Goal: Task Accomplishment & Management: Manage account settings

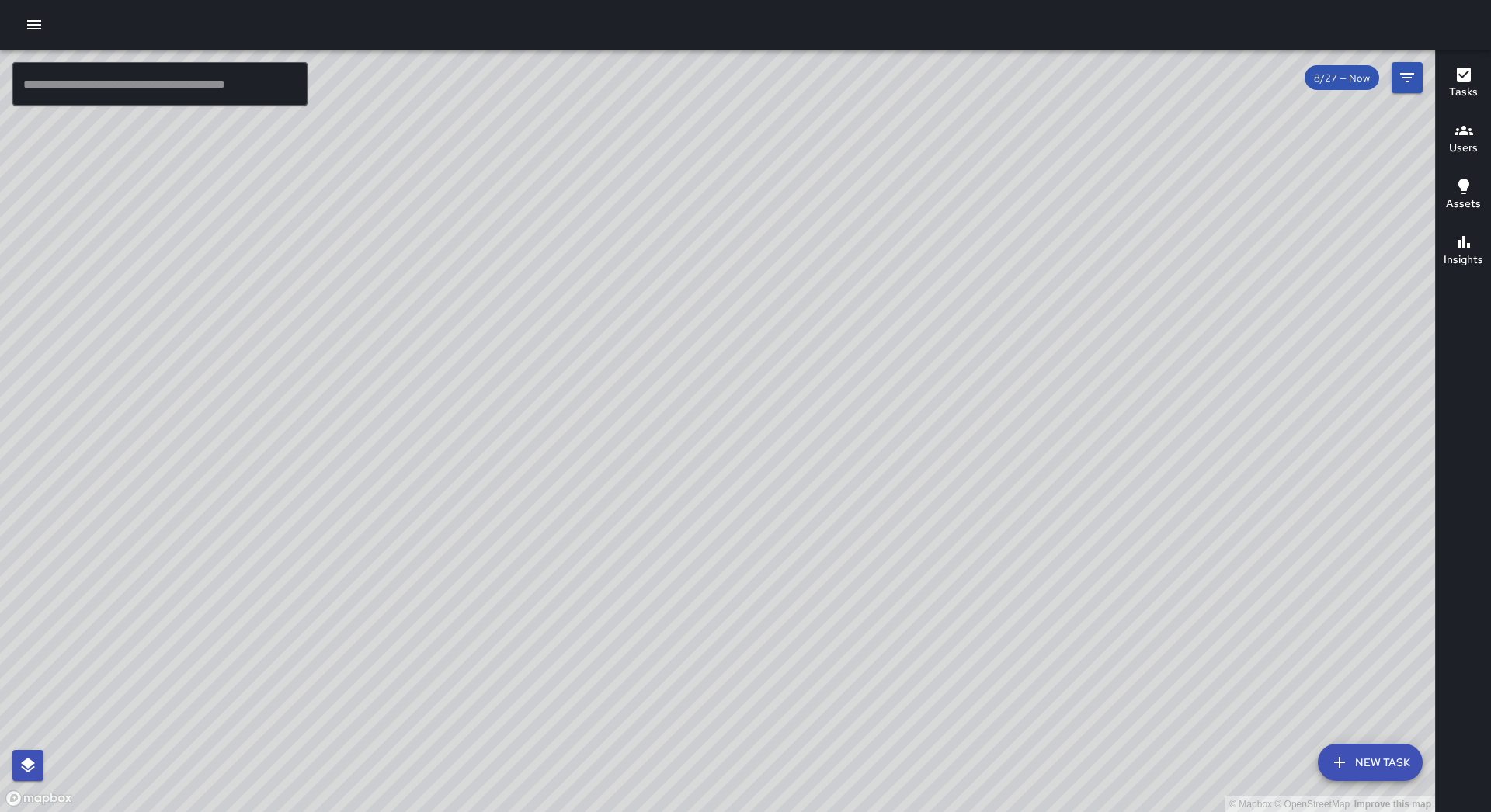
drag, startPoint x: 24, startPoint y: 23, endPoint x: 31, endPoint y: 27, distance: 8.1
click at [25, 25] on icon "button" at bounding box center [34, 24] width 18 height 18
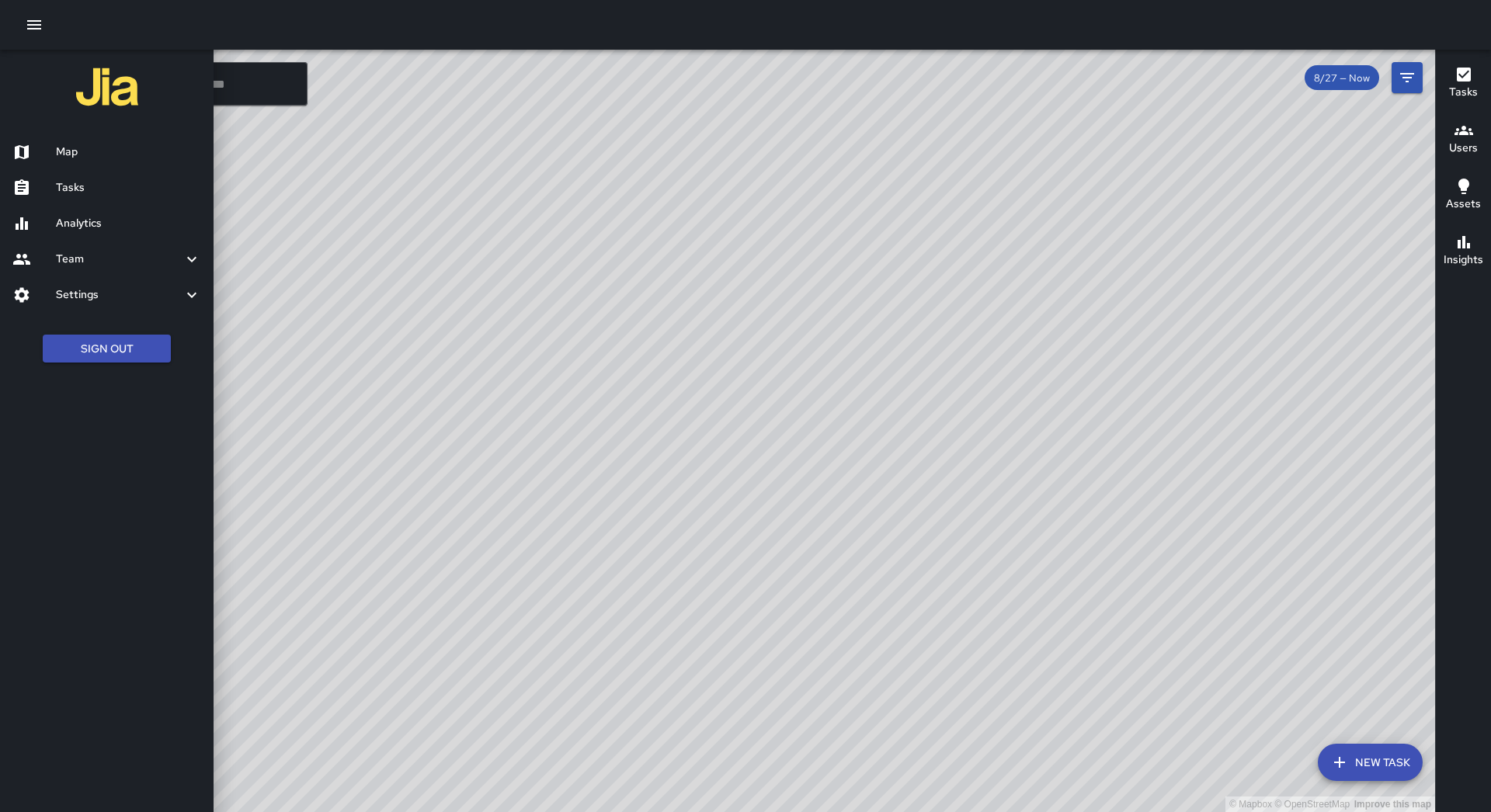
click at [95, 177] on link "Tasks" at bounding box center [107, 187] width 214 height 36
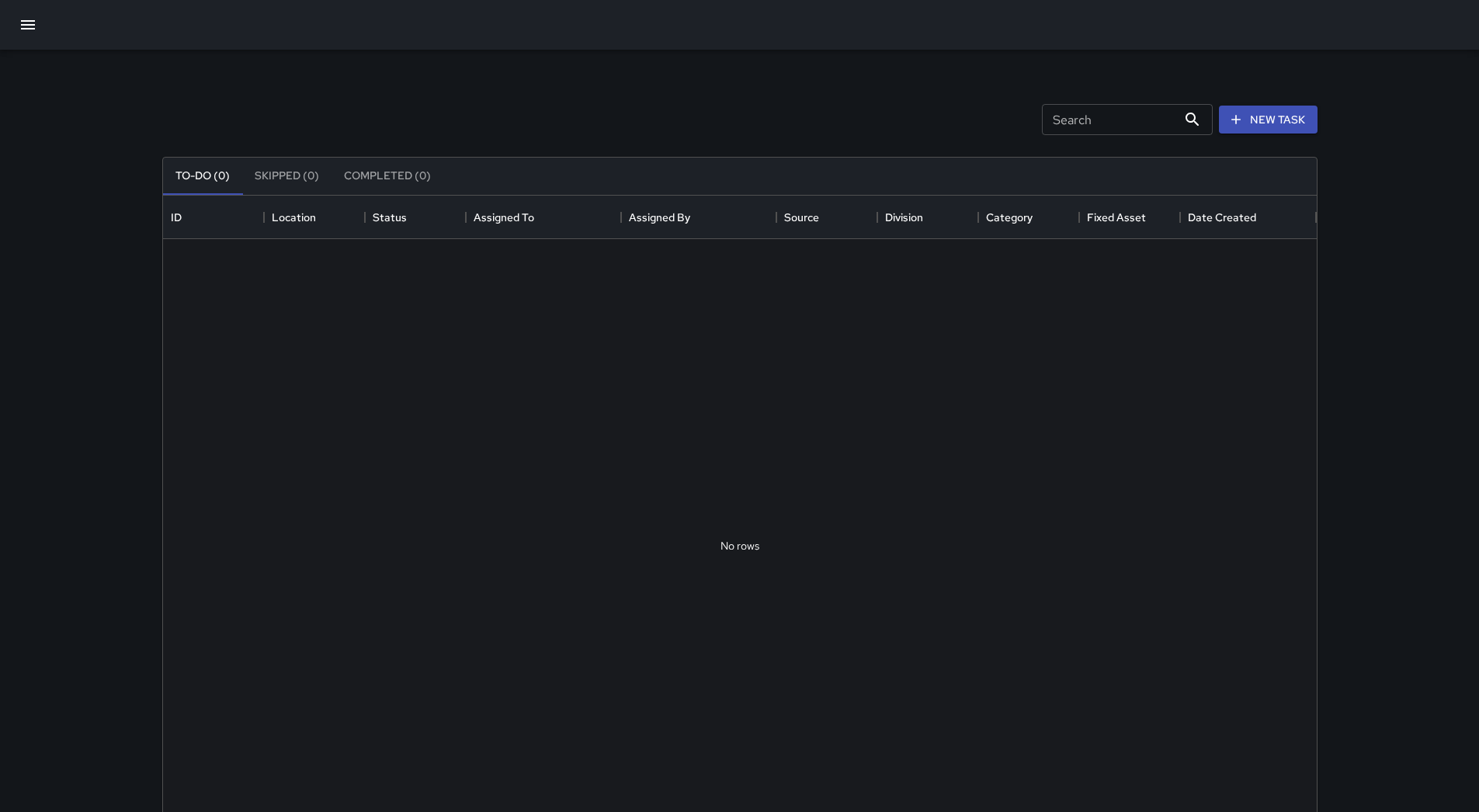
scroll to position [646, 1142]
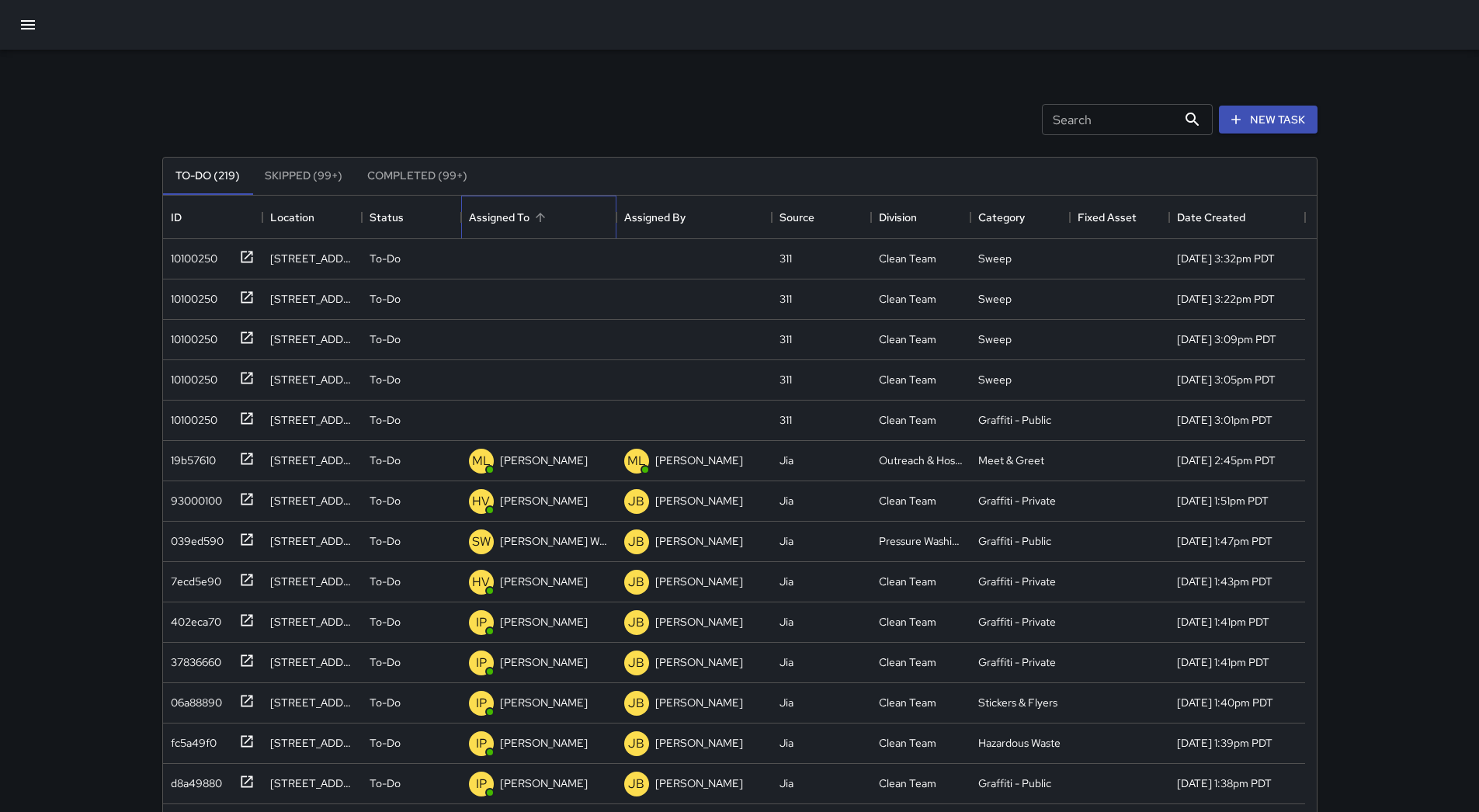
click at [554, 219] on div "Assigned To" at bounding box center [539, 217] width 140 height 44
click at [197, 256] on div "10100250" at bounding box center [191, 255] width 52 height 21
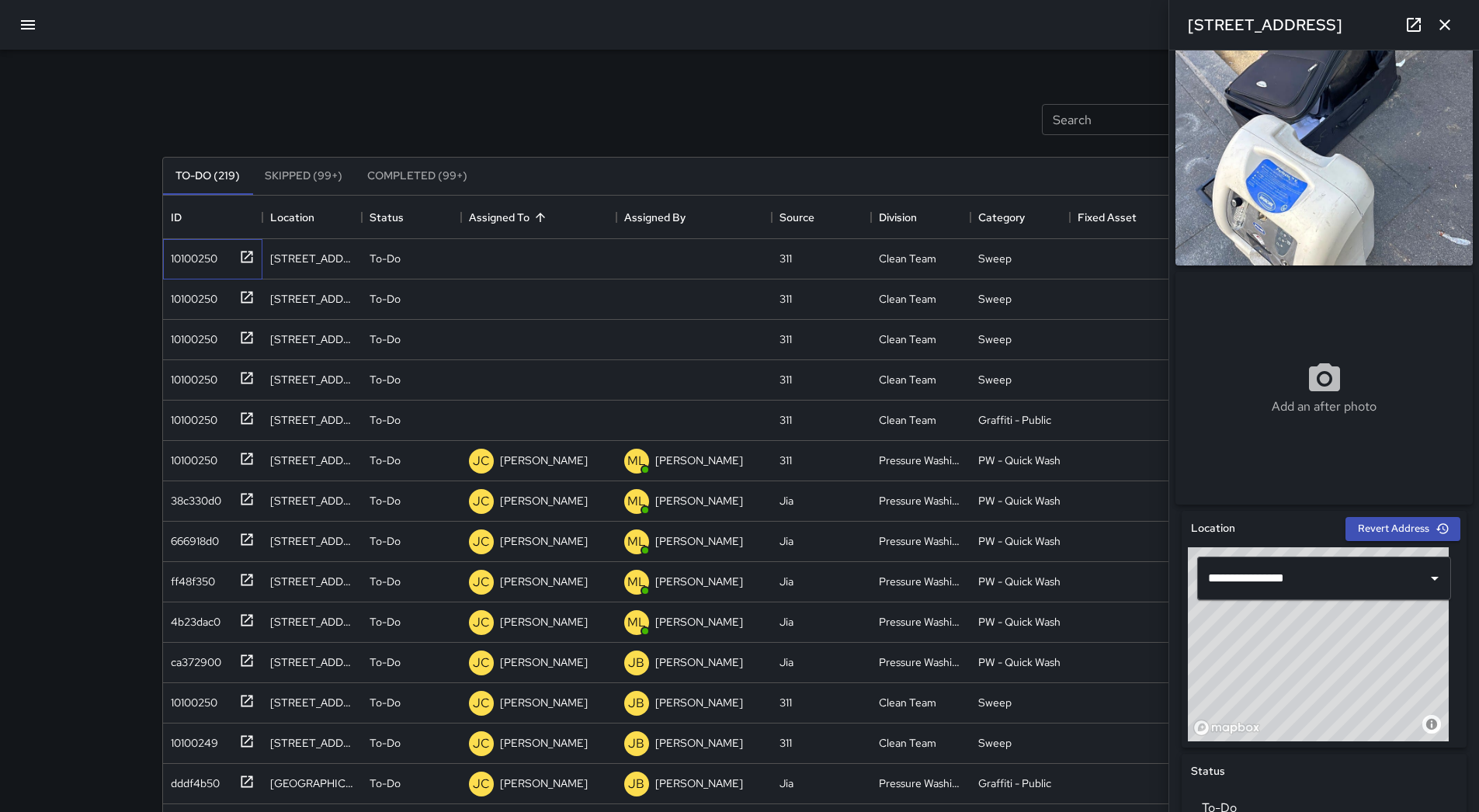
scroll to position [0, 0]
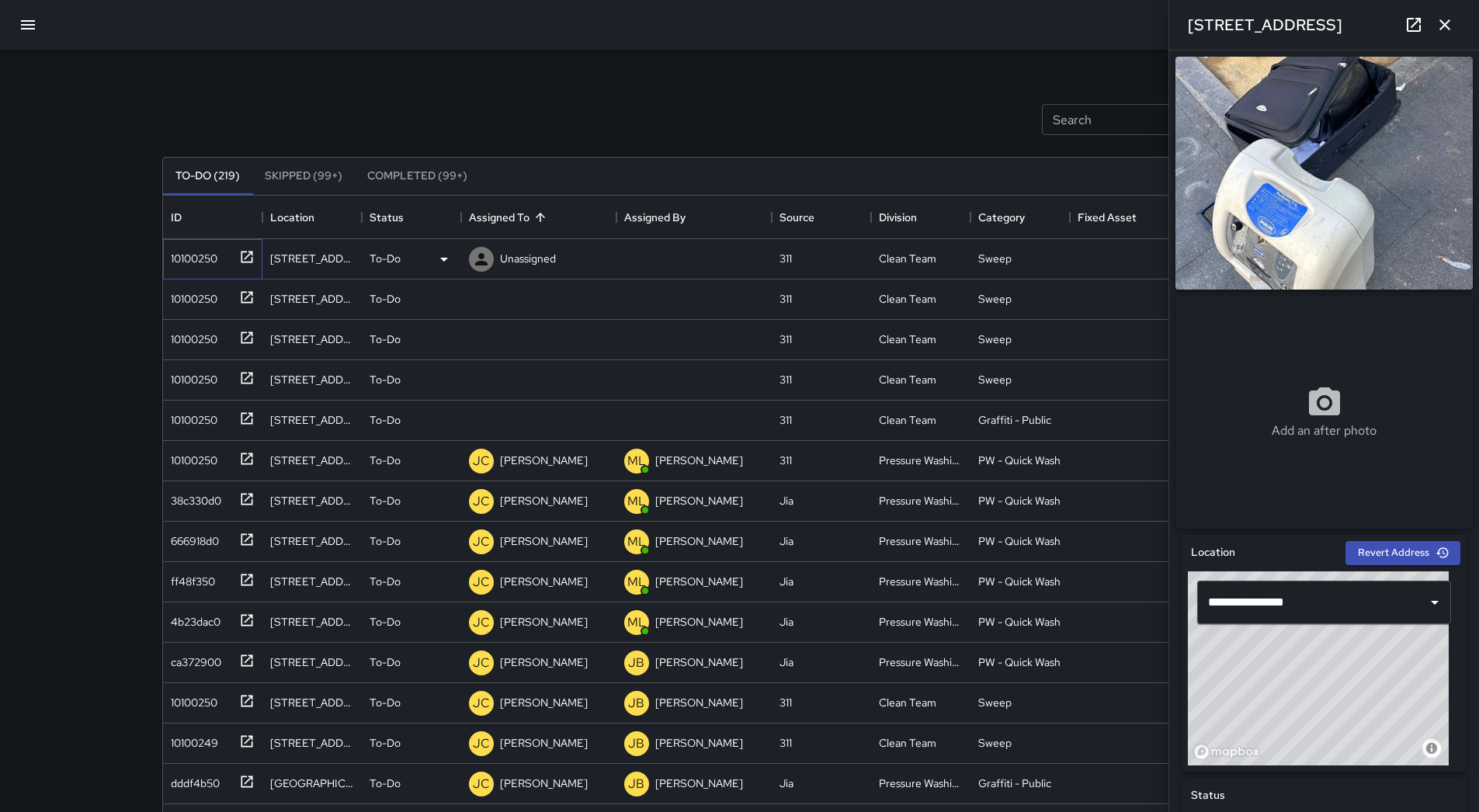
click at [196, 260] on div "10100250" at bounding box center [191, 255] width 52 height 21
click at [446, 265] on icon at bounding box center [444, 259] width 18 height 18
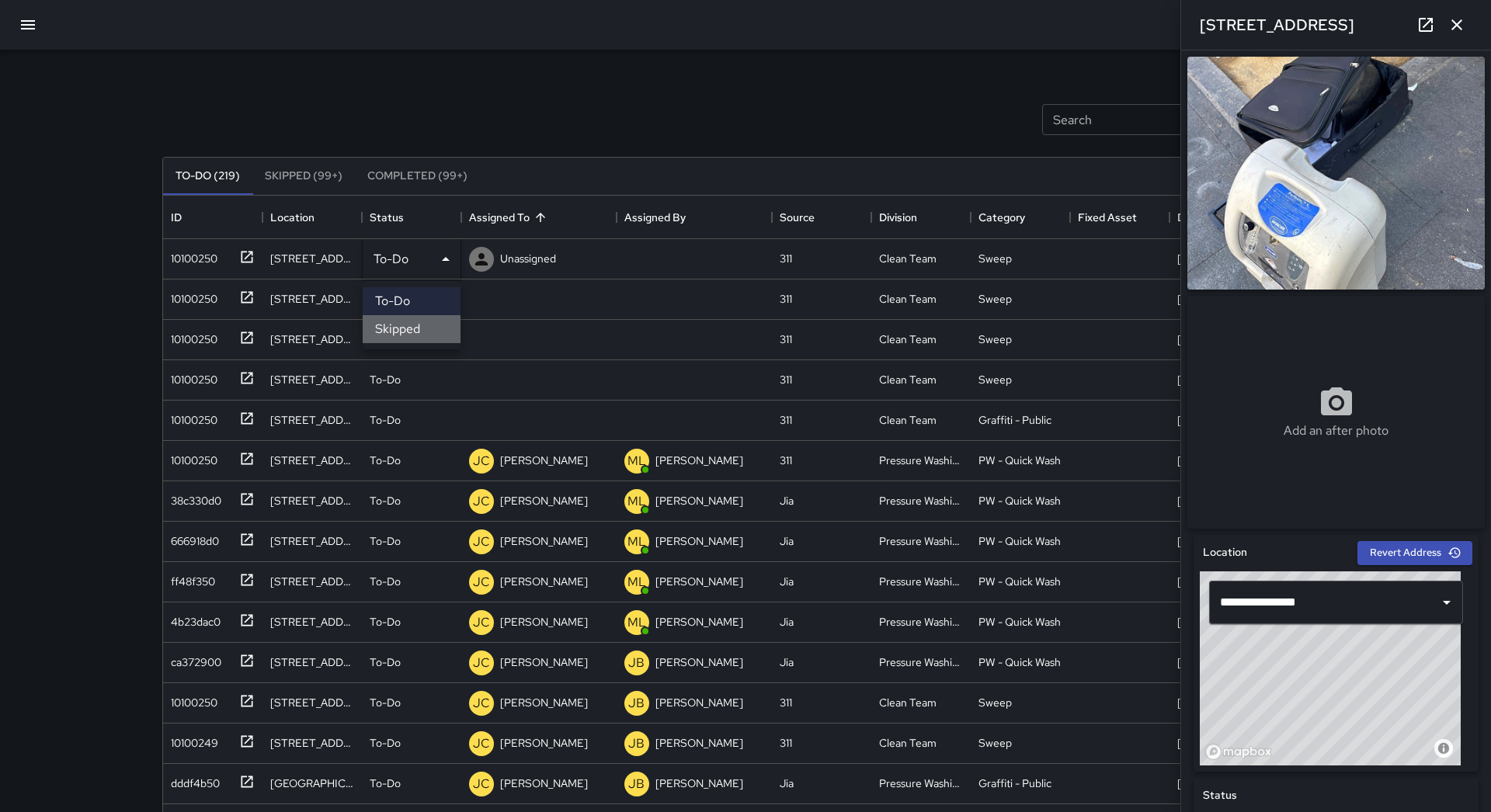
click at [434, 330] on li "Skipped" at bounding box center [412, 329] width 98 height 28
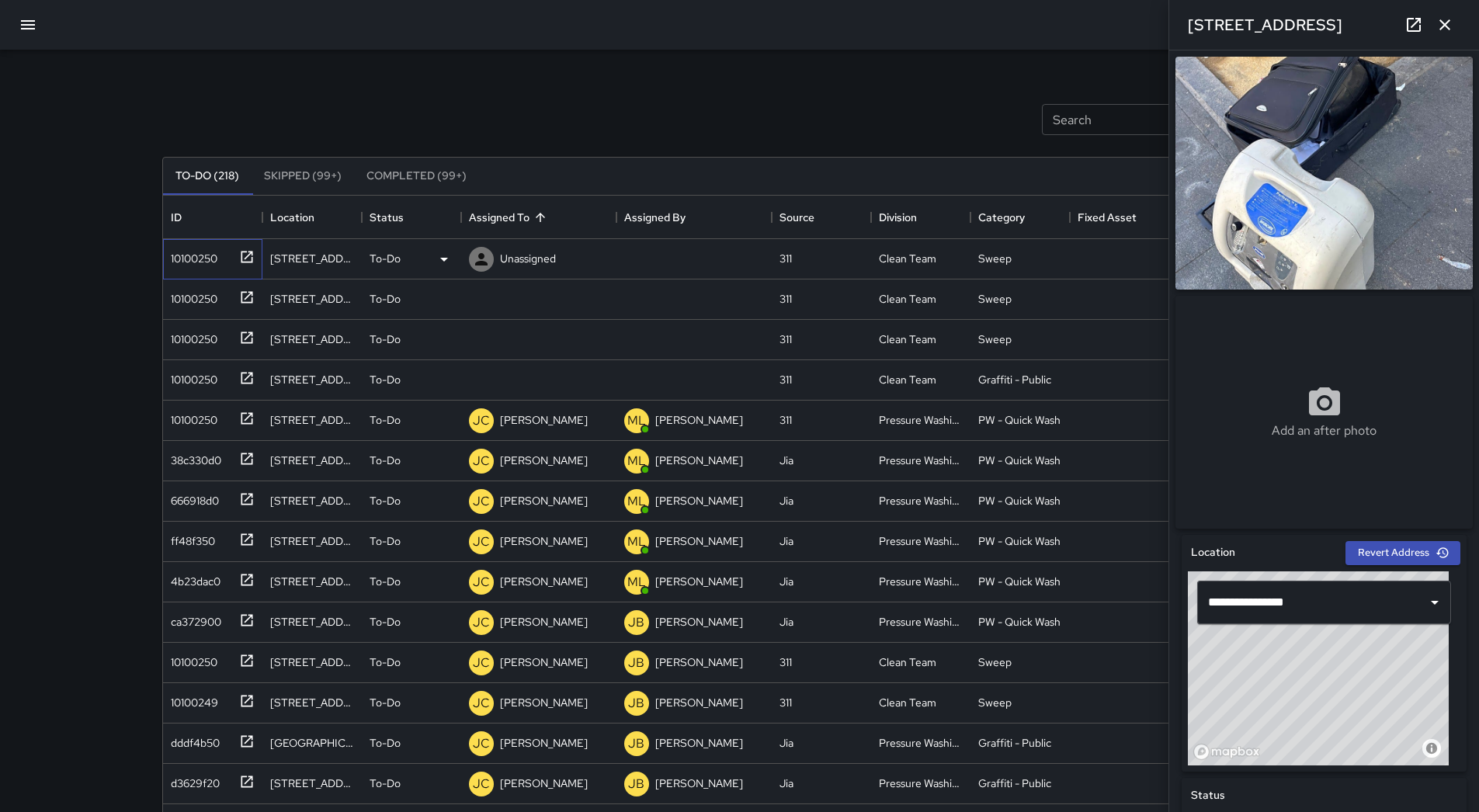
click at [180, 265] on div "10100250" at bounding box center [191, 255] width 52 height 21
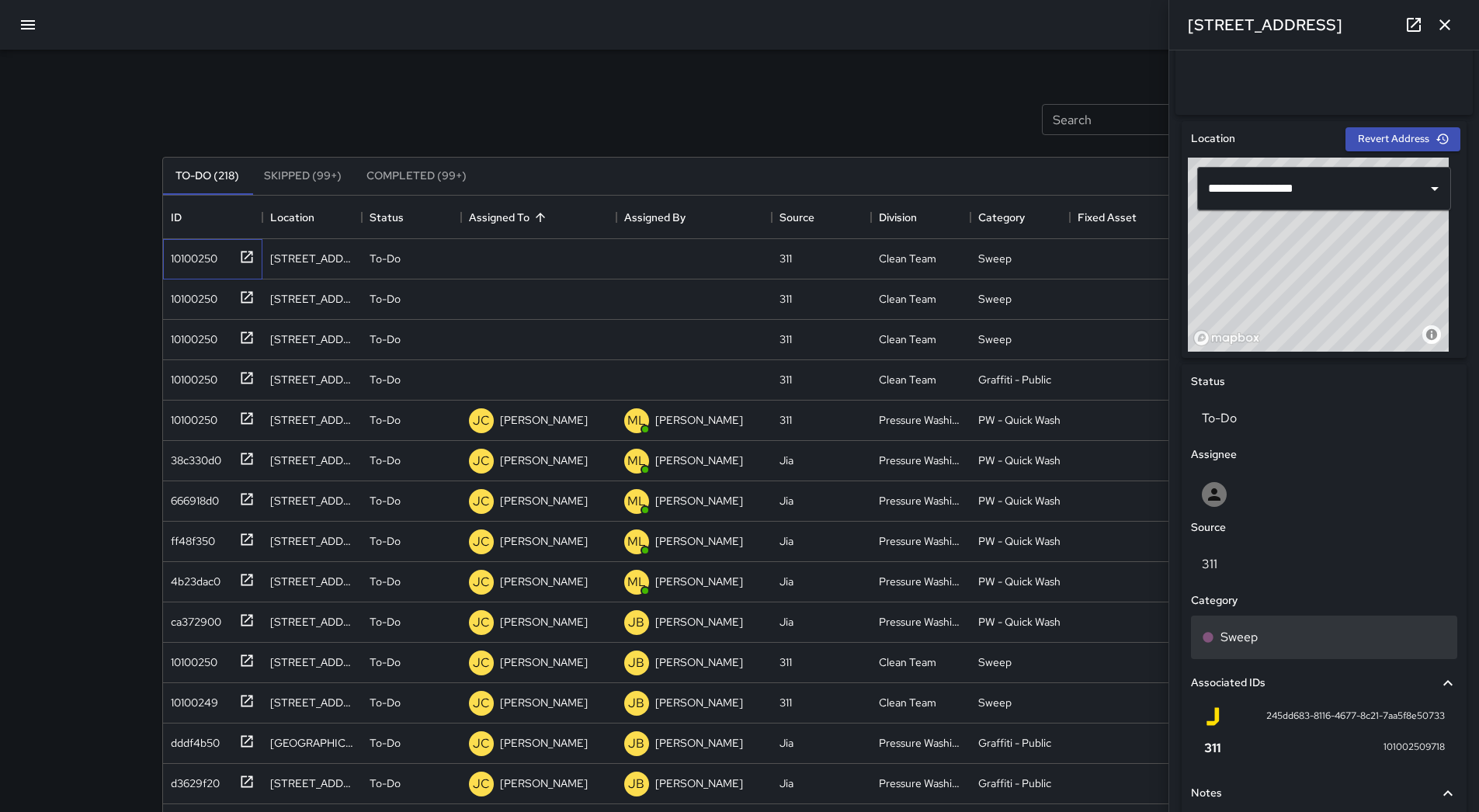
scroll to position [535, 0]
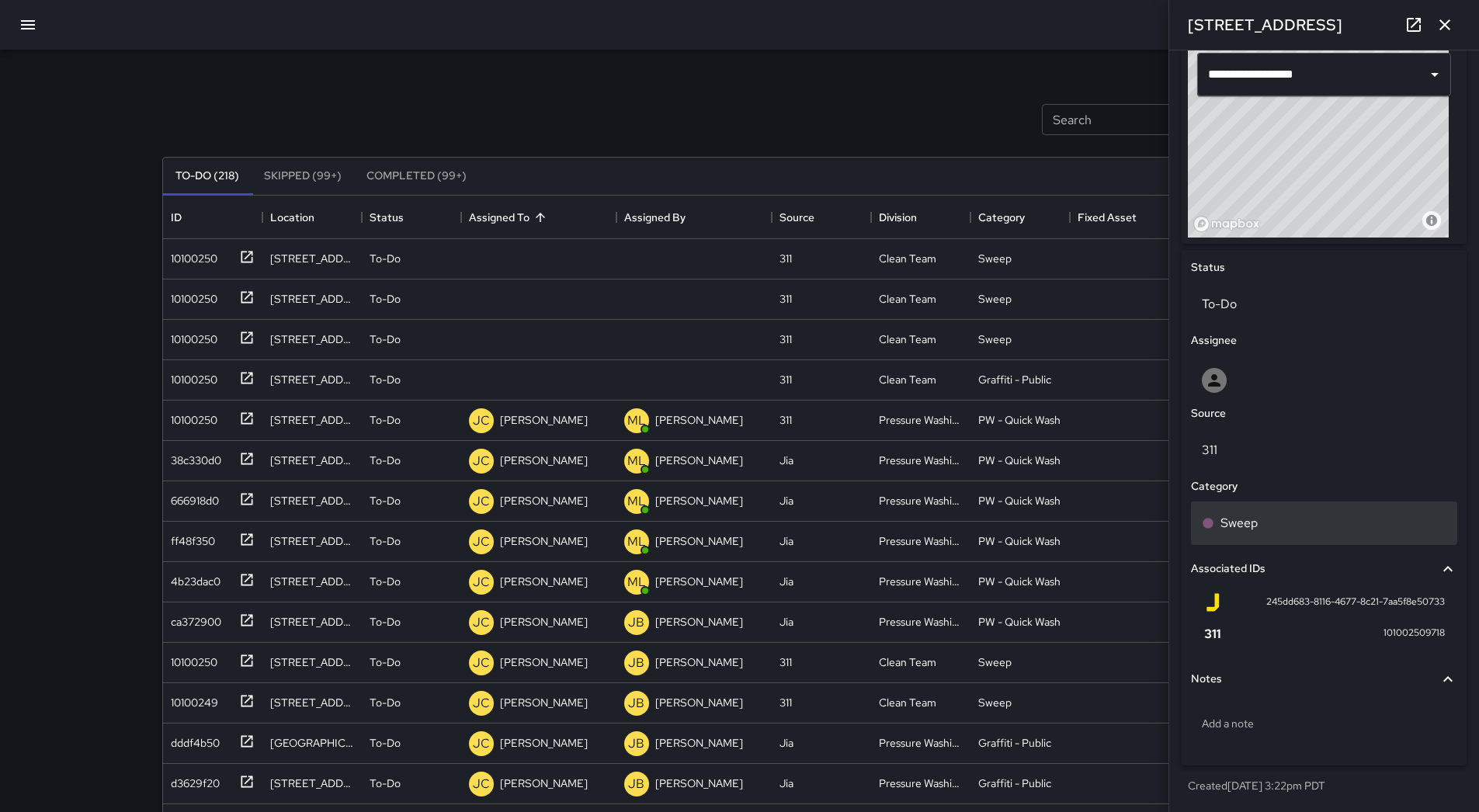
click at [1278, 522] on div "Sweep" at bounding box center [1325, 523] width 245 height 18
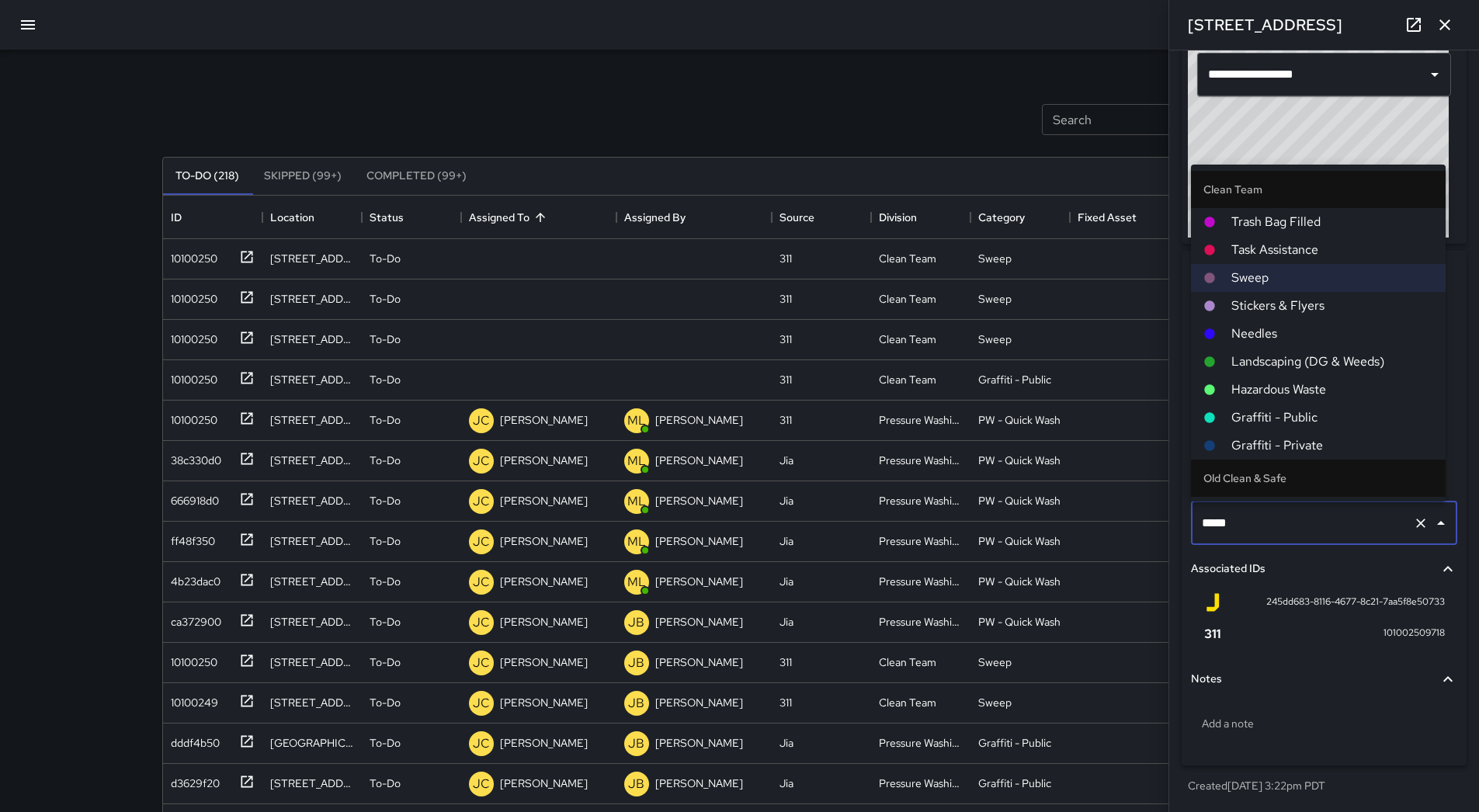
click at [1281, 387] on span "Hazardous Waste" at bounding box center [1332, 389] width 202 height 18
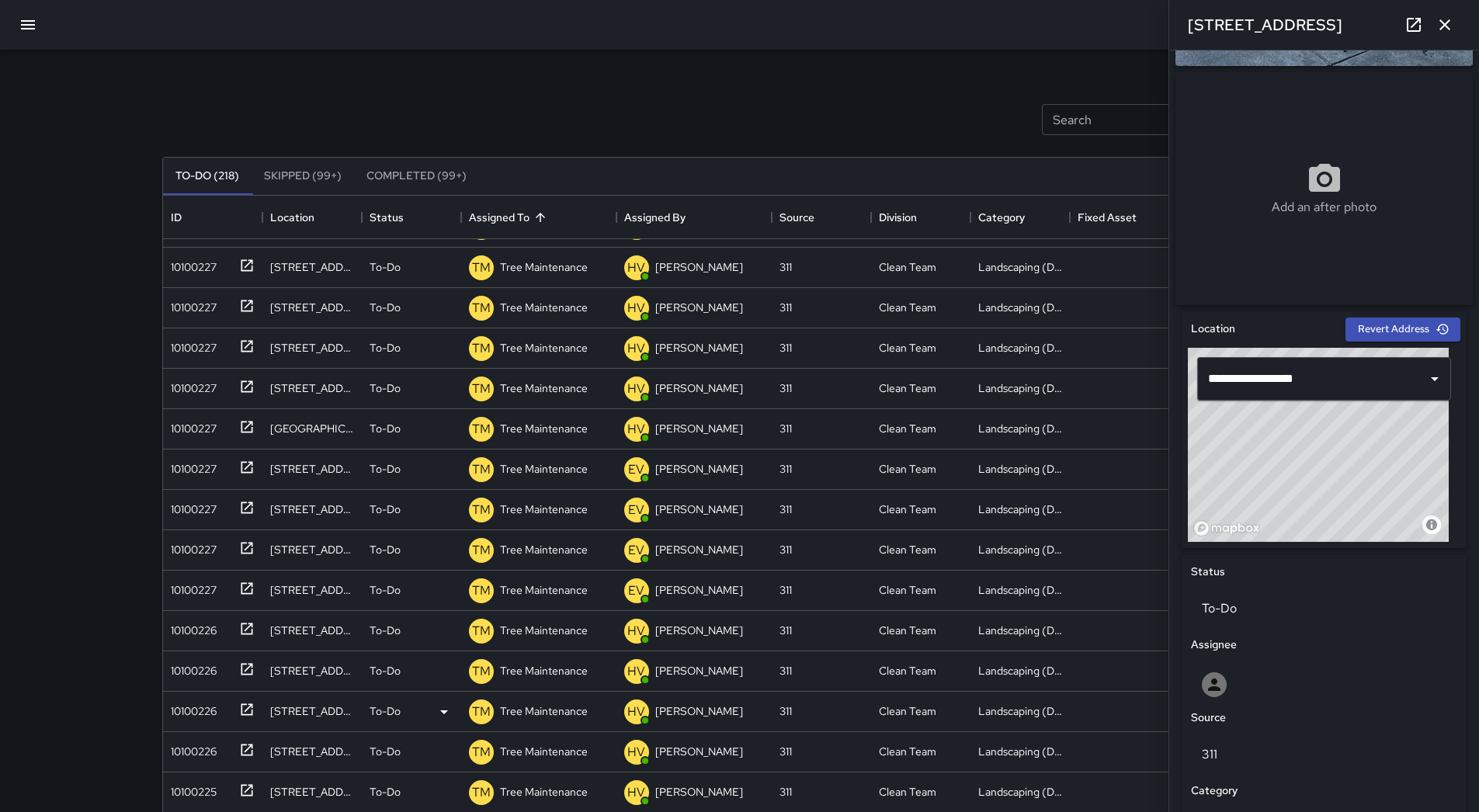
scroll to position [105, 0]
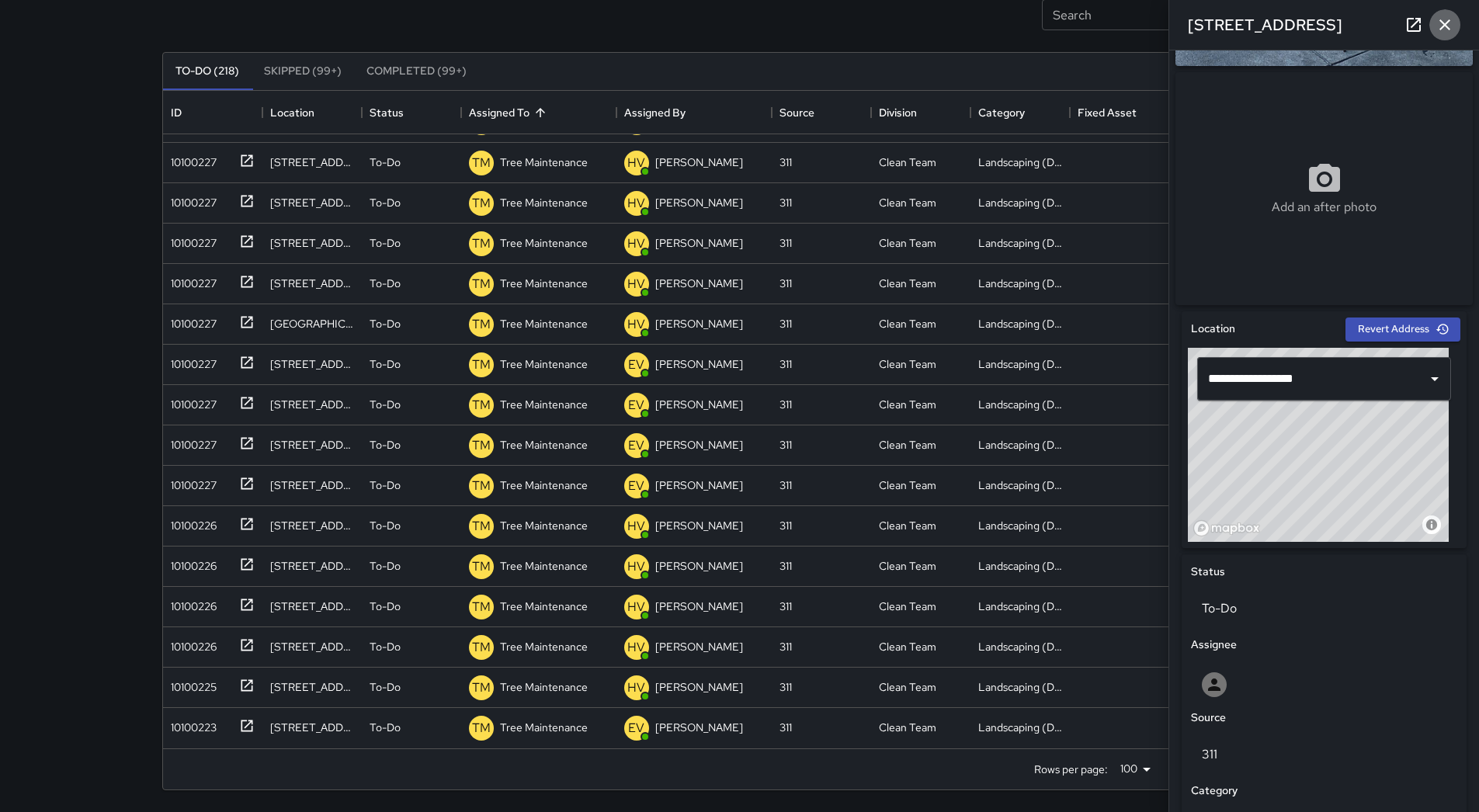
click at [1446, 24] on icon "button" at bounding box center [1445, 24] width 11 height 11
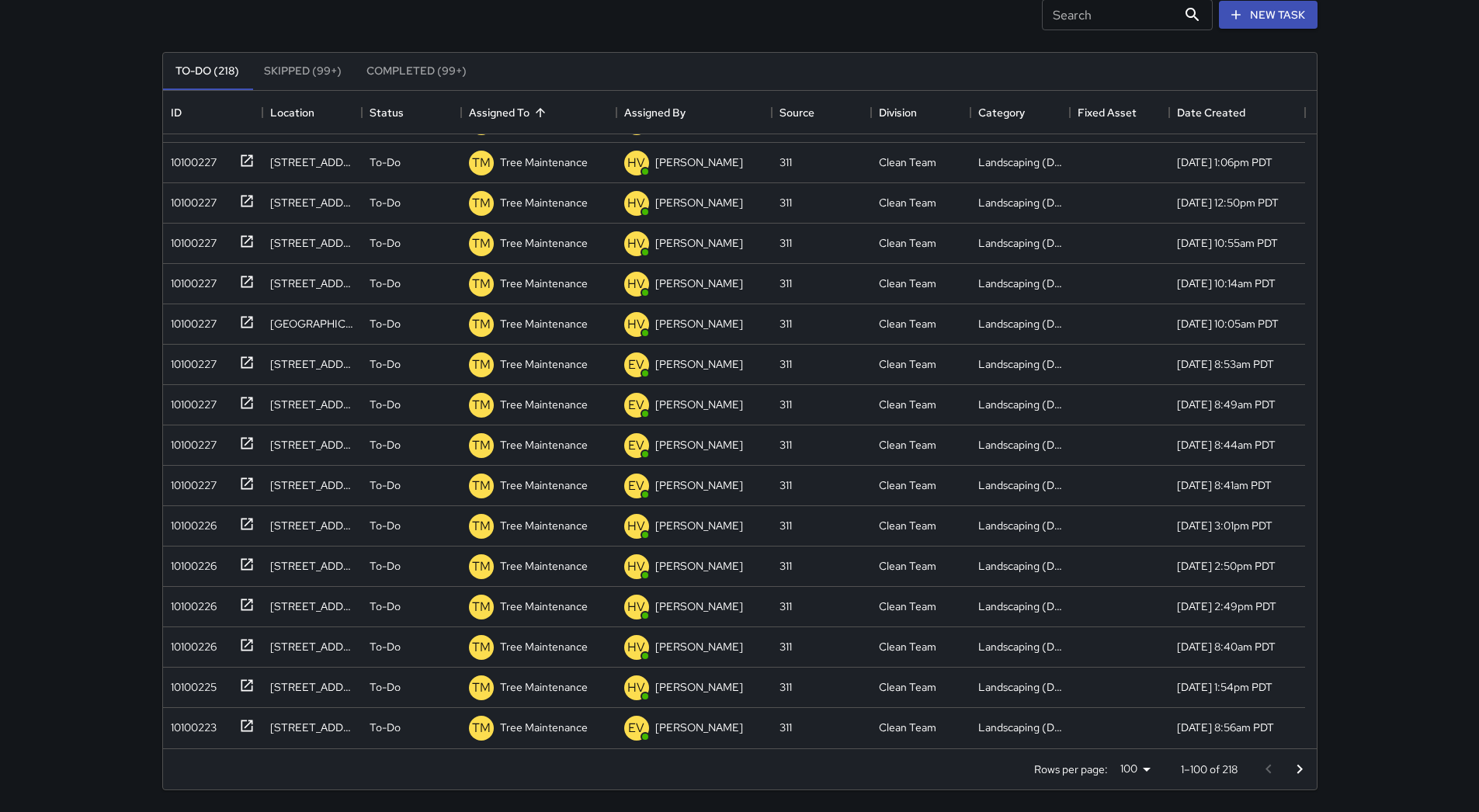
click at [1307, 768] on icon "Go to next page" at bounding box center [1299, 768] width 18 height 18
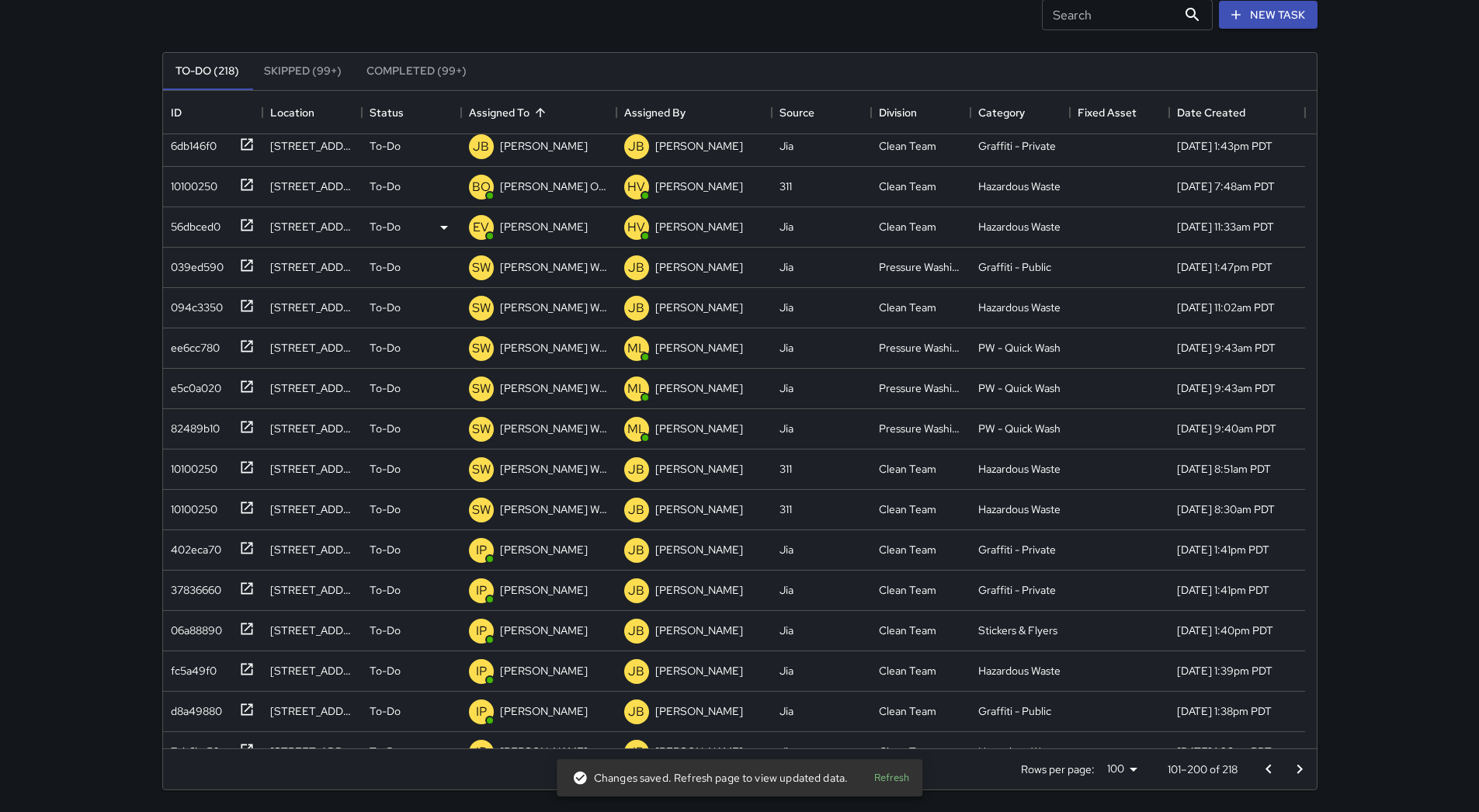
scroll to position [2717, 0]
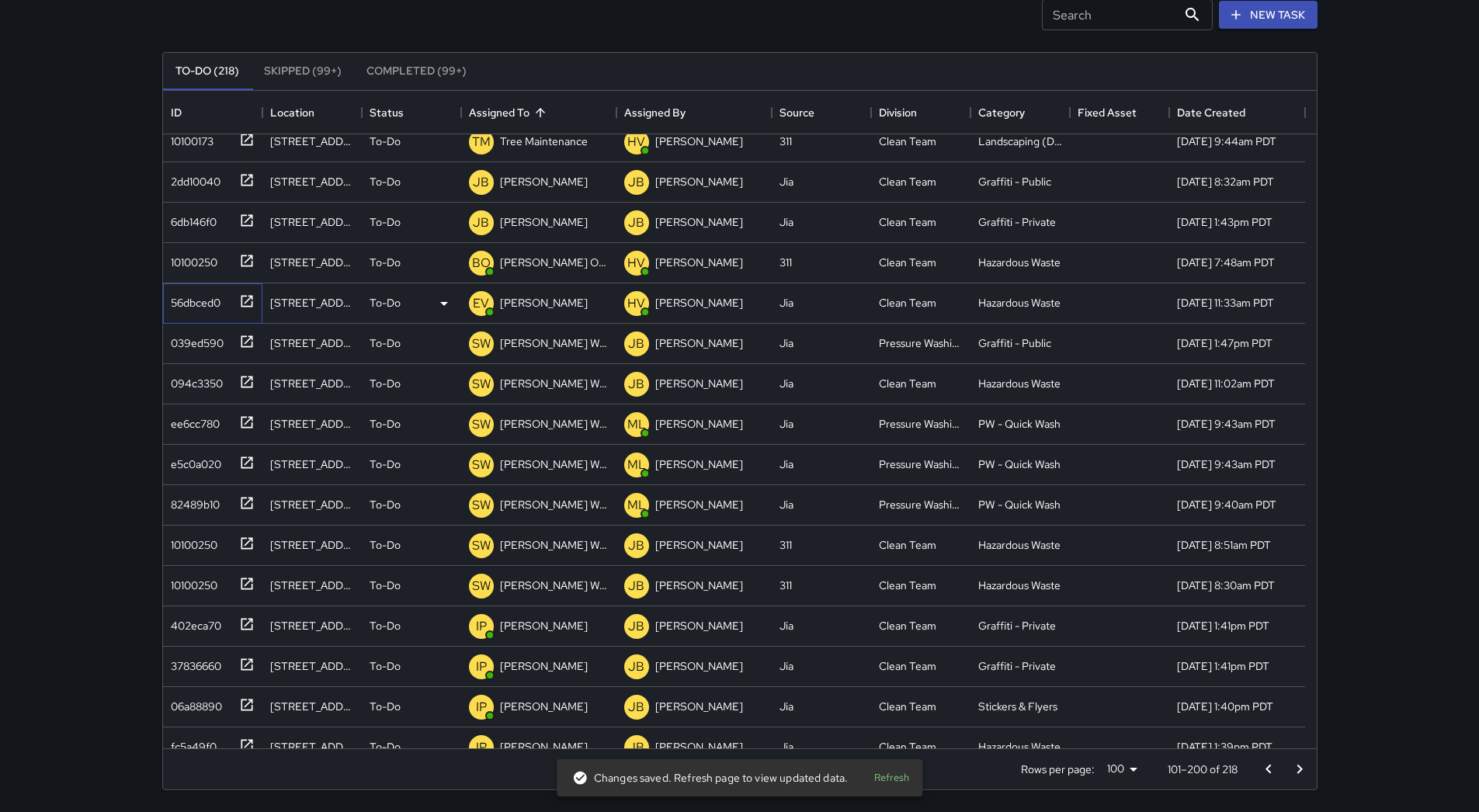
click at [204, 297] on div "56dbced0" at bounding box center [193, 300] width 56 height 21
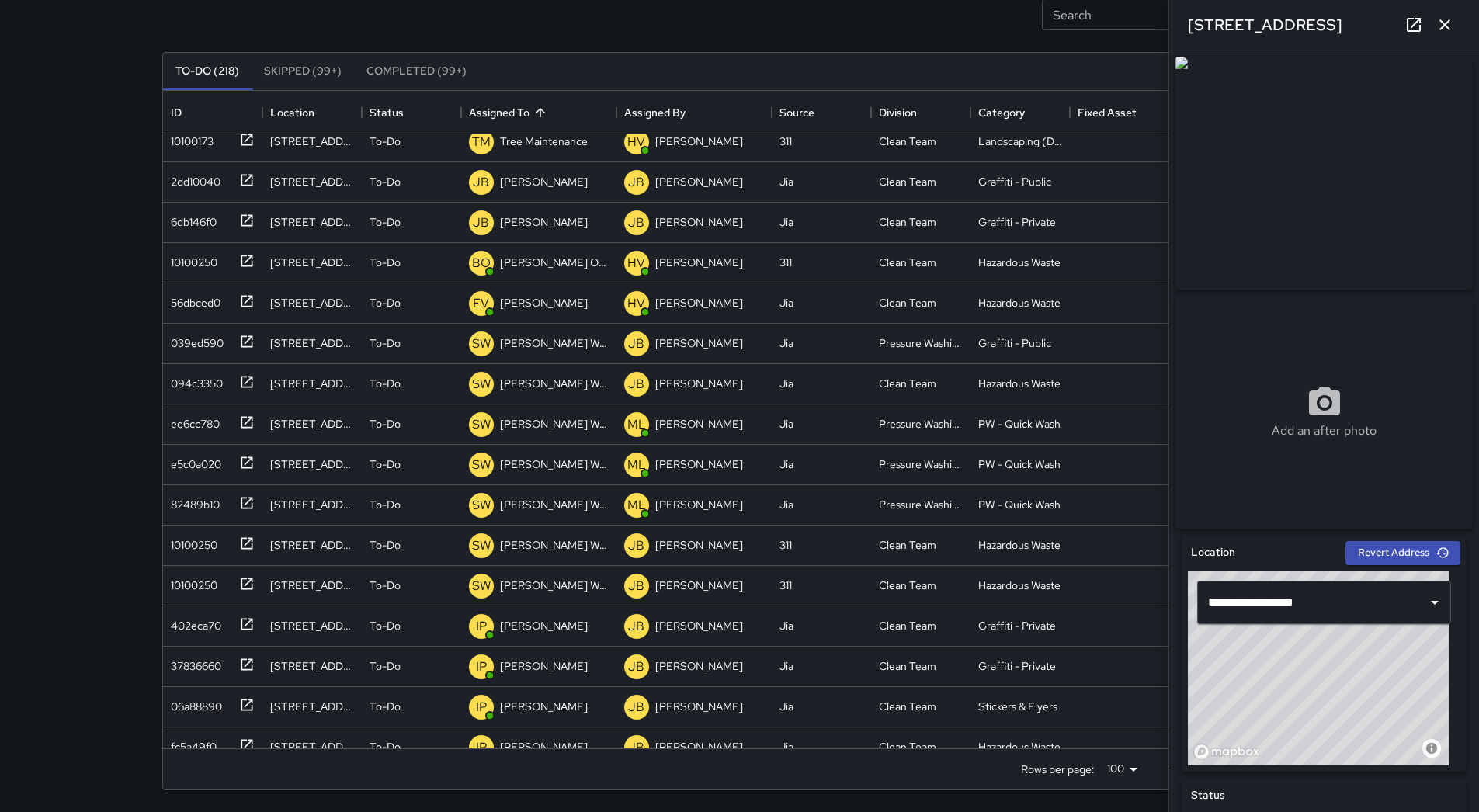
click at [1437, 29] on icon "button" at bounding box center [1445, 24] width 18 height 18
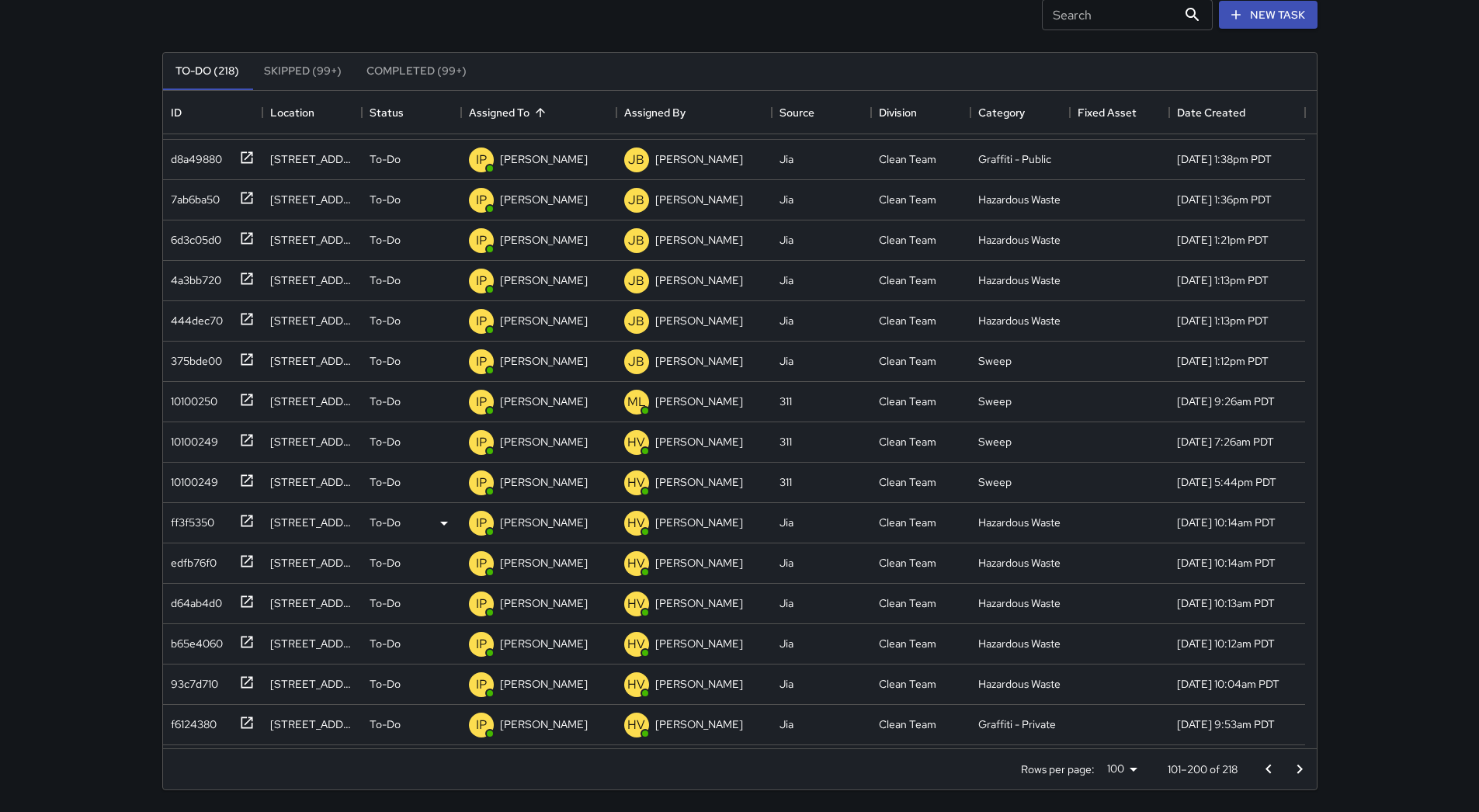
scroll to position [3423, 0]
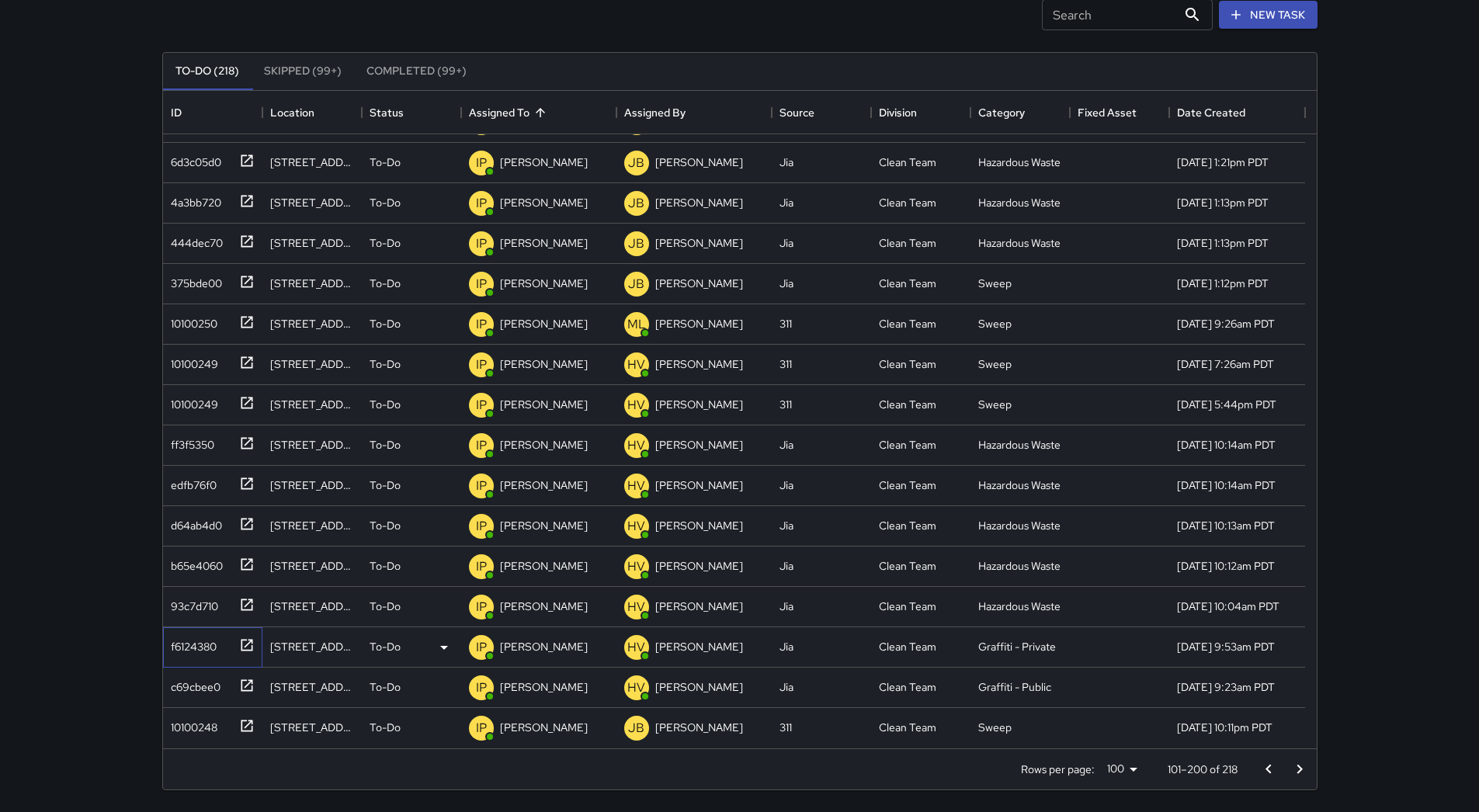
drag, startPoint x: 192, startPoint y: 659, endPoint x: 193, endPoint y: 647, distance: 12.0
click at [193, 658] on div "f6124380" at bounding box center [213, 648] width 99 height 41
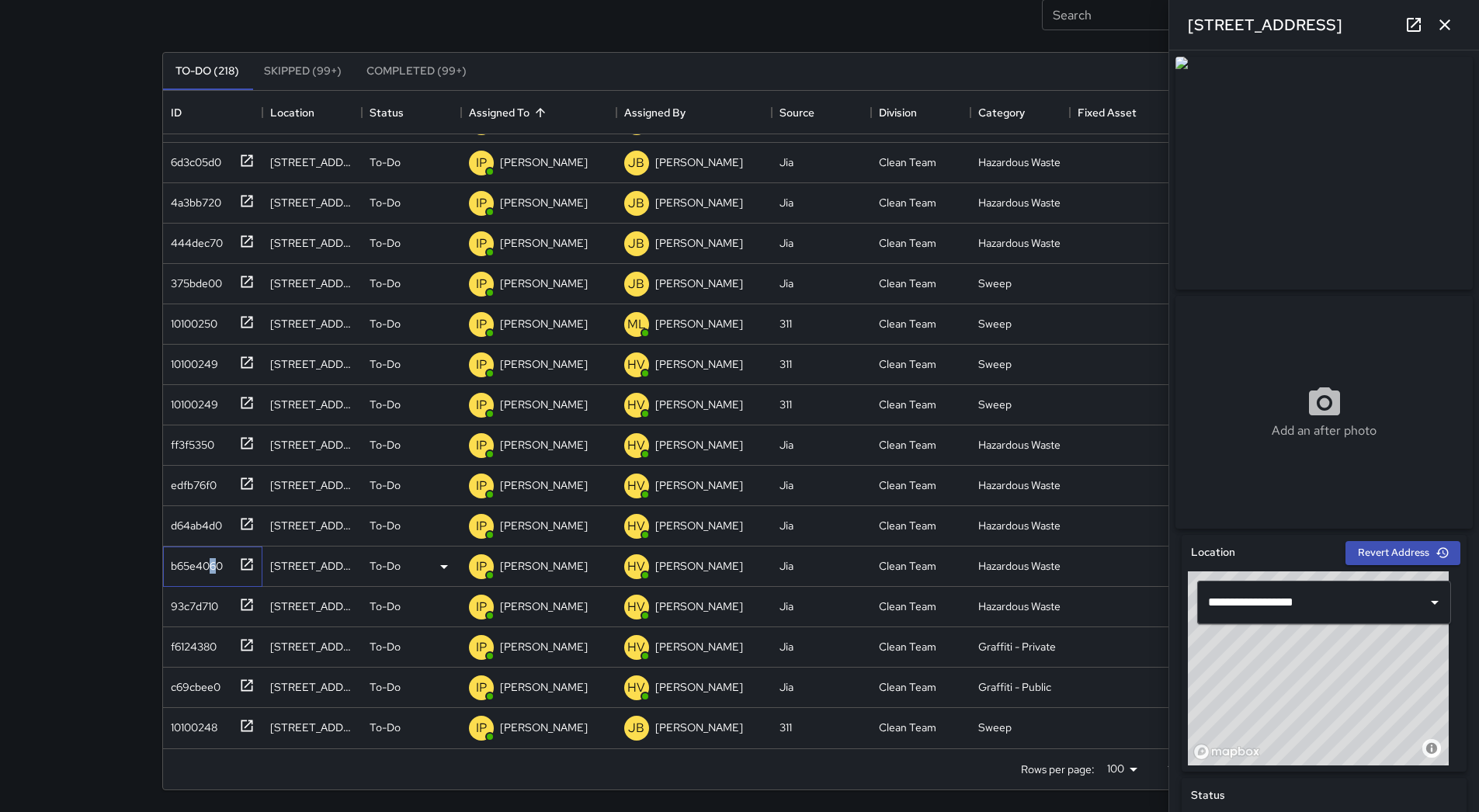
click at [214, 569] on div "b65e4060" at bounding box center [194, 563] width 58 height 21
drag, startPoint x: 214, startPoint y: 569, endPoint x: 207, endPoint y: 481, distance: 88.3
click at [207, 481] on div "edfb76f0" at bounding box center [191, 482] width 52 height 21
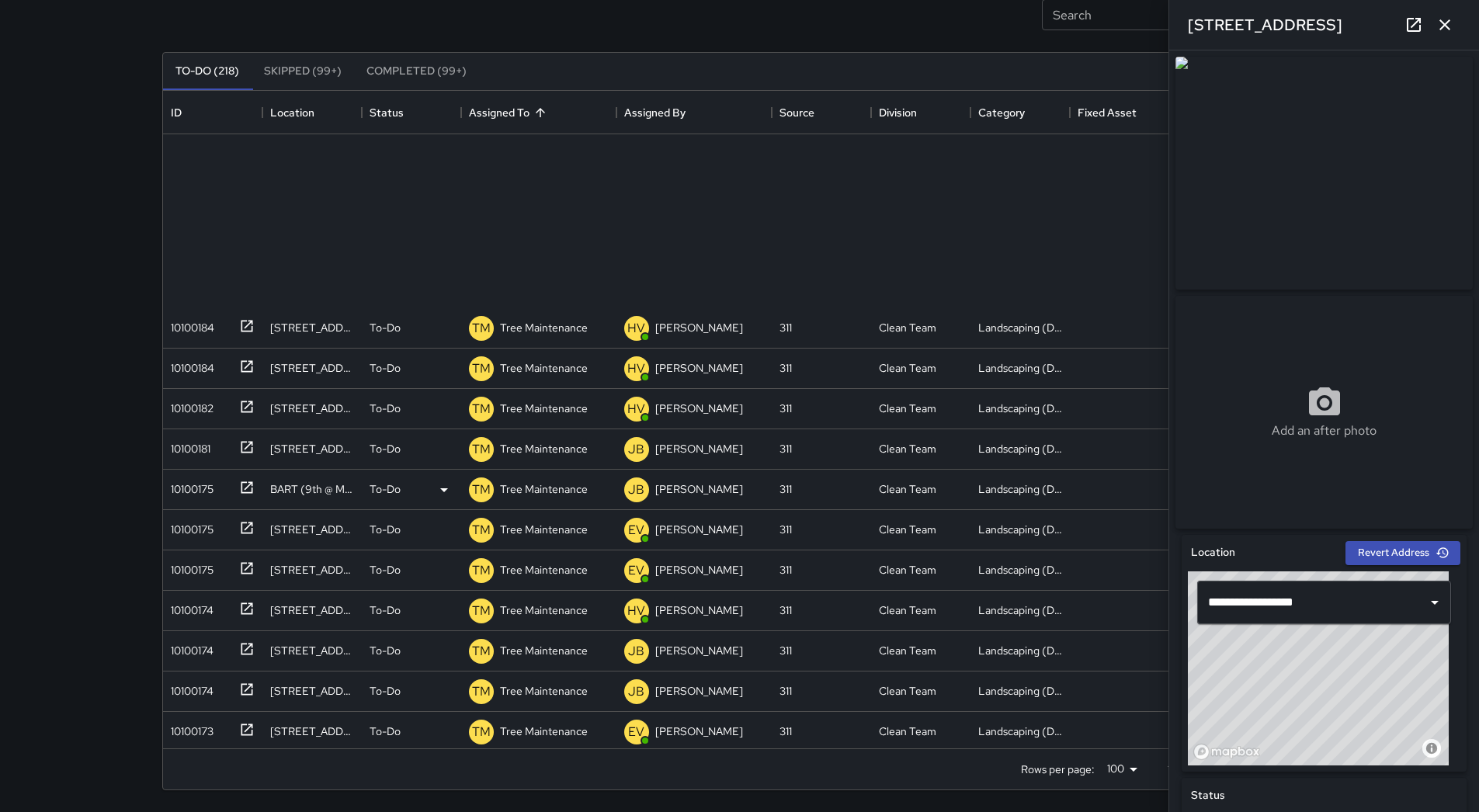
scroll to position [1842, 0]
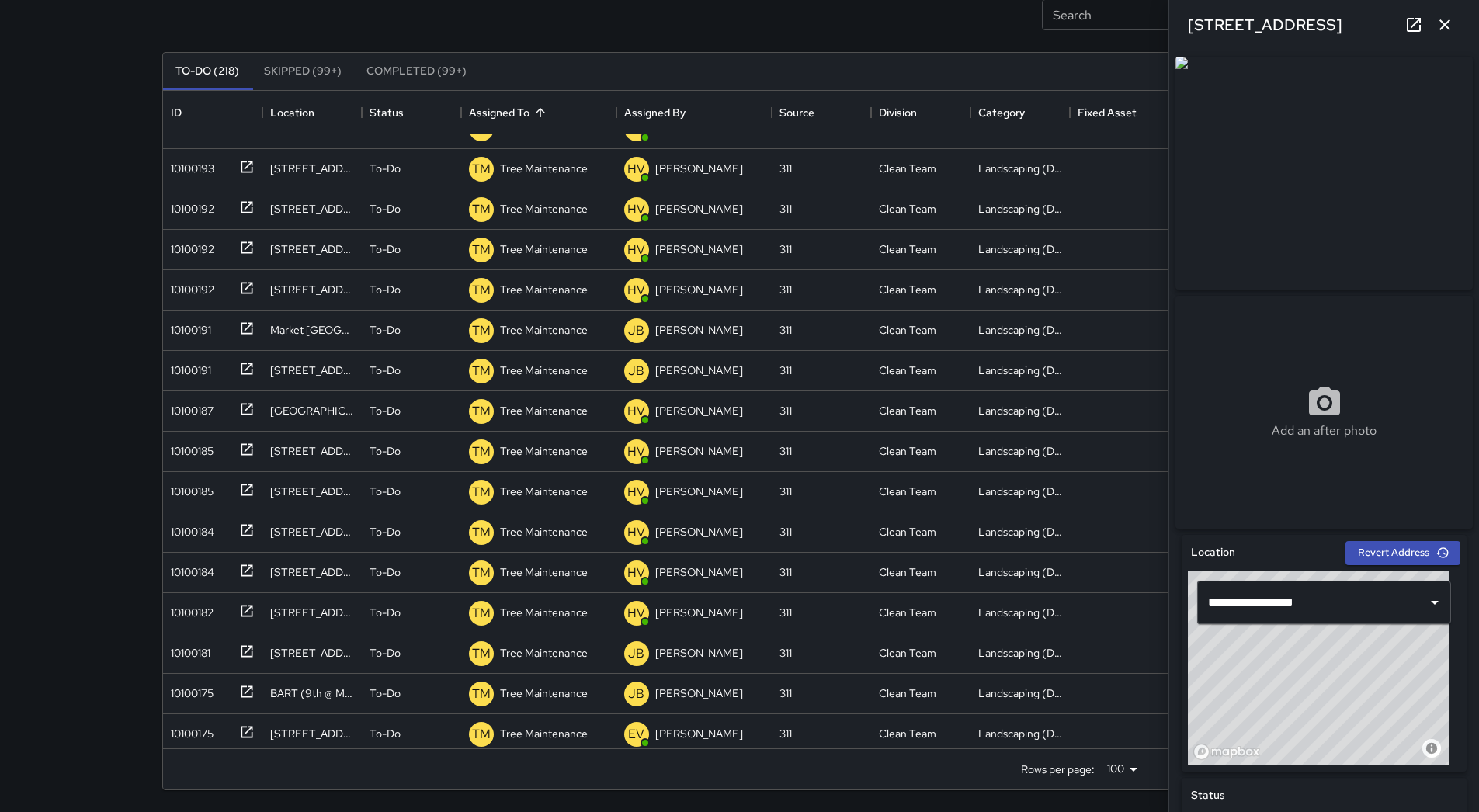
click at [1447, 29] on icon "button" at bounding box center [1445, 24] width 18 height 18
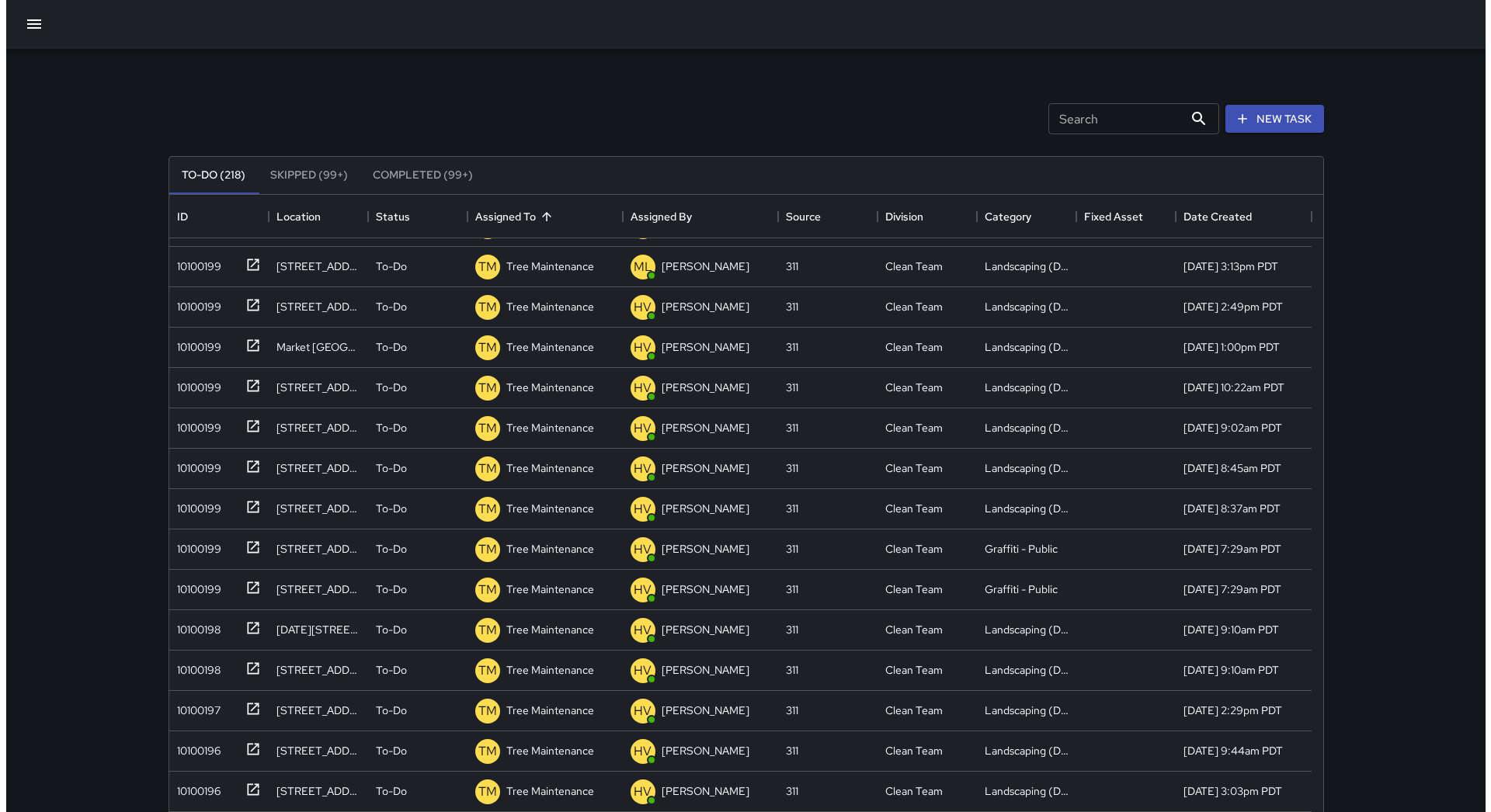
scroll to position [0, 0]
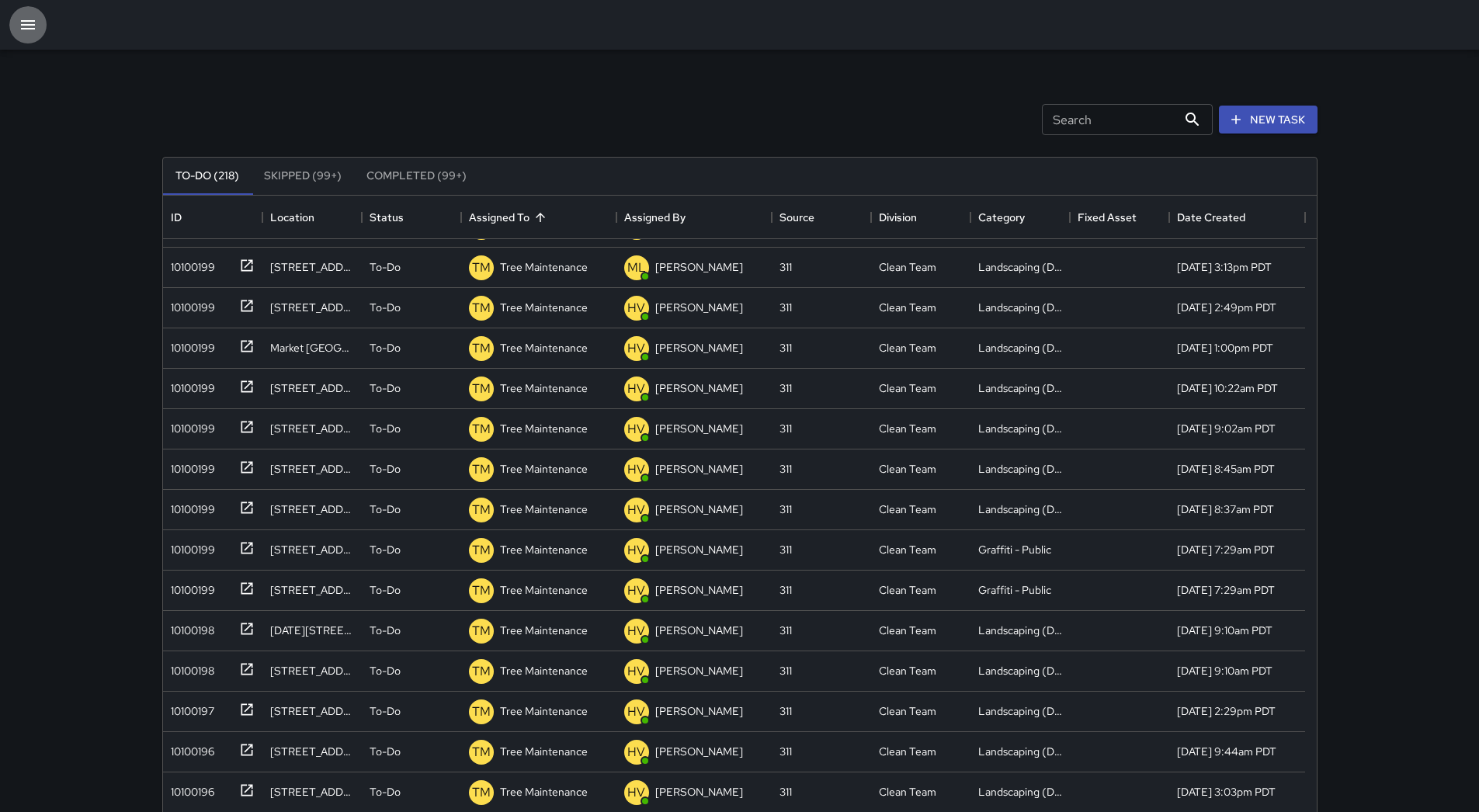
click at [22, 24] on icon "button" at bounding box center [28, 25] width 14 height 10
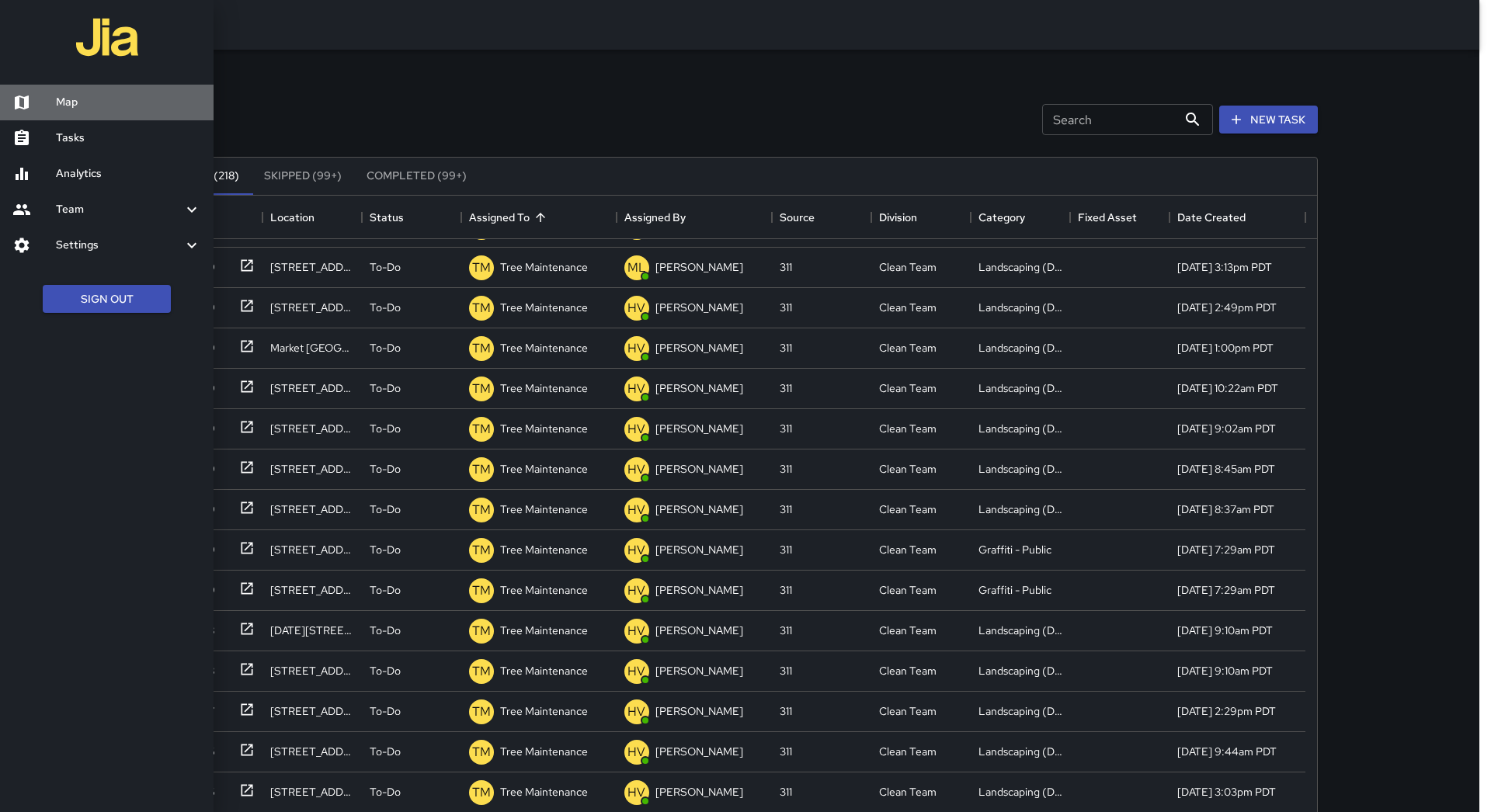
click at [68, 97] on h6 "Map" at bounding box center [129, 103] width 146 height 17
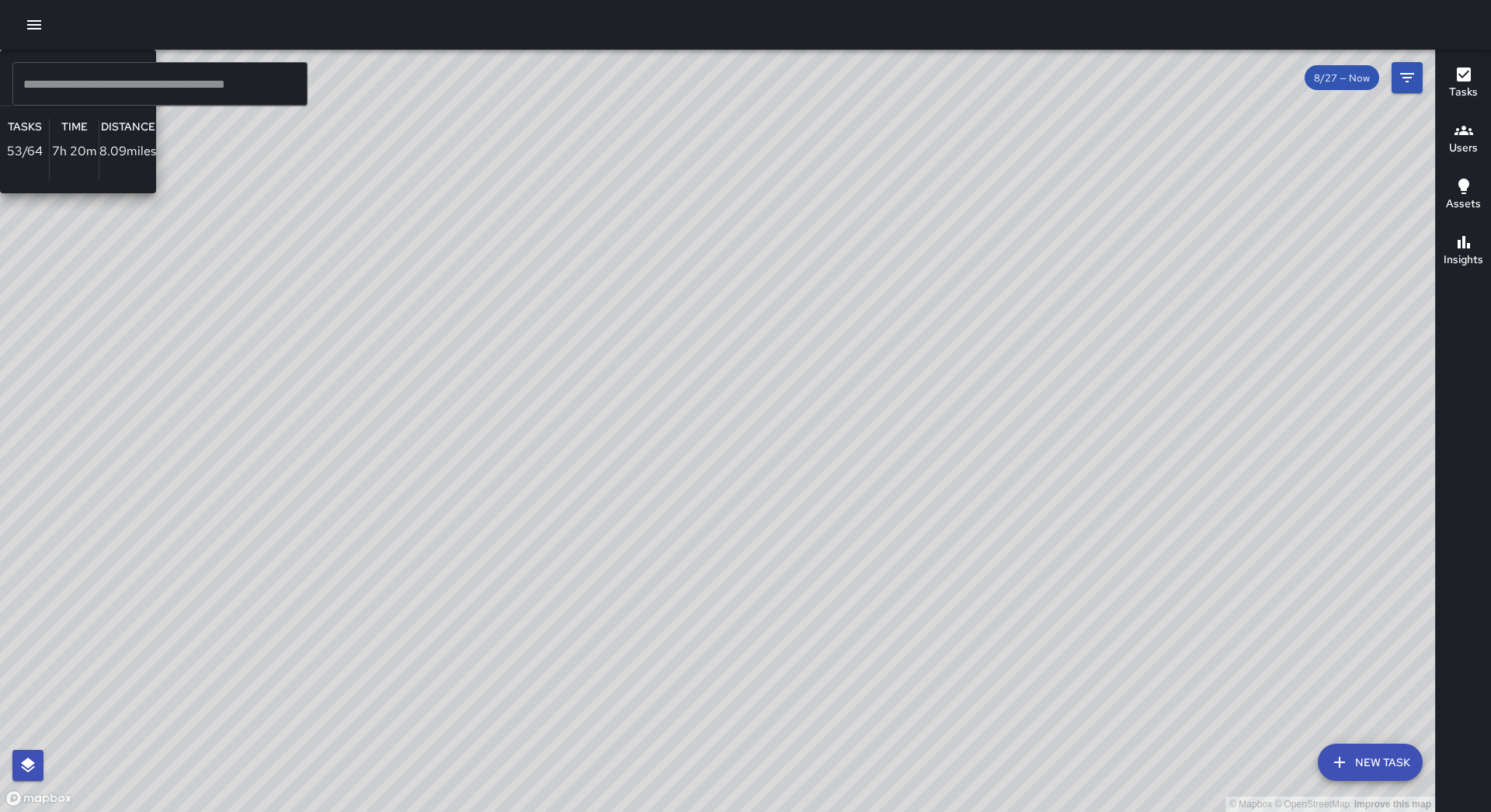
click at [636, 216] on div "© Mapbox © OpenStreetMap Improve this map IP [PERSON_NAME] Ambassador Tasks 53 …" at bounding box center [717, 431] width 1436 height 763
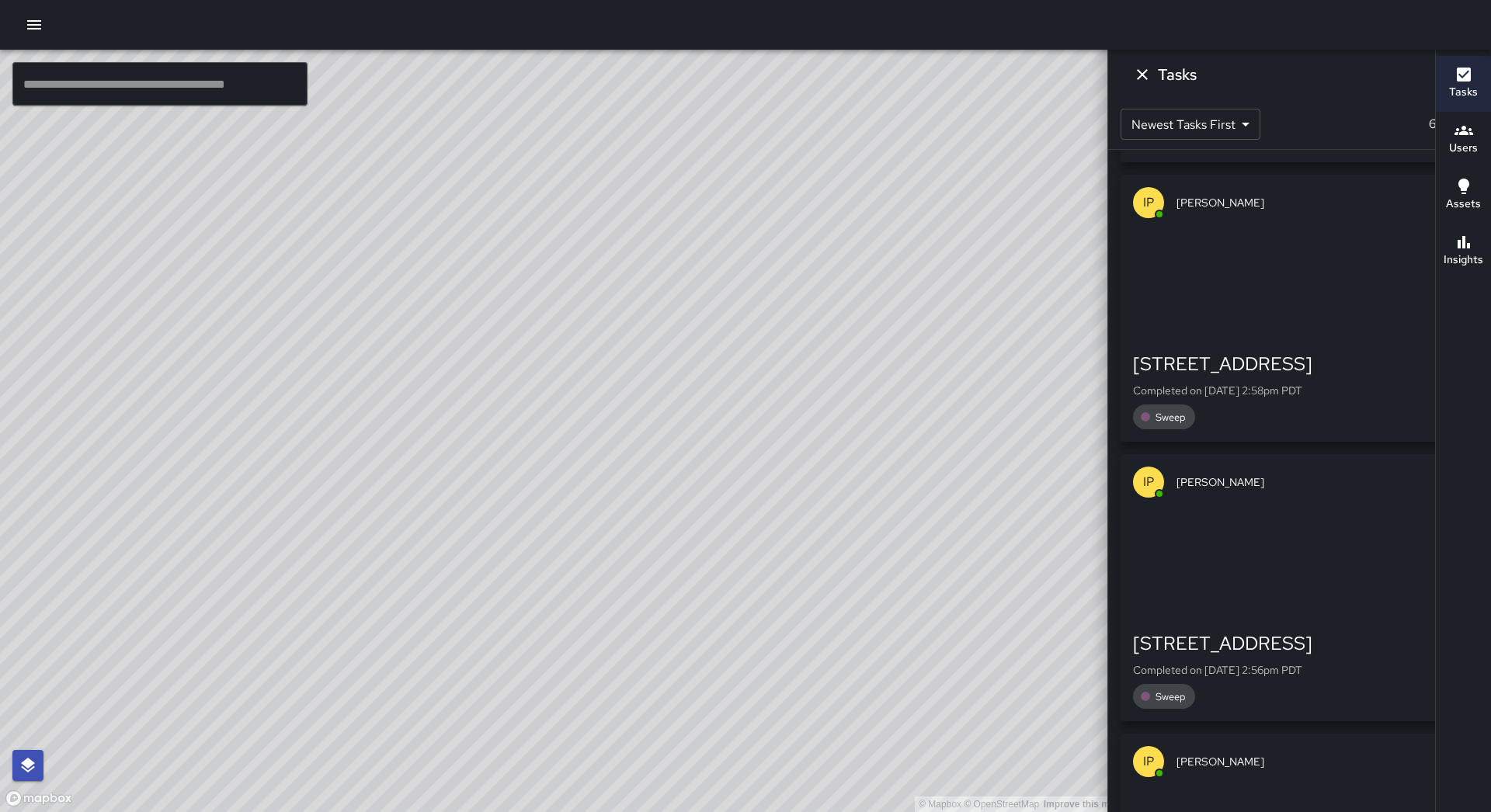
scroll to position [2533, 0]
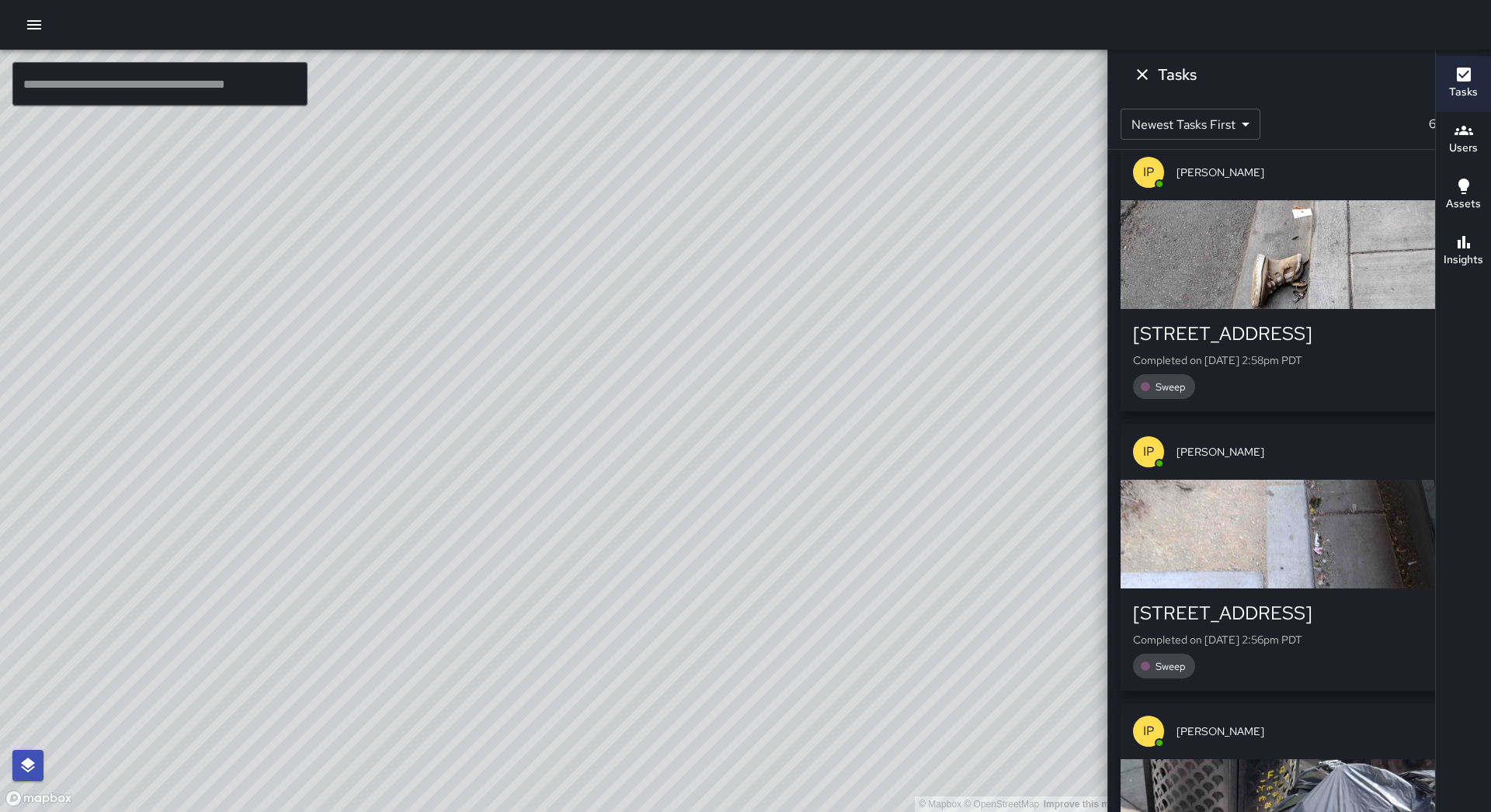
drag, startPoint x: 1016, startPoint y: 283, endPoint x: 604, endPoint y: 496, distance: 463.8
click at [440, 803] on div "© Mapbox © OpenStreetMap Improve this map" at bounding box center [562, 431] width 1125 height 763
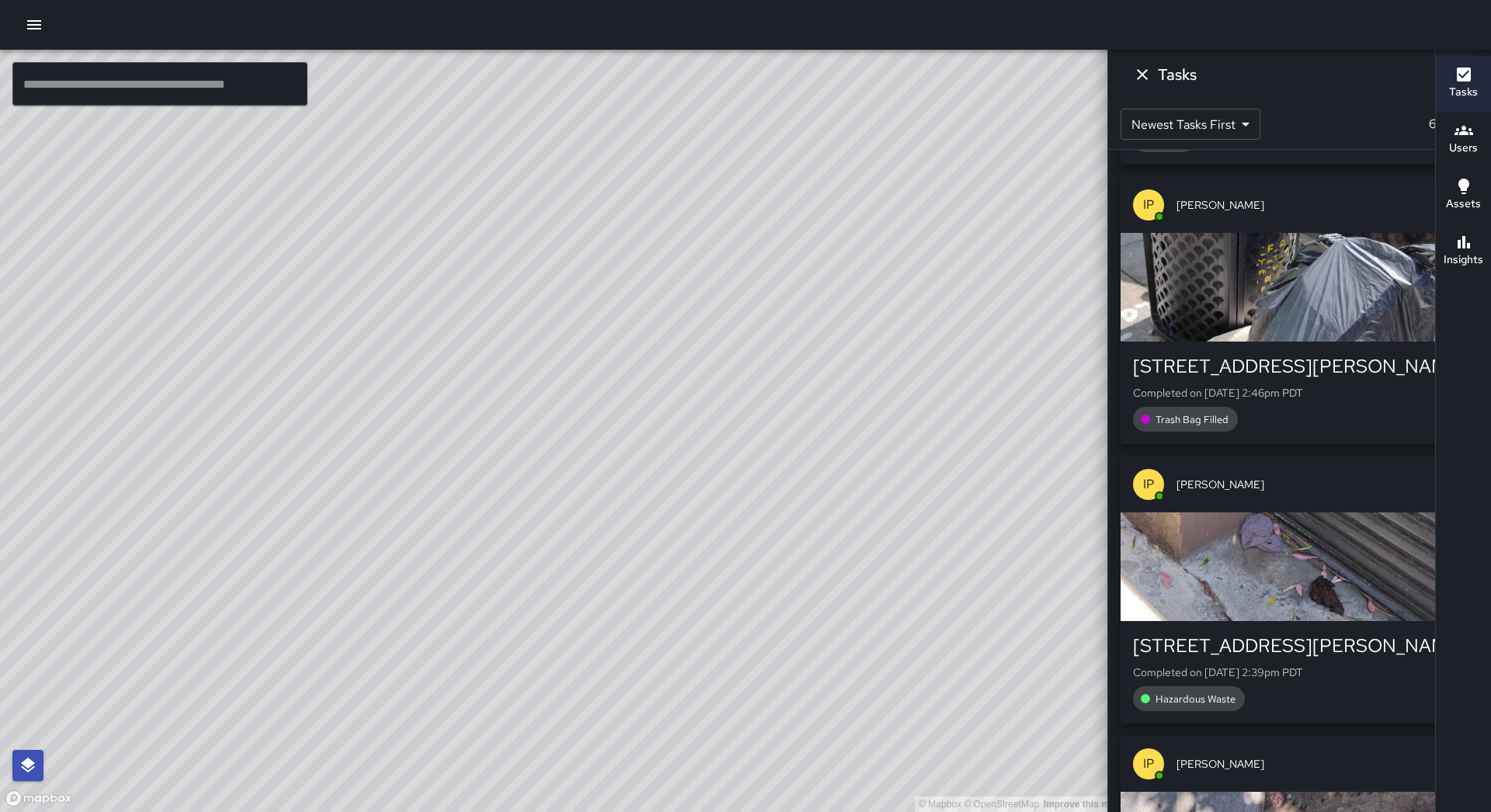
scroll to position [3076, 0]
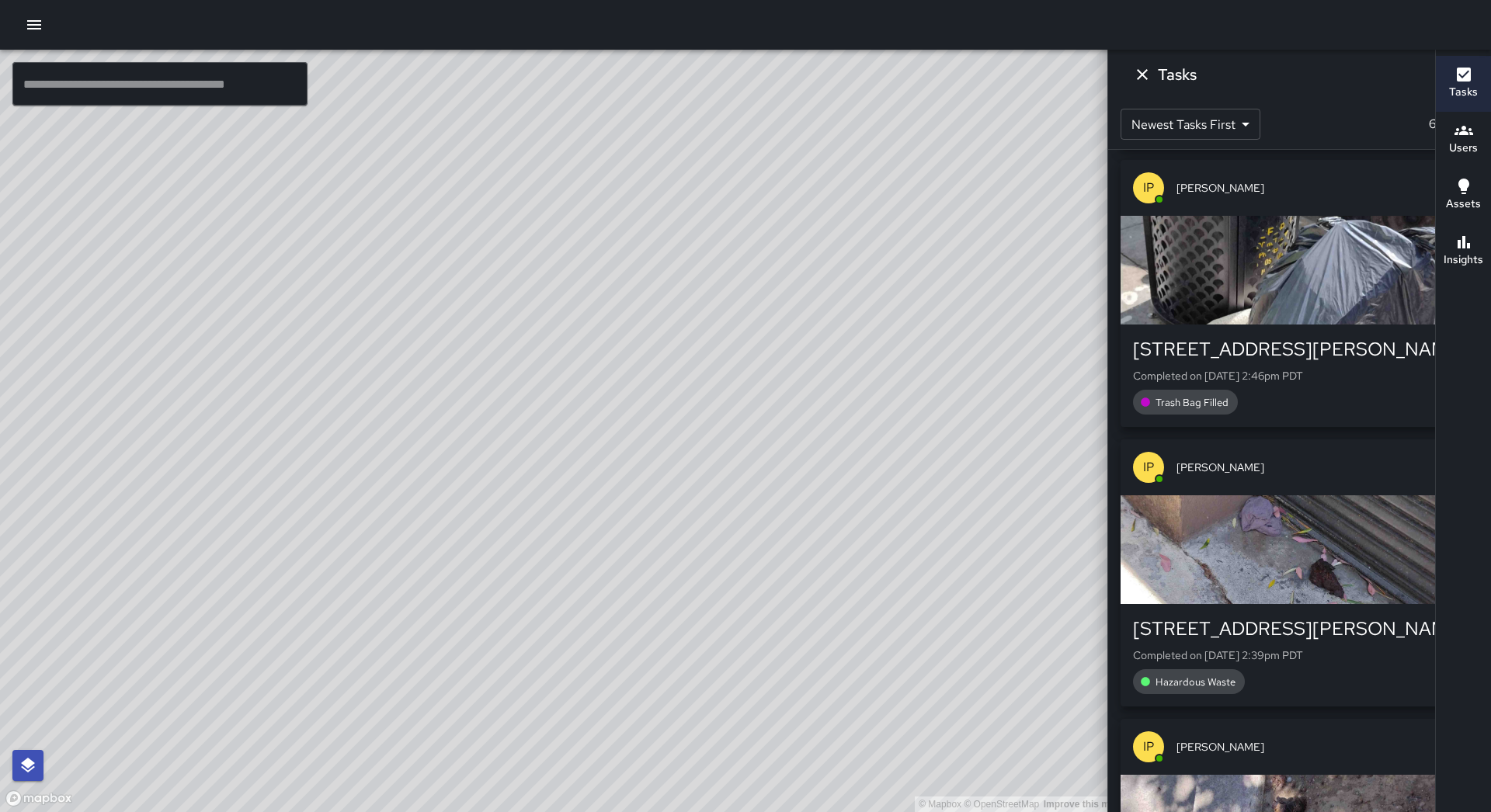
drag, startPoint x: 807, startPoint y: 230, endPoint x: 787, endPoint y: 319, distance: 91.2
click at [789, 318] on div "© Mapbox © OpenStreetMap Improve this map" at bounding box center [562, 431] width 1125 height 763
click at [1152, 65] on icon "Dismiss" at bounding box center [1143, 74] width 18 height 18
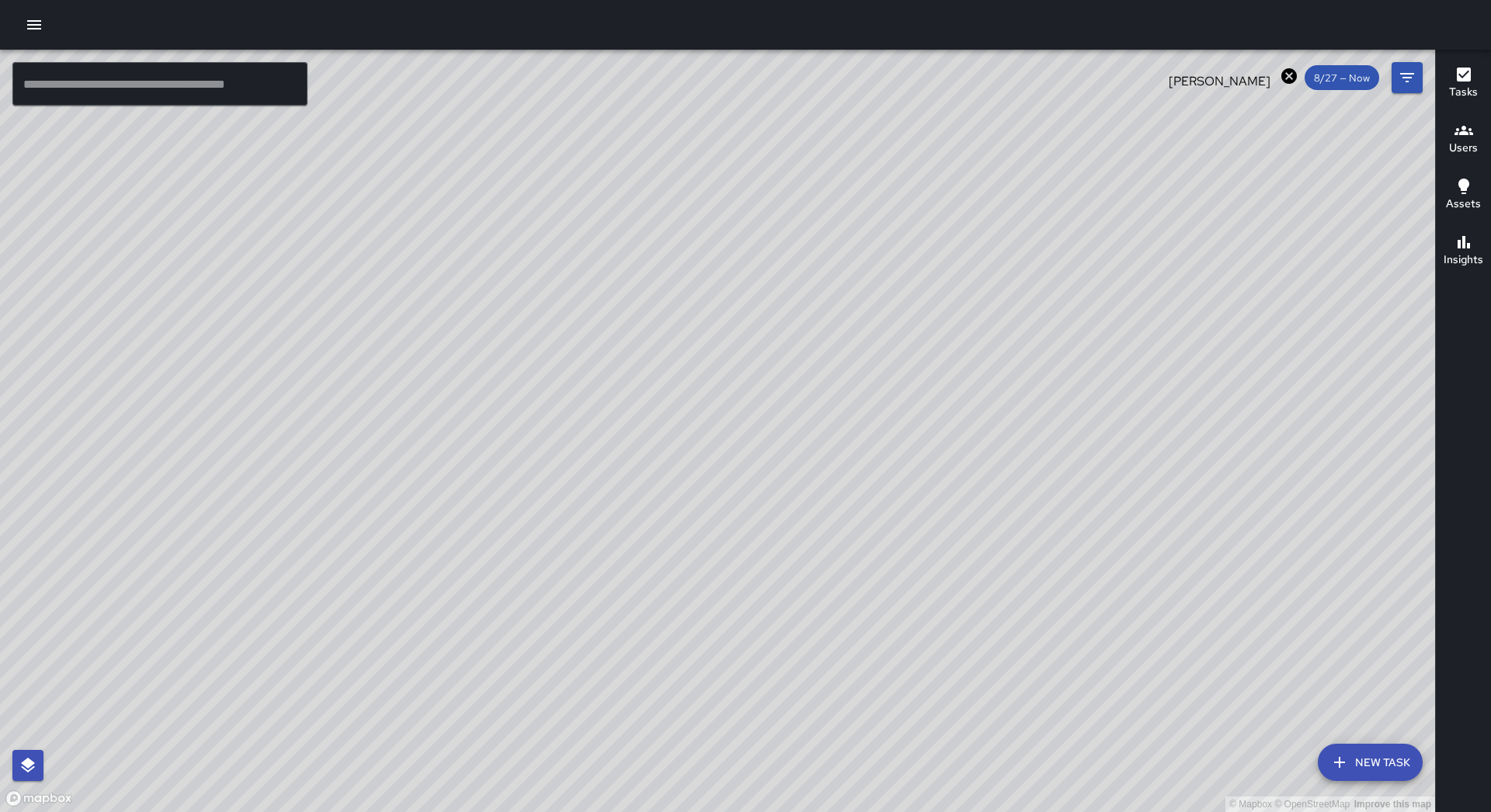
click at [50, 21] on div at bounding box center [746, 24] width 1491 height 49
click at [33, 25] on icon "button" at bounding box center [34, 25] width 14 height 10
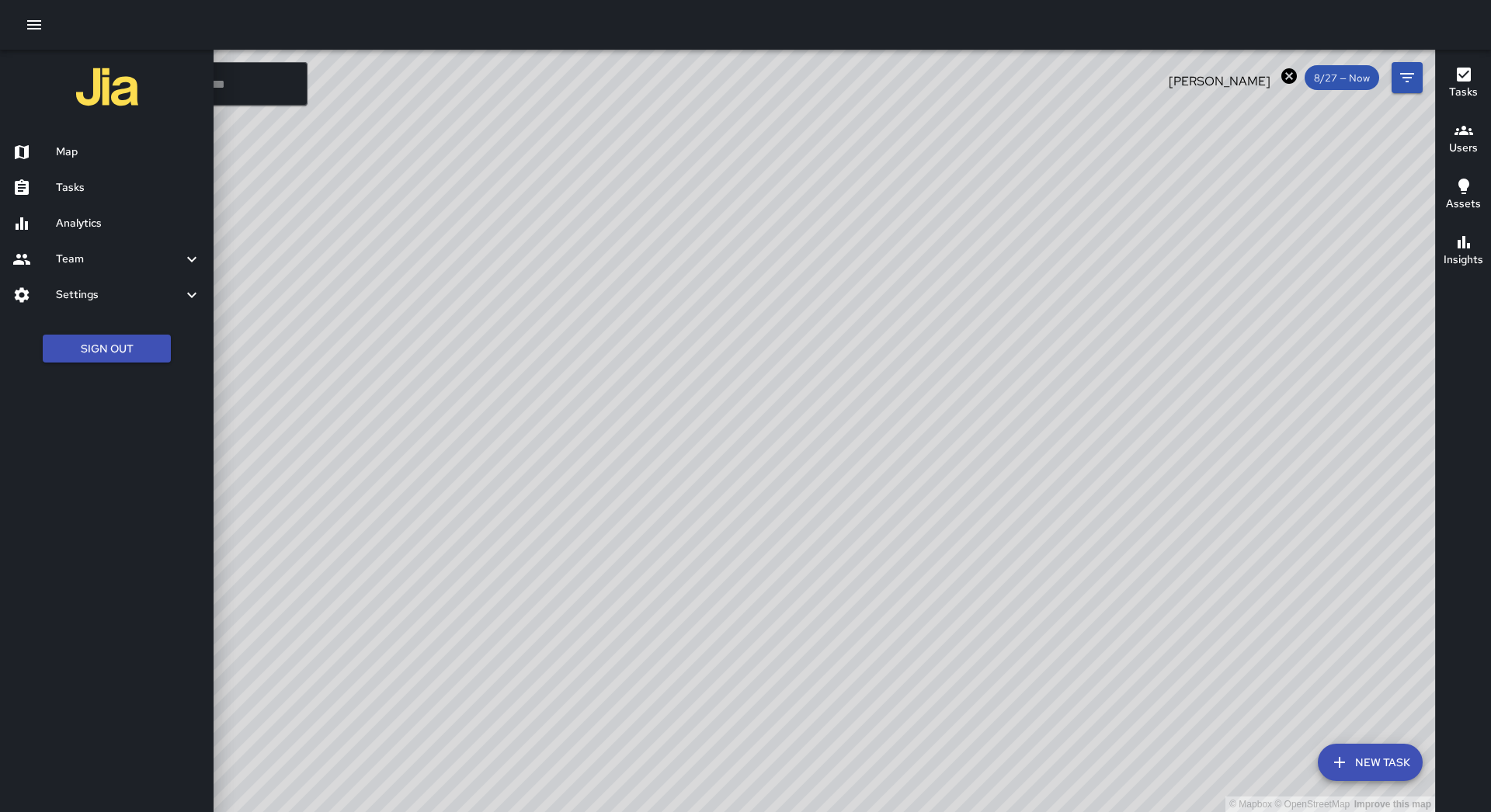
click at [83, 138] on link "Map" at bounding box center [107, 151] width 214 height 36
click at [87, 148] on h6 "Map" at bounding box center [129, 152] width 146 height 17
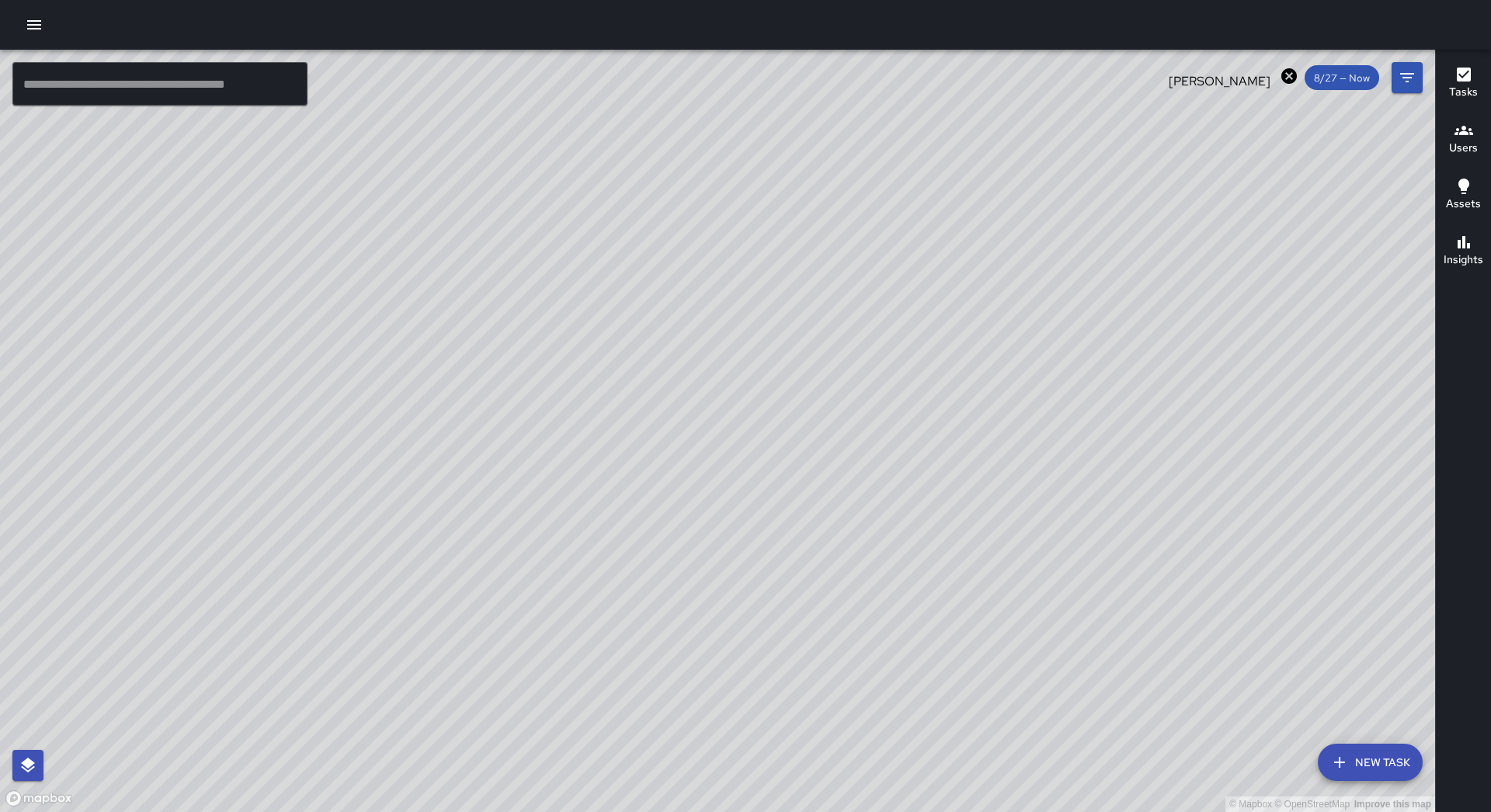
drag, startPoint x: 592, startPoint y: 492, endPoint x: 990, endPoint y: 187, distance: 501.4
click at [678, 442] on div "© Mapbox © OpenStreetMap Improve this map" at bounding box center [717, 431] width 1436 height 763
click at [1292, 76] on icon at bounding box center [1289, 76] width 16 height 16
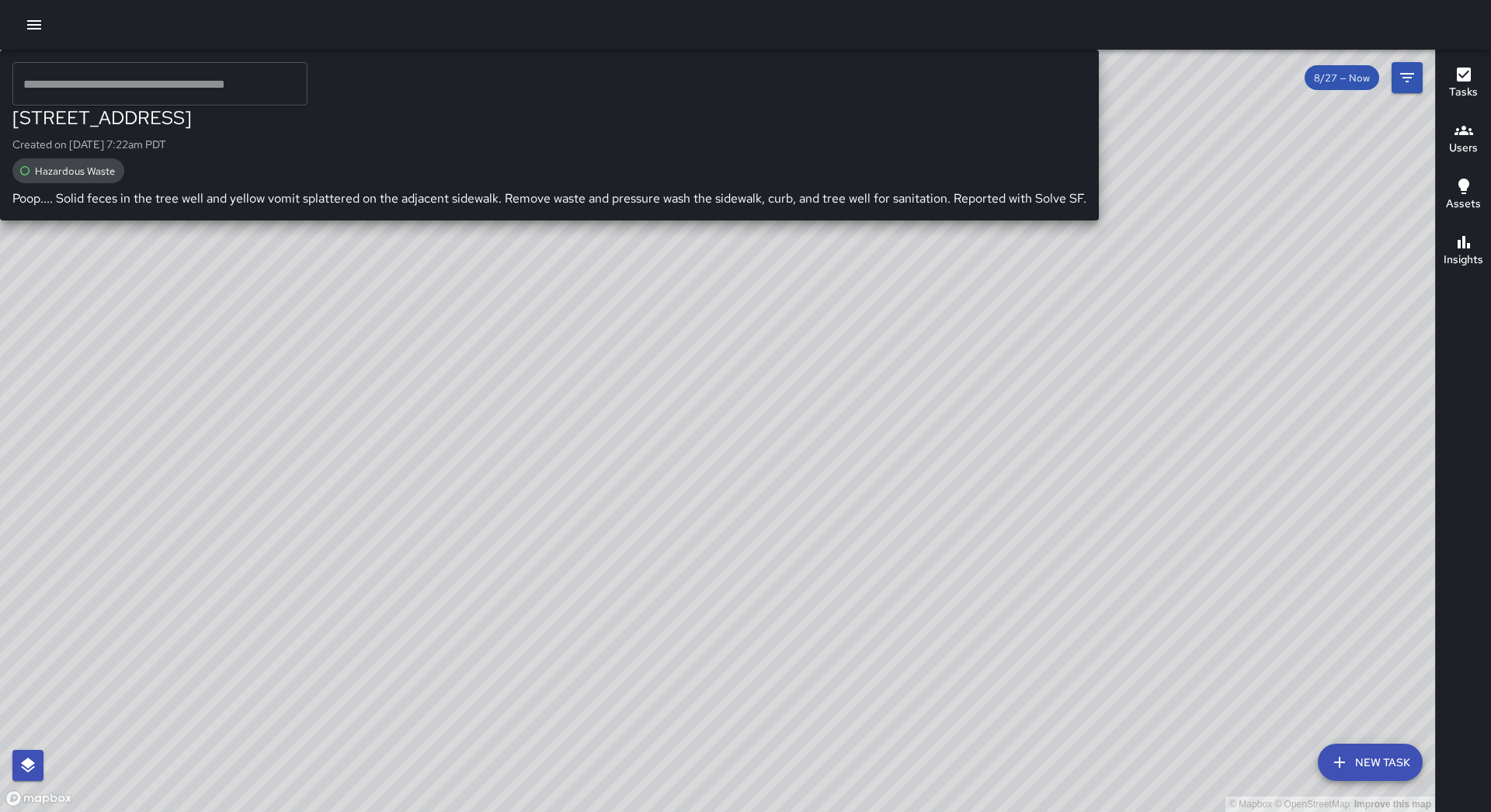
click at [593, 106] on div "MA [PERSON_NAME]" at bounding box center [549, 78] width 1099 height 56
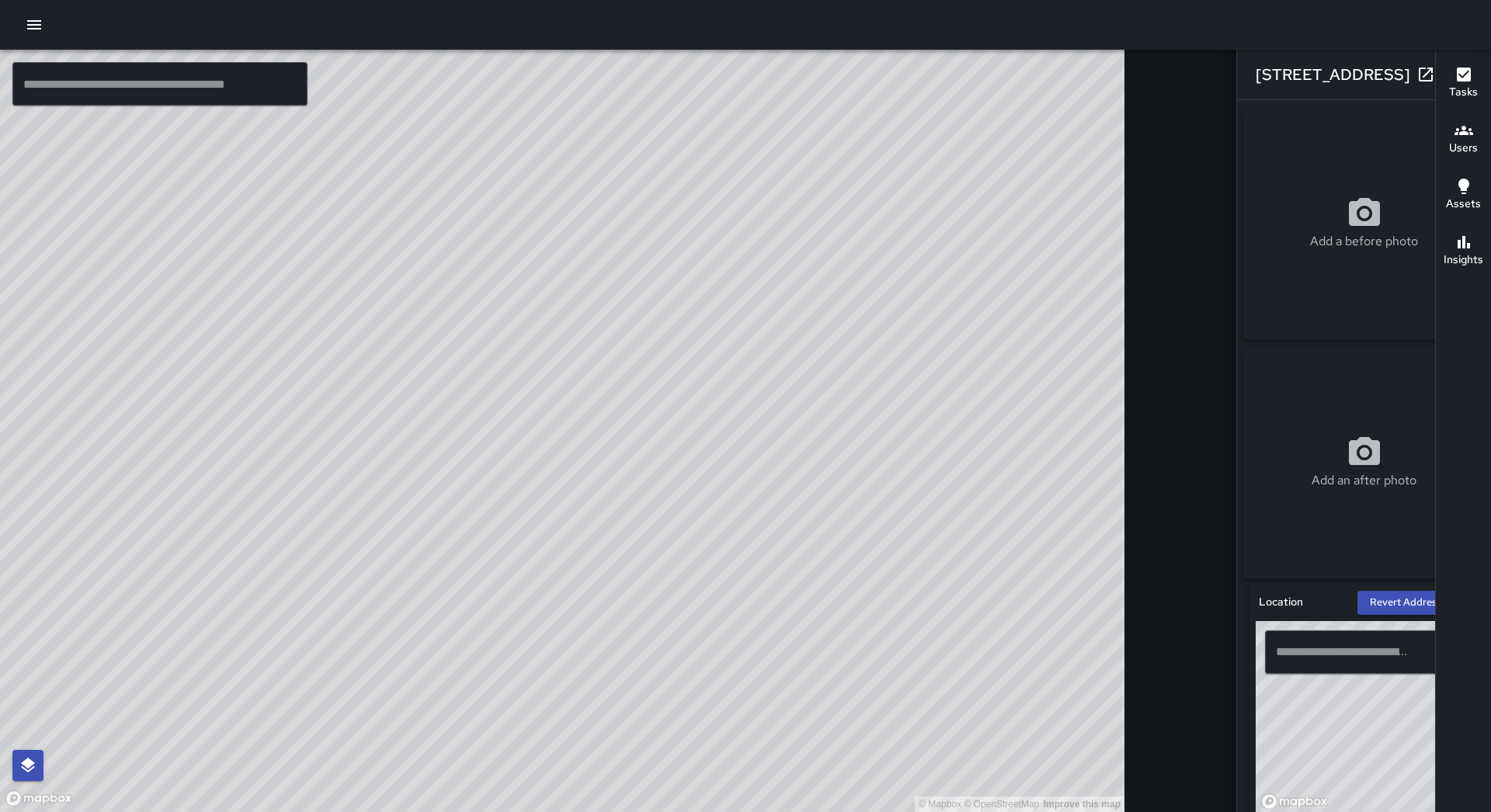
type input "**********"
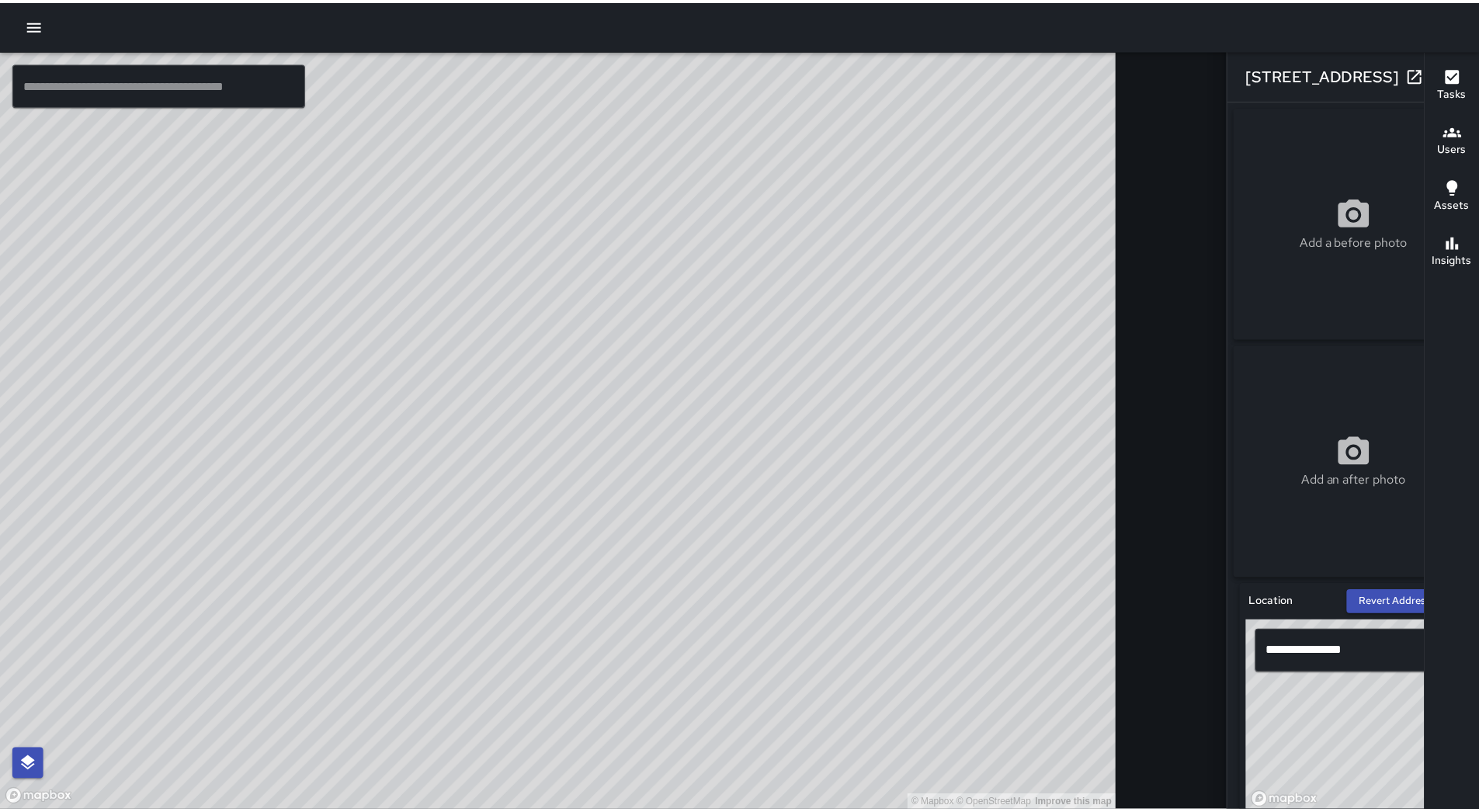
scroll to position [621, 0]
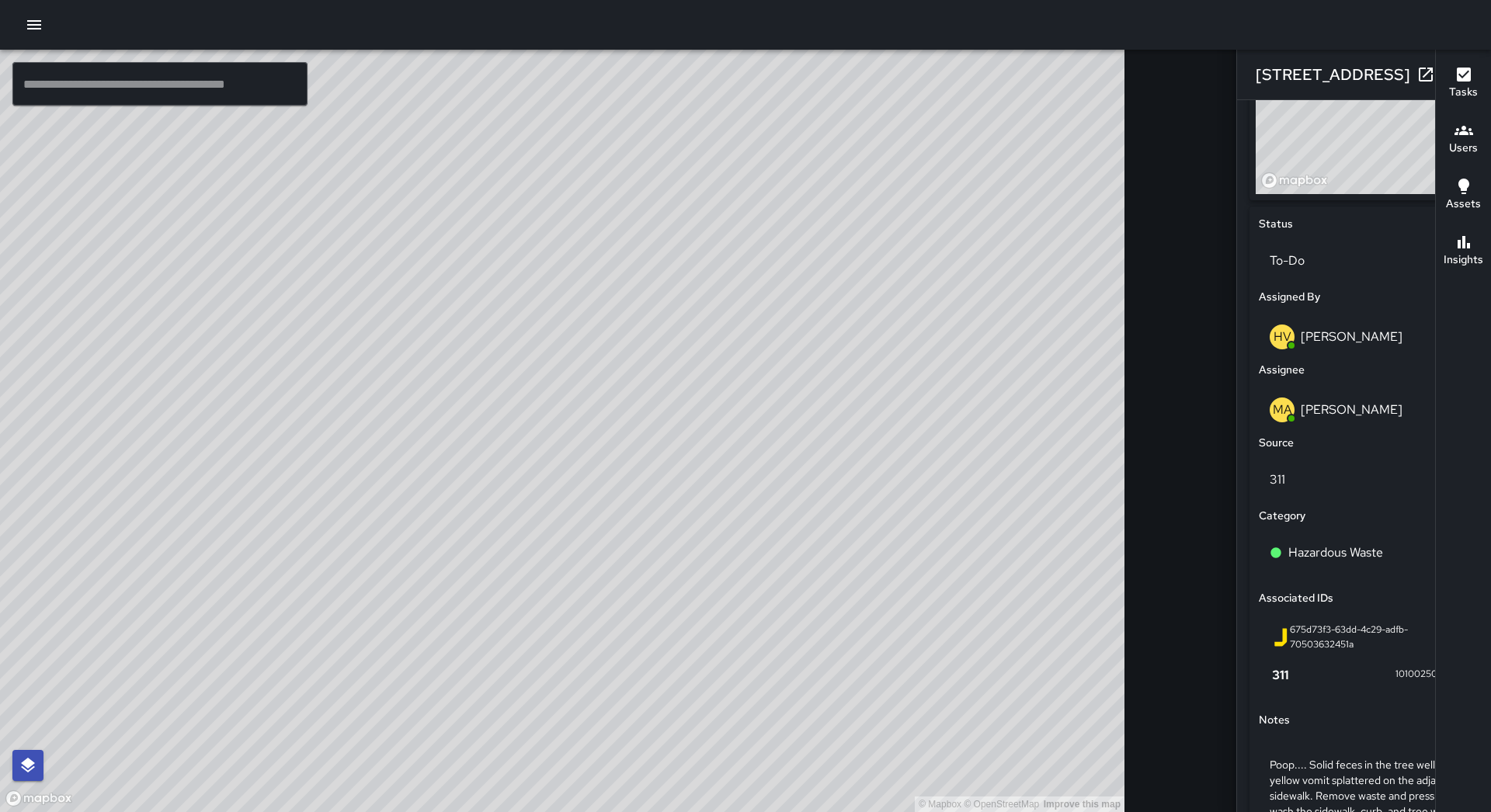
click at [1448, 68] on icon "button" at bounding box center [1457, 74] width 18 height 18
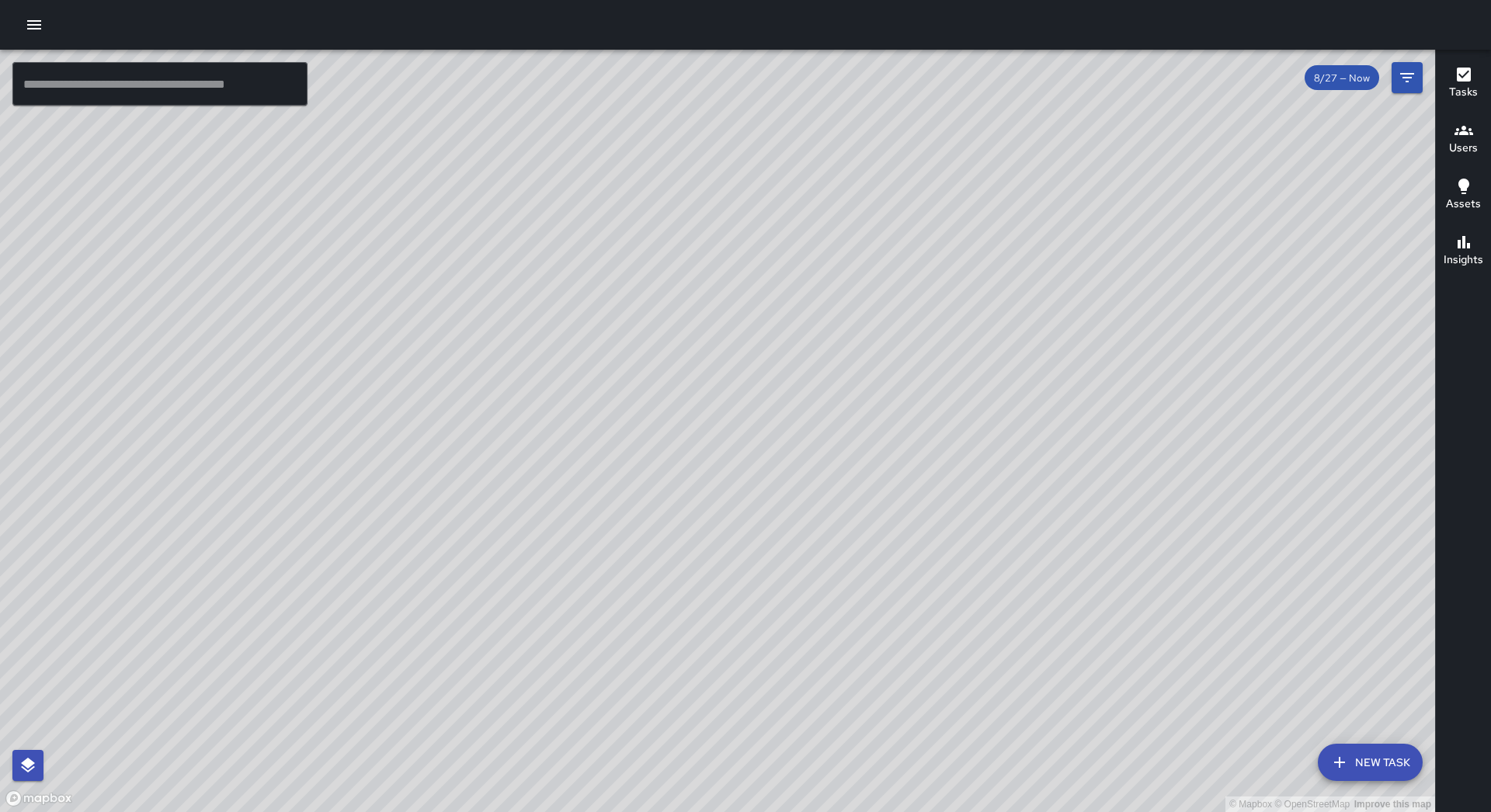
click at [39, 45] on div at bounding box center [746, 24] width 1491 height 49
click at [19, 34] on div at bounding box center [746, 24] width 1491 height 49
drag, startPoint x: 25, startPoint y: 32, endPoint x: 37, endPoint y: 49, distance: 20.8
click at [27, 32] on icon "button" at bounding box center [34, 24] width 18 height 18
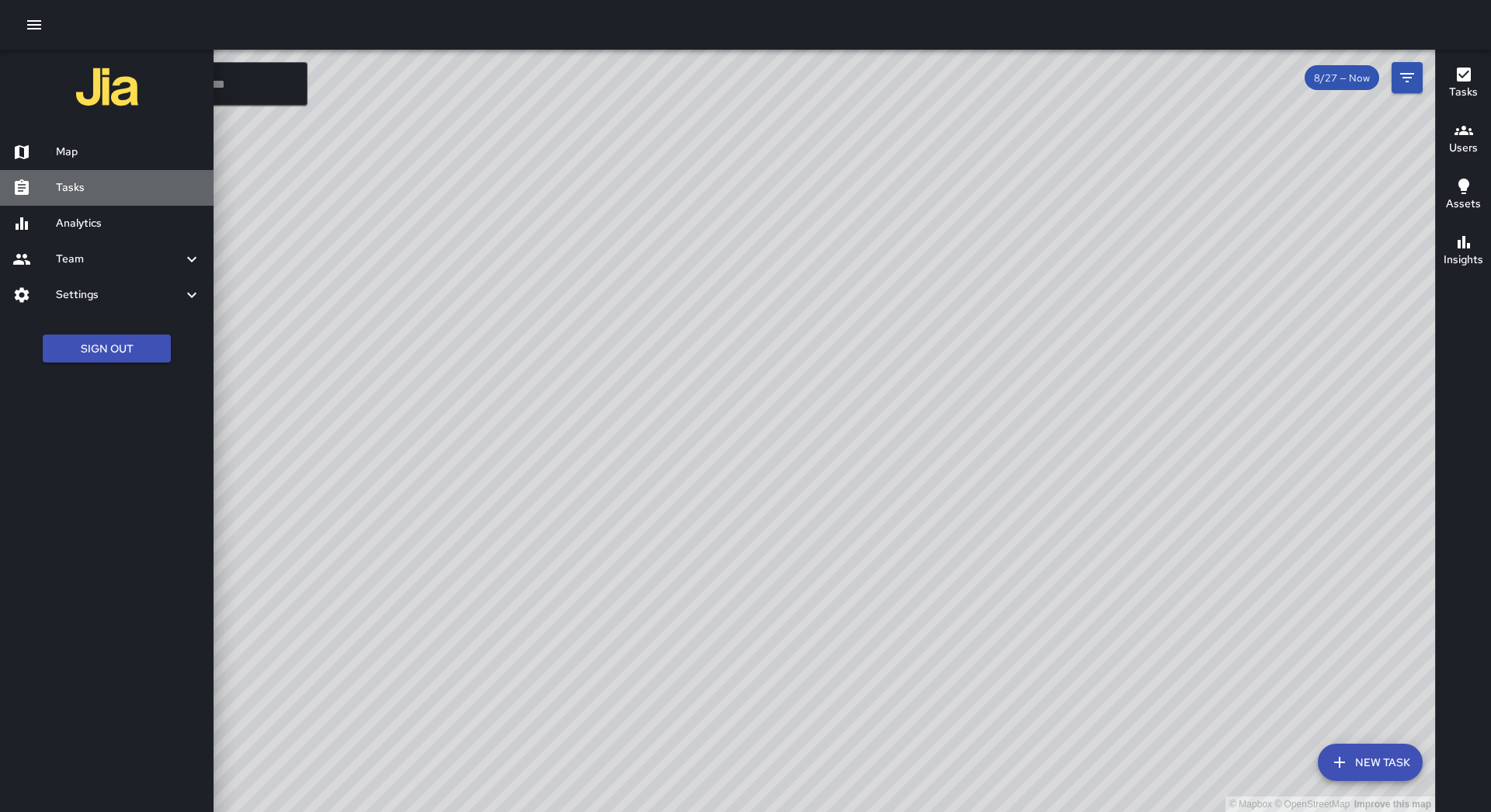
click at [99, 188] on h6 "Tasks" at bounding box center [129, 188] width 146 height 17
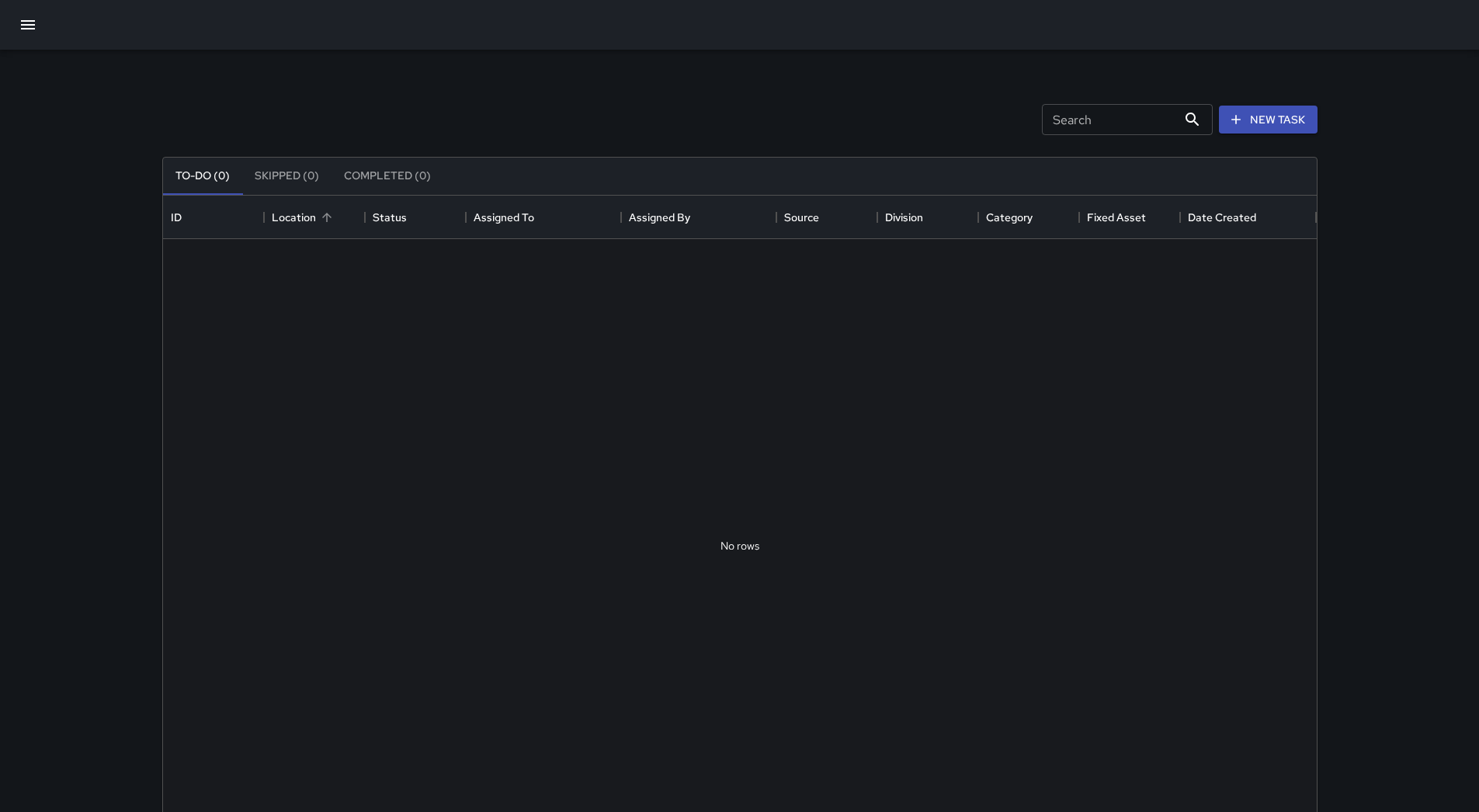
scroll to position [646, 1142]
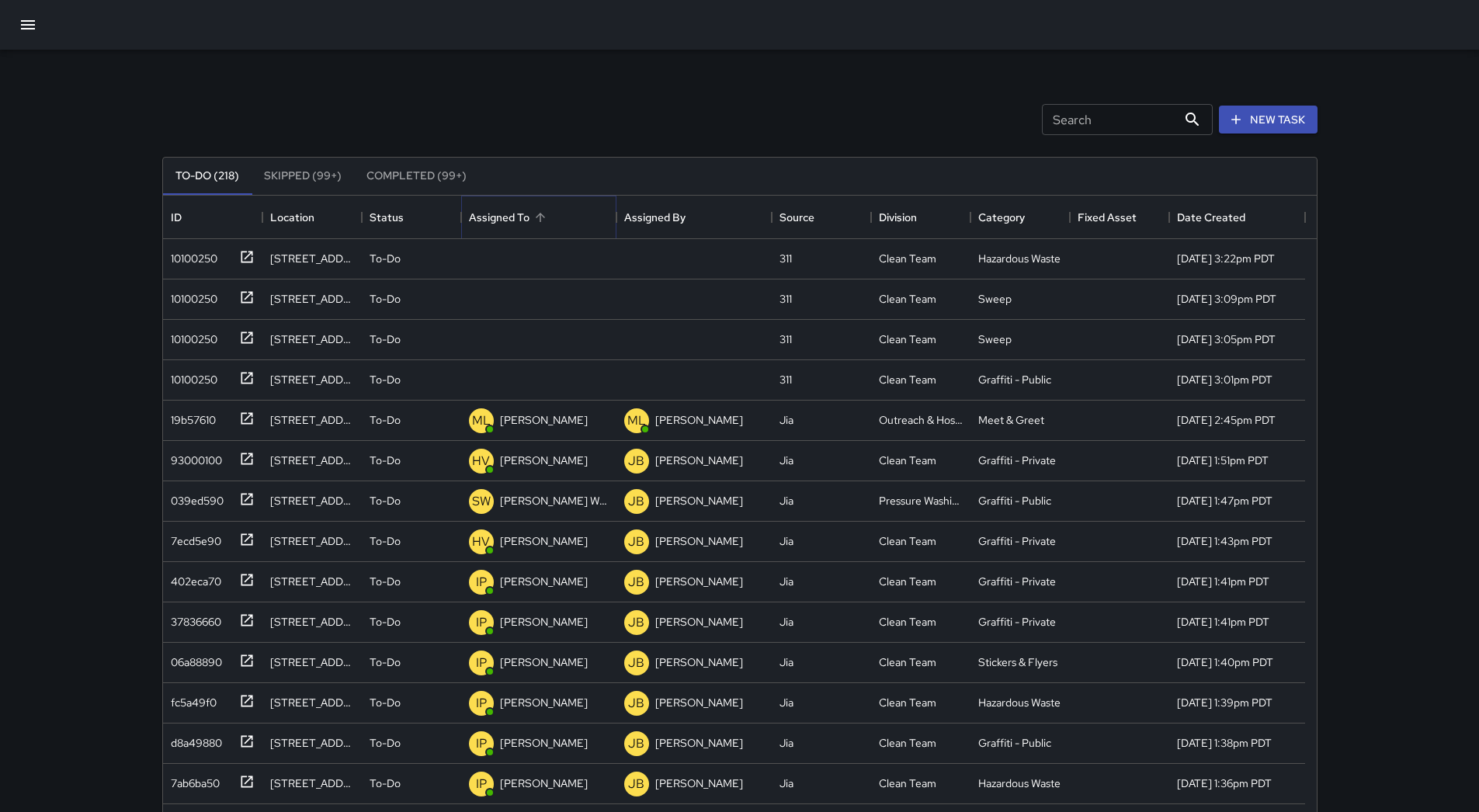
click at [543, 215] on icon "Sort" at bounding box center [541, 217] width 14 height 14
click at [185, 254] on div "10100250" at bounding box center [191, 255] width 52 height 21
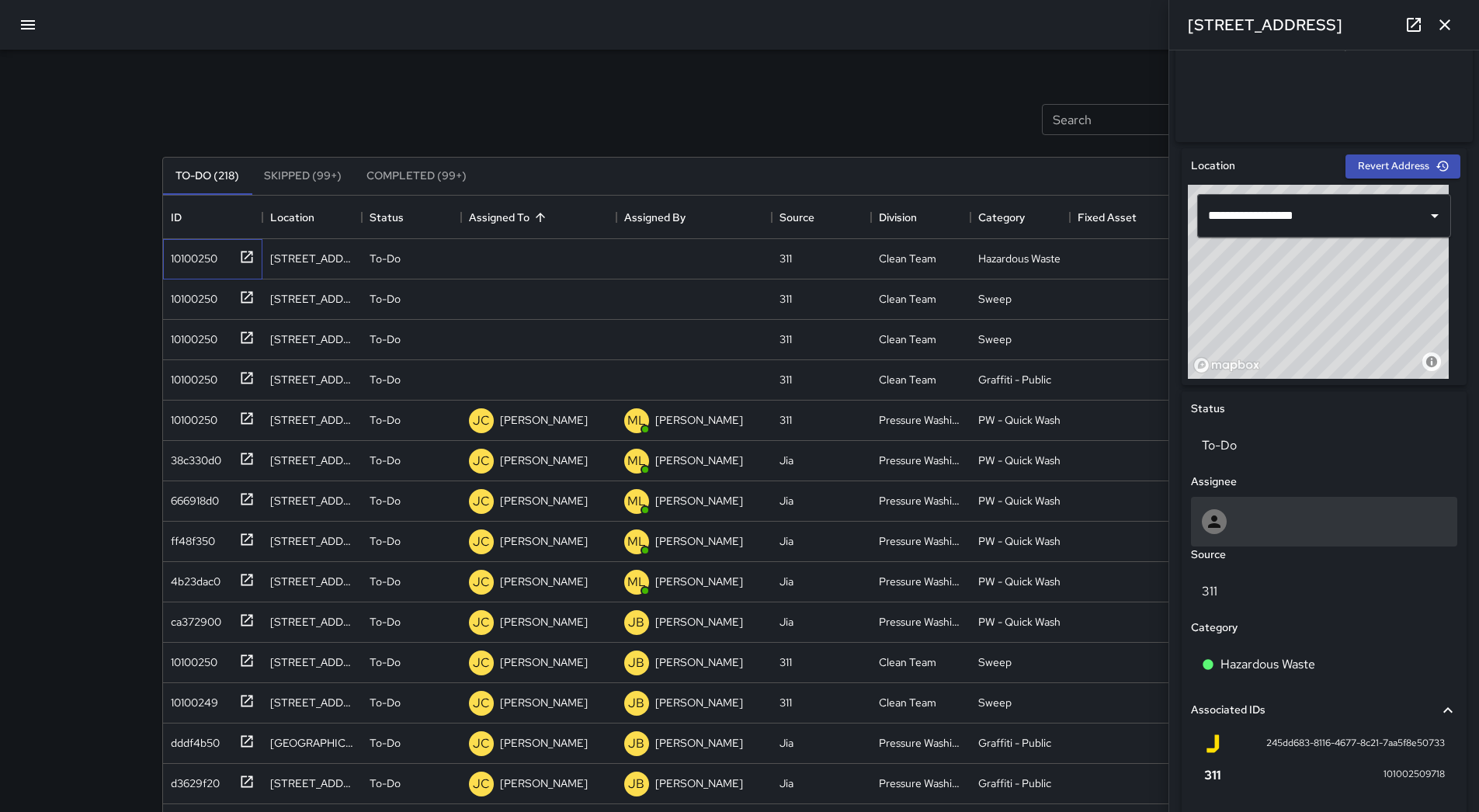
scroll to position [535, 0]
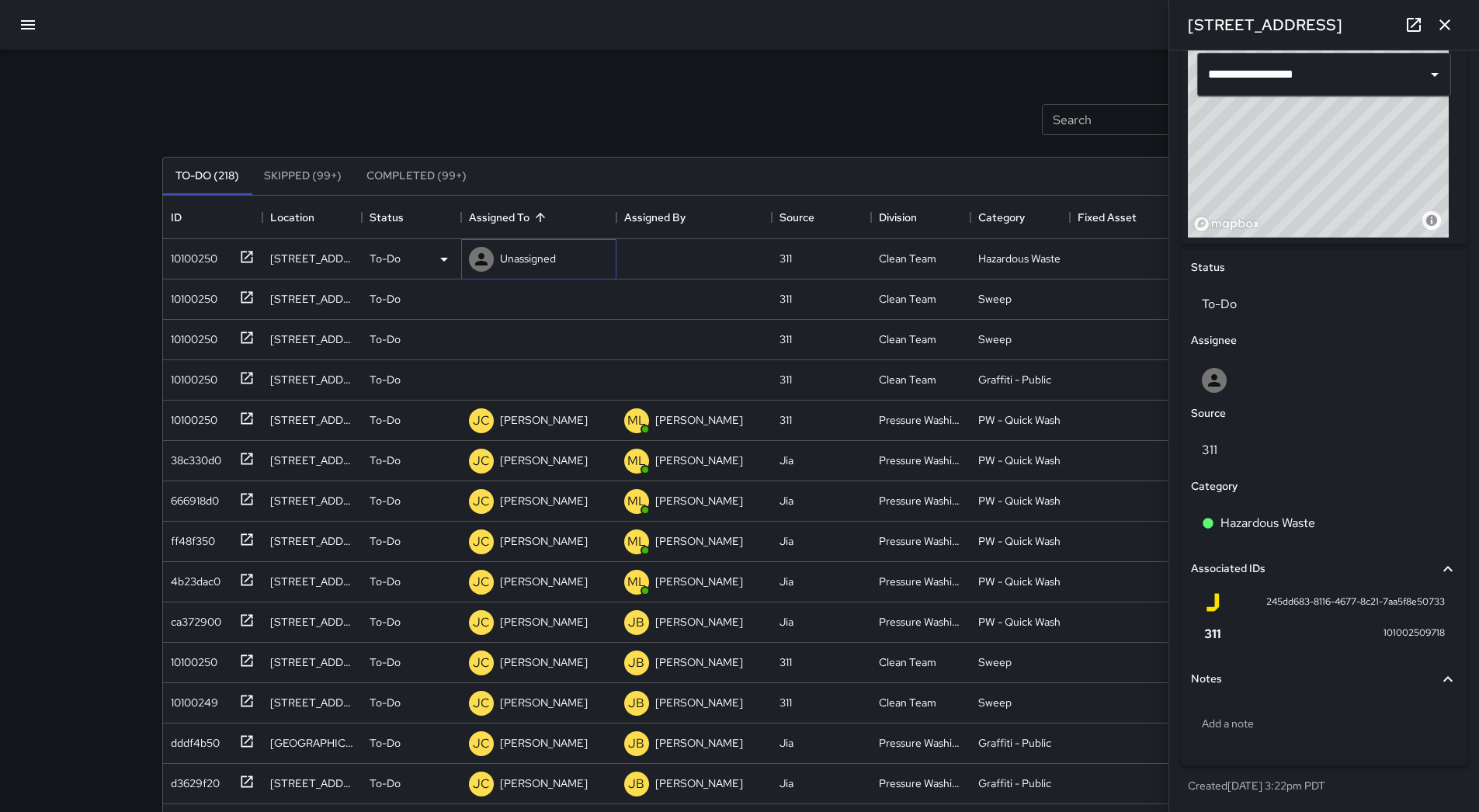
click at [515, 257] on p "Unassigned" at bounding box center [528, 258] width 56 height 16
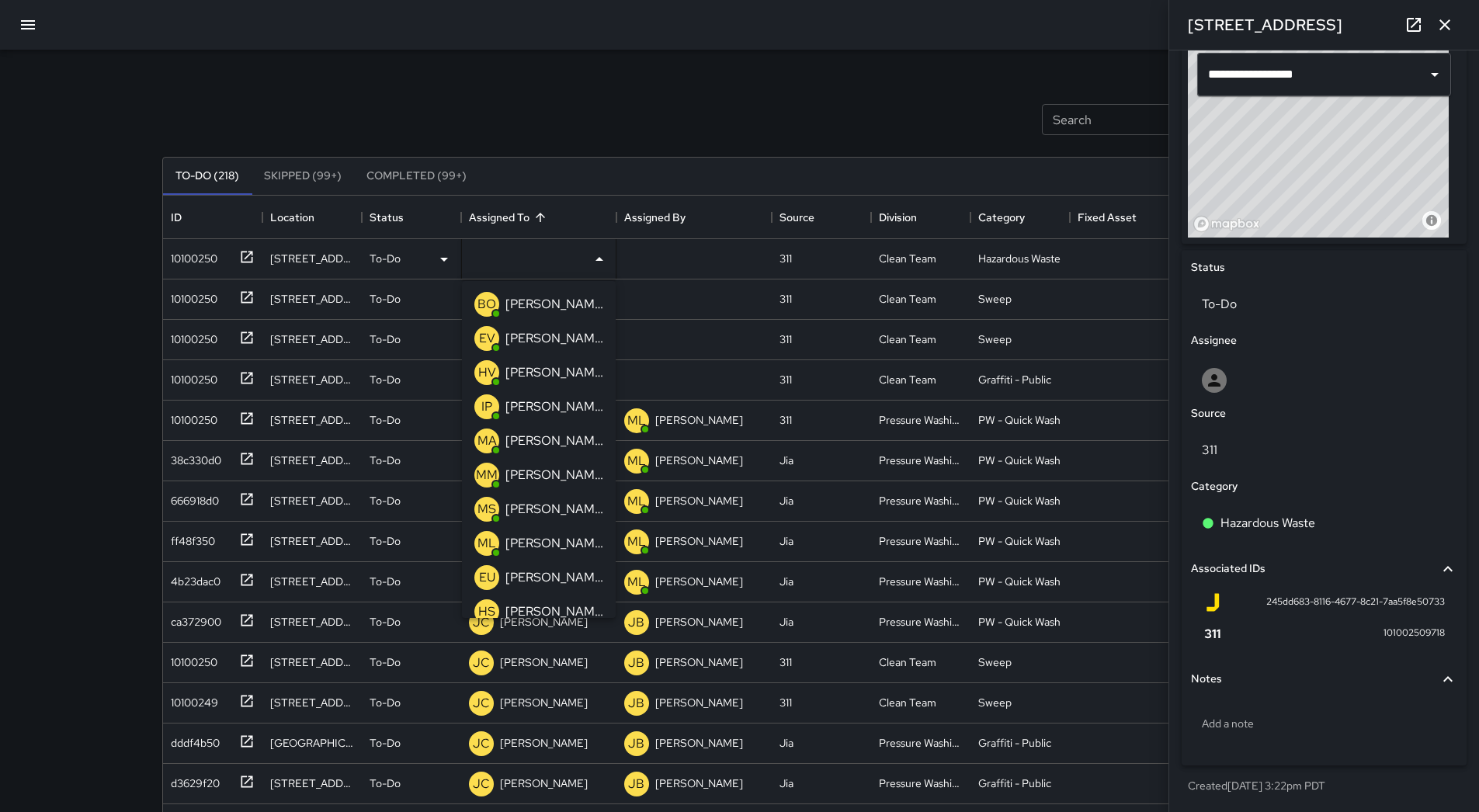
drag, startPoint x: 589, startPoint y: 442, endPoint x: 411, endPoint y: 404, distance: 182.0
click at [586, 442] on li "MA [PERSON_NAME]" at bounding box center [539, 440] width 153 height 34
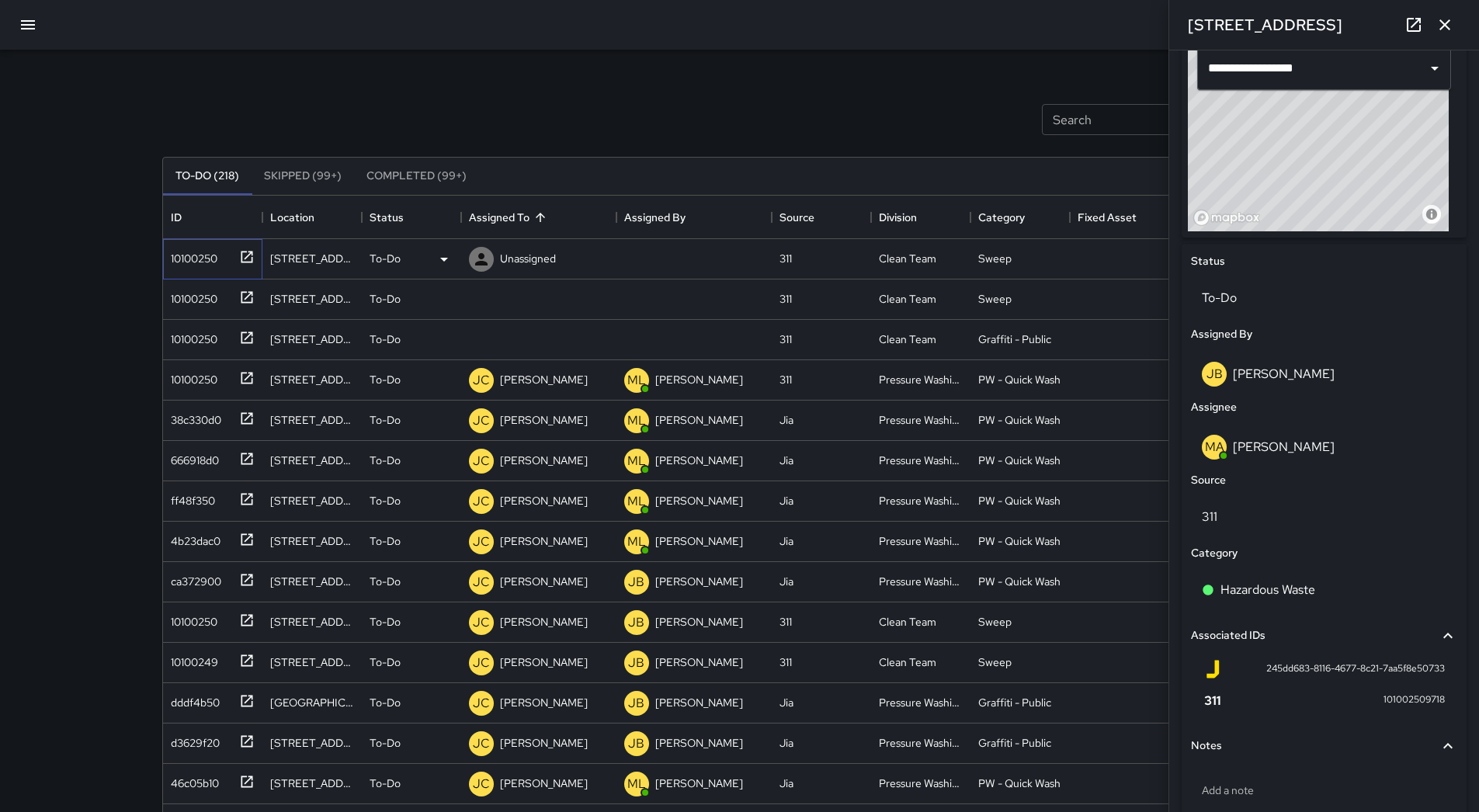
click at [215, 258] on div "10100250" at bounding box center [191, 255] width 52 height 21
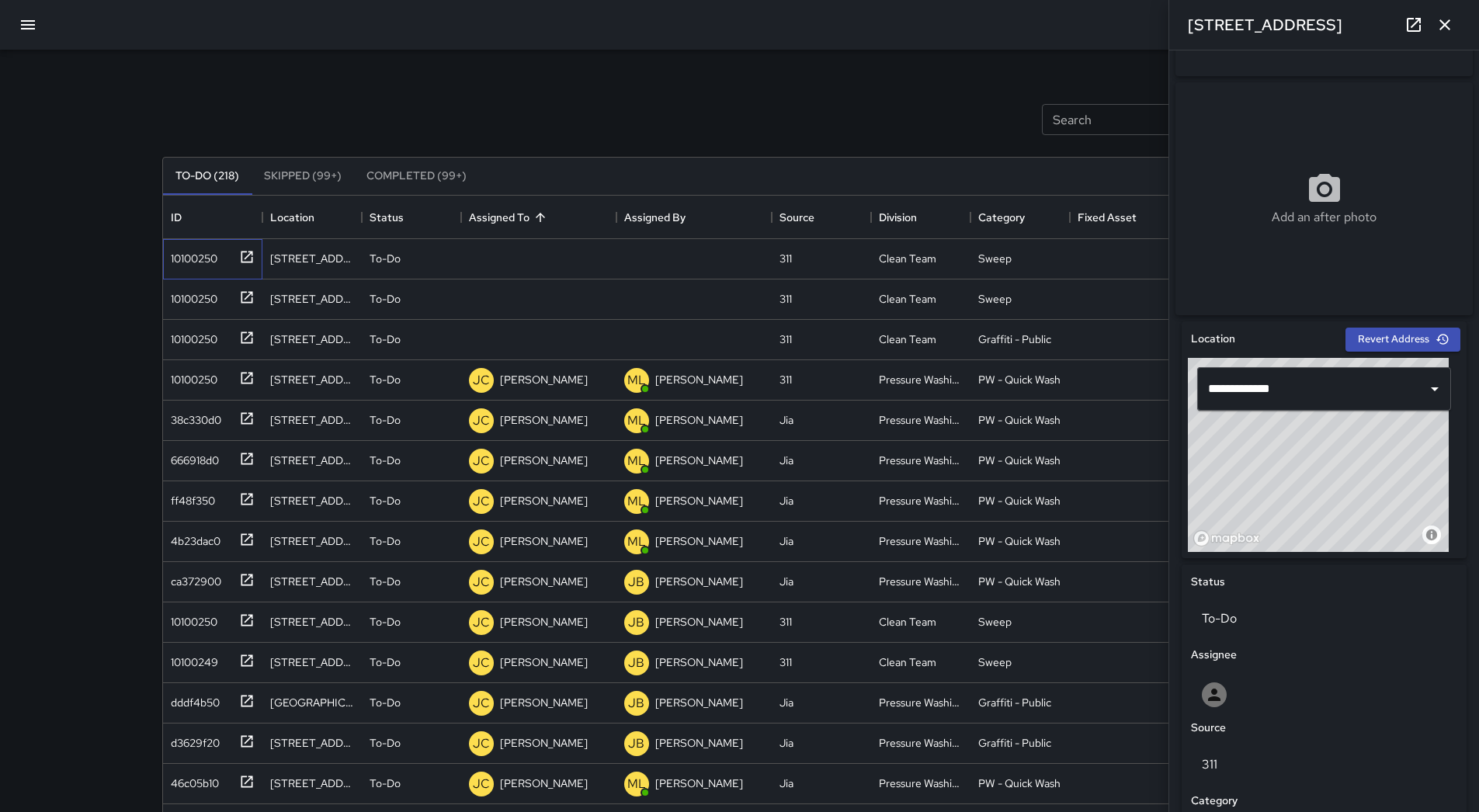
scroll to position [543, 0]
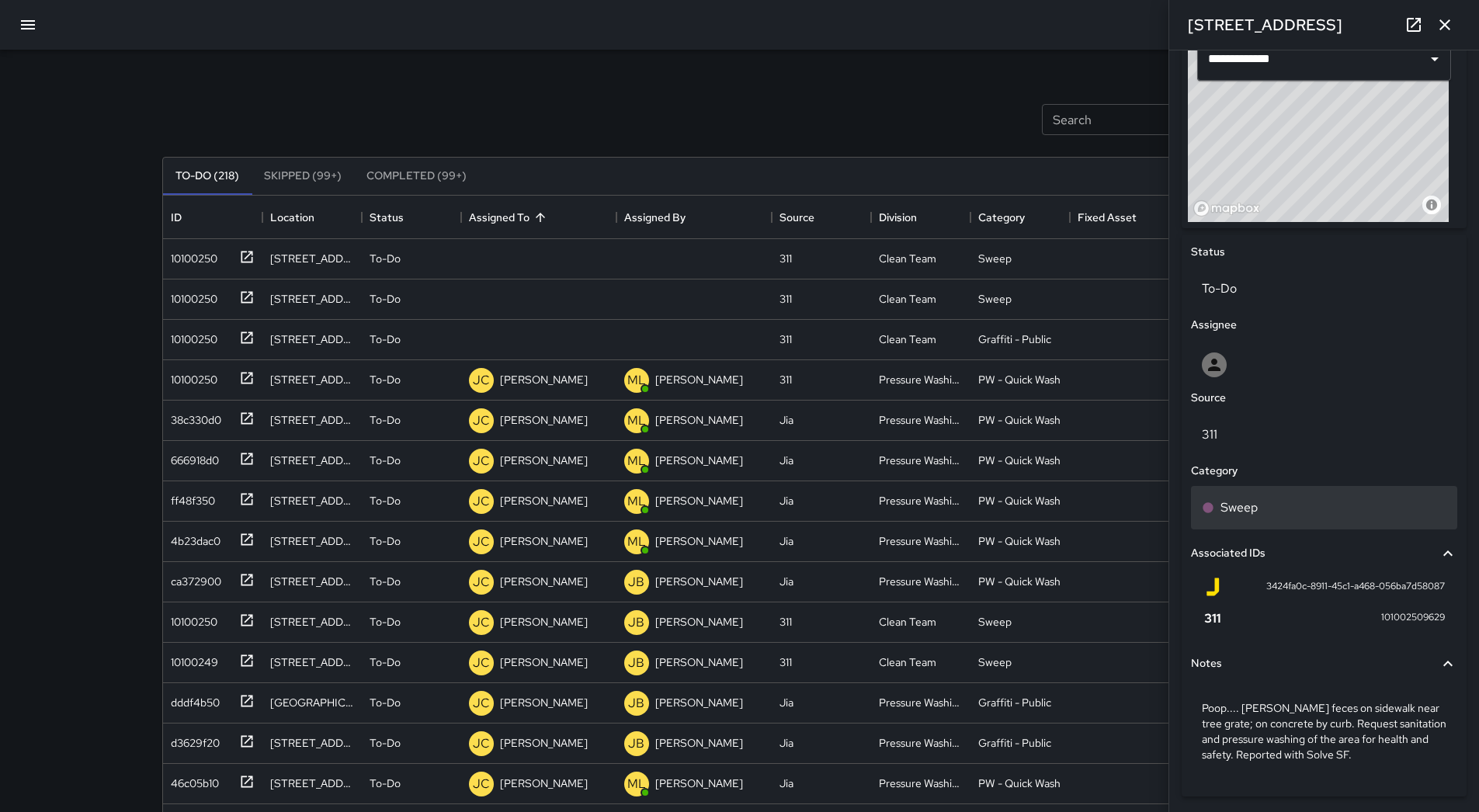
click at [1293, 503] on div "Sweep" at bounding box center [1325, 507] width 266 height 44
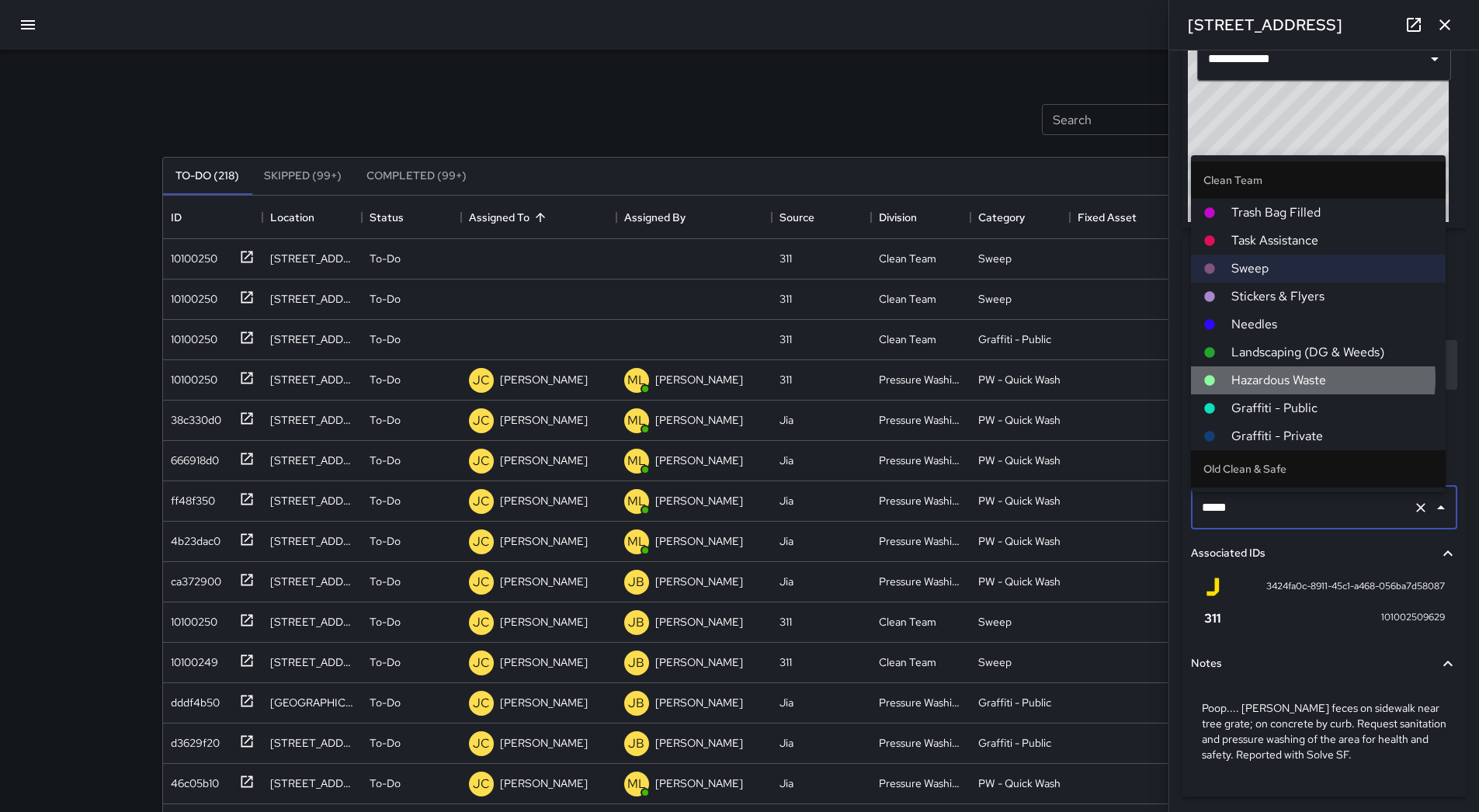
click at [1298, 379] on span "Hazardous Waste" at bounding box center [1332, 380] width 202 height 18
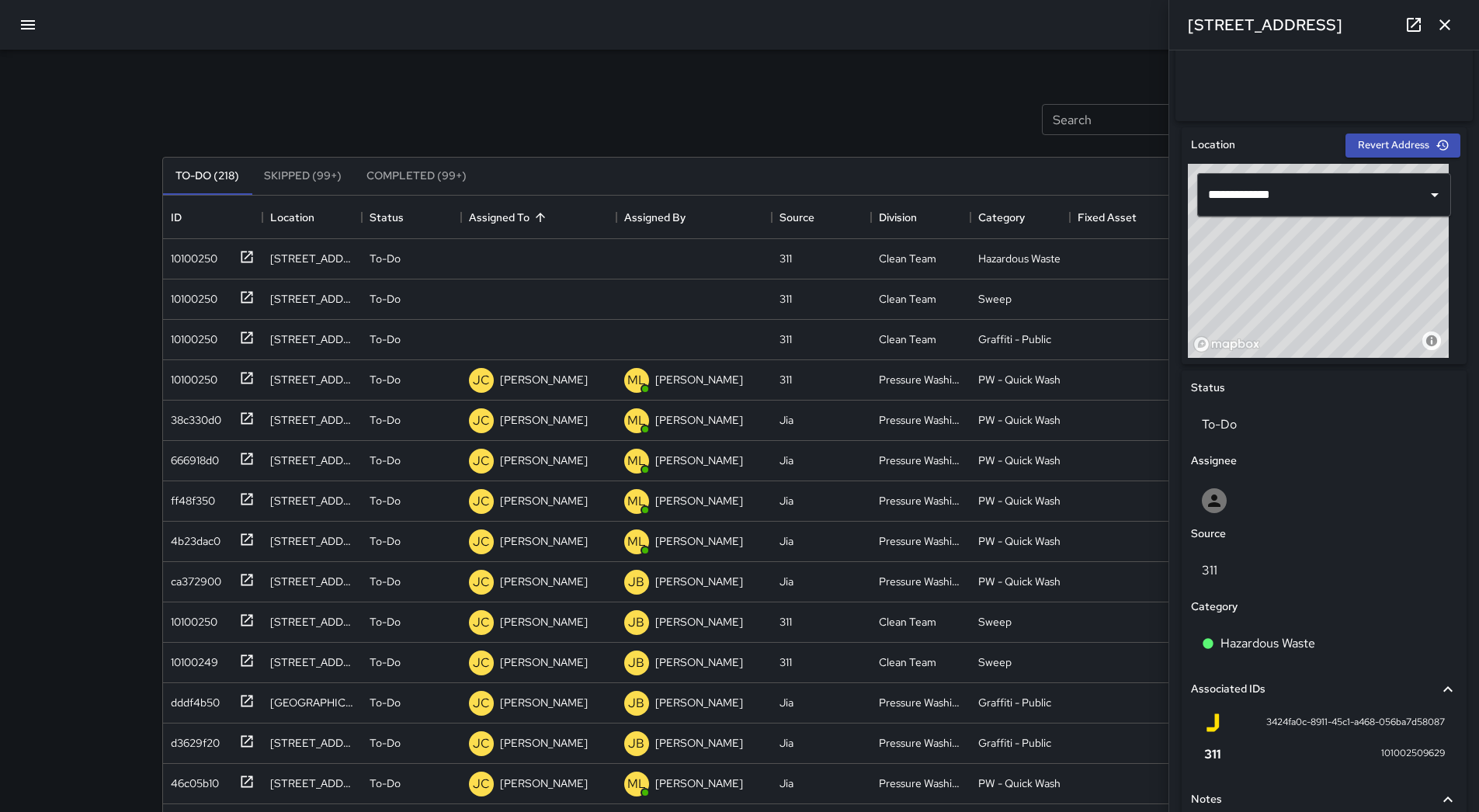
scroll to position [233, 0]
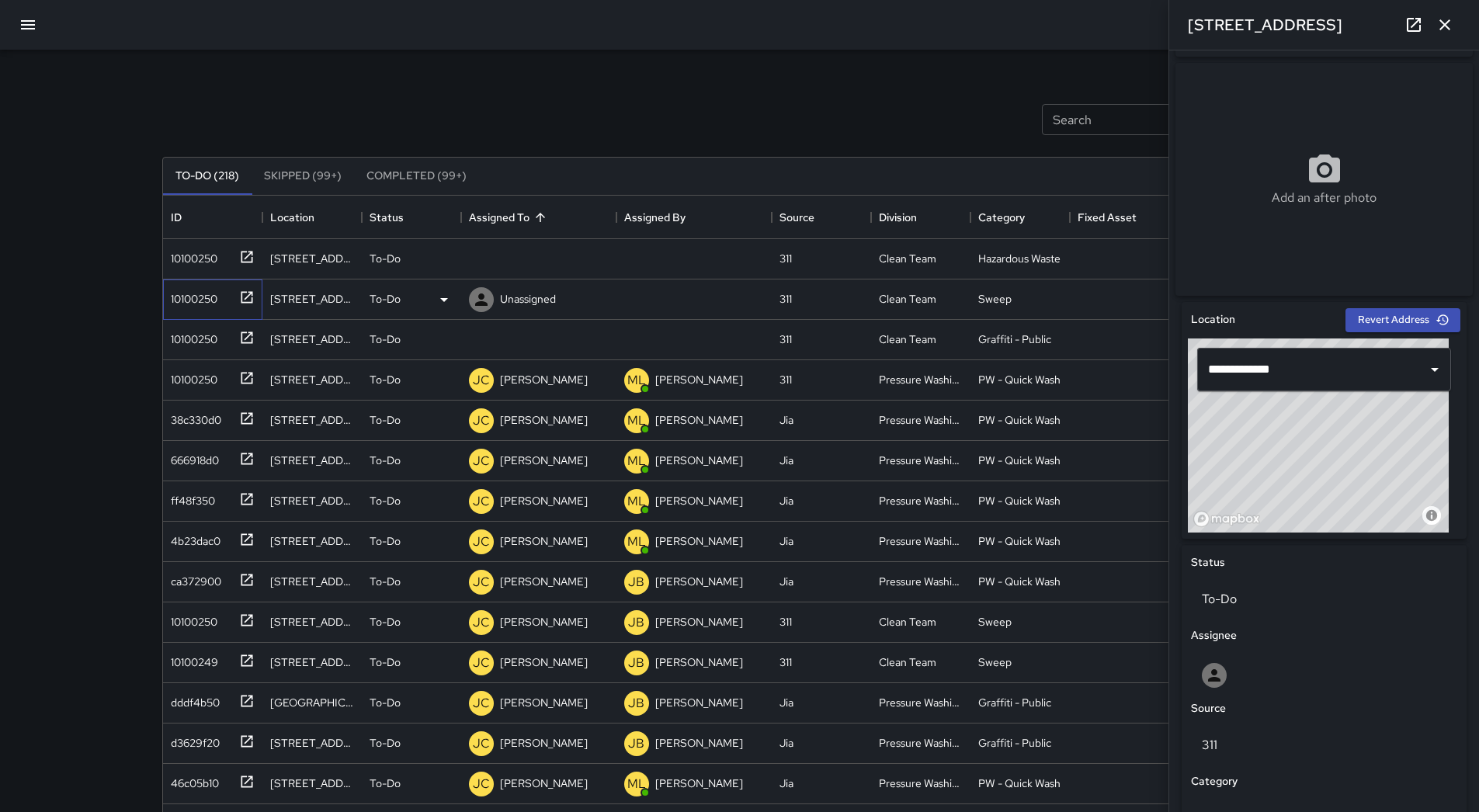
click at [189, 304] on div "10100250" at bounding box center [191, 296] width 52 height 21
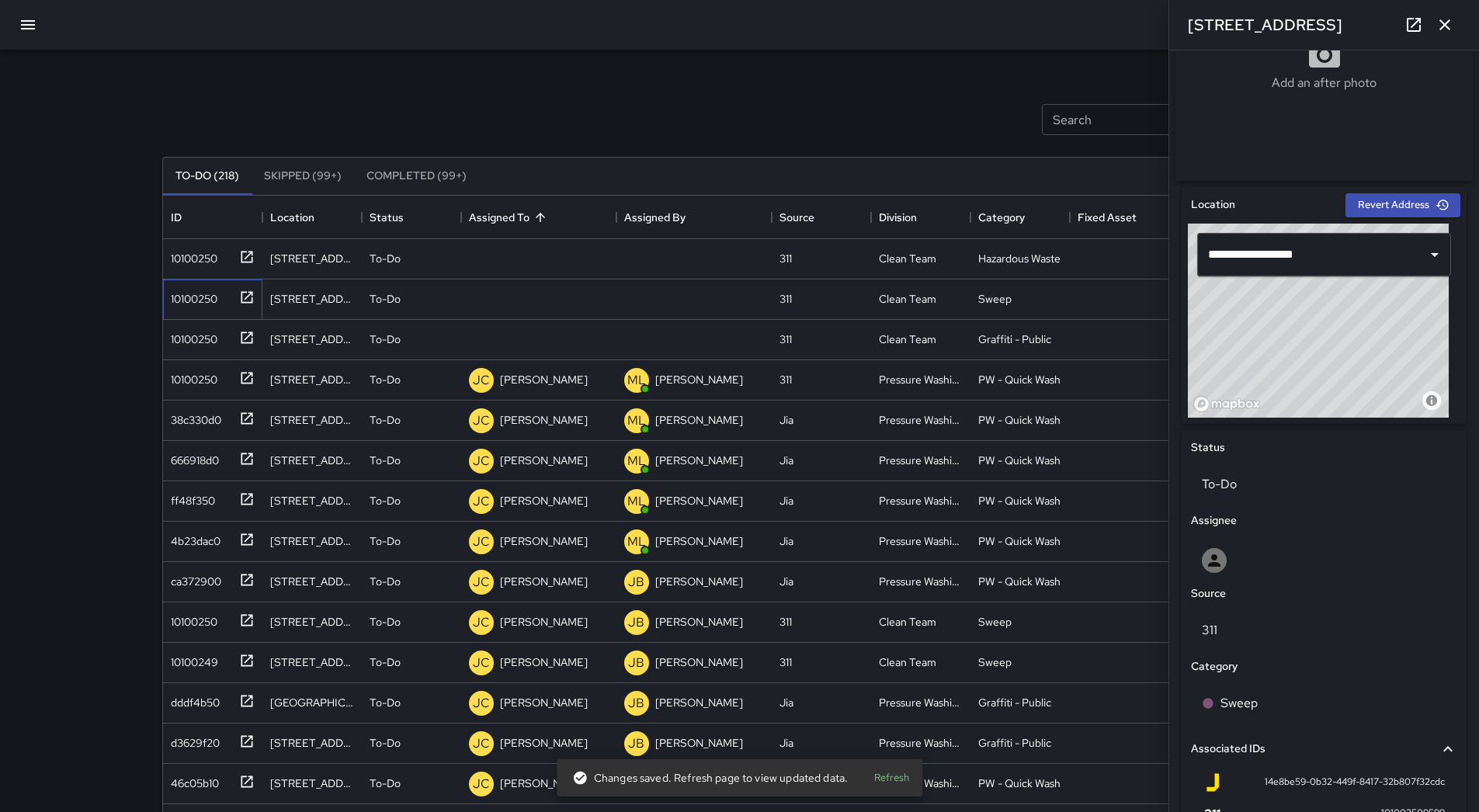
scroll to position [581, 0]
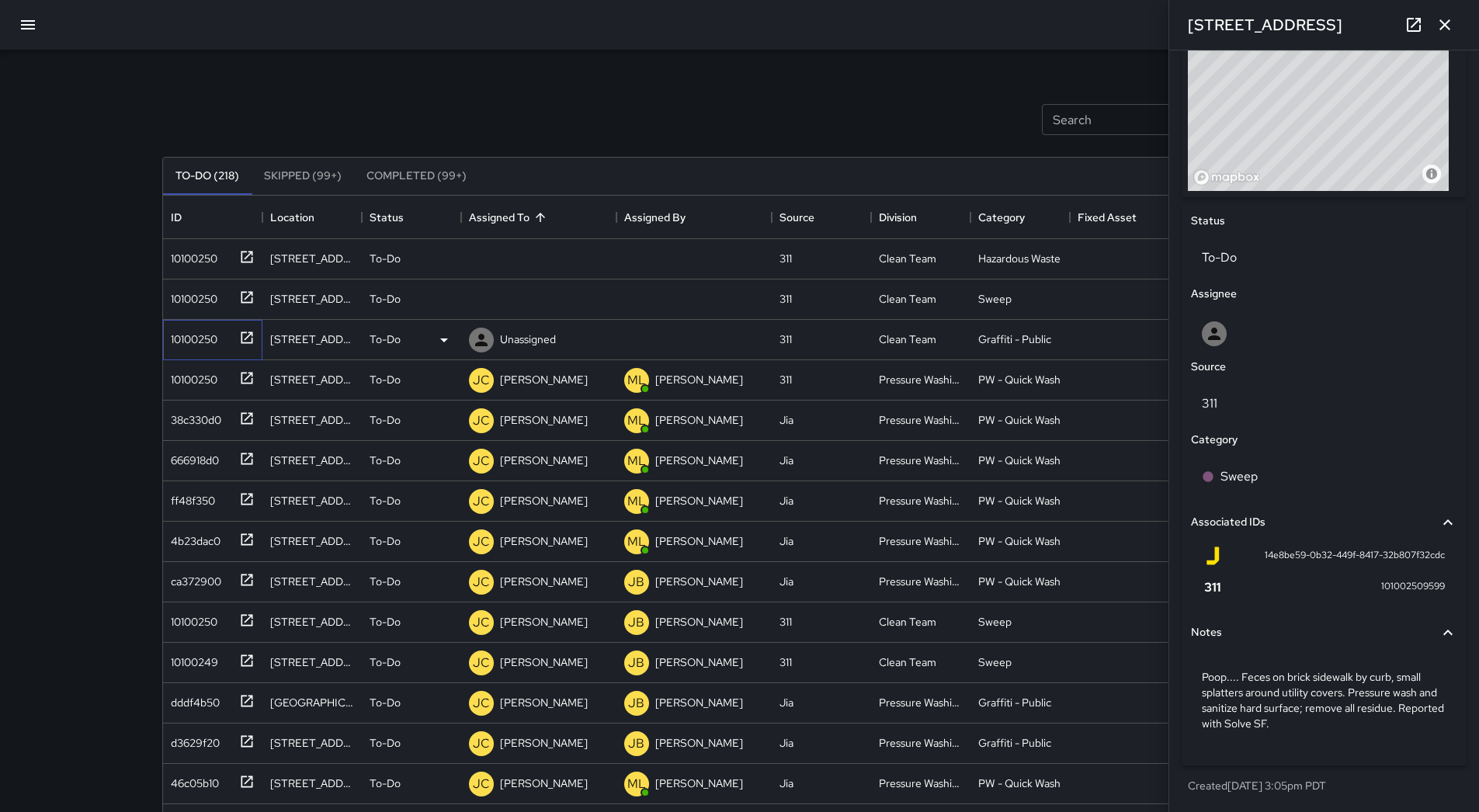
click at [196, 334] on div "10100250" at bounding box center [191, 336] width 52 height 21
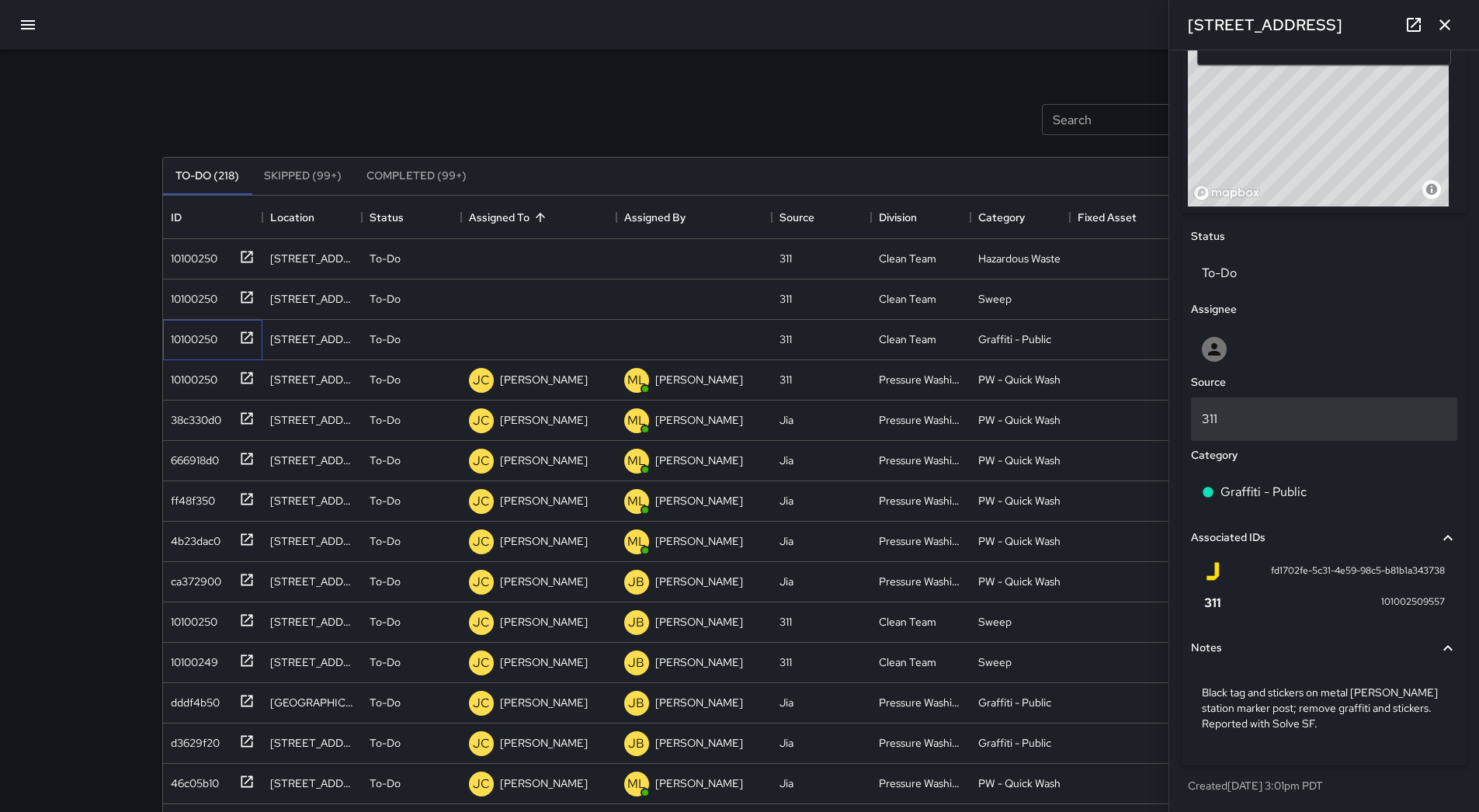
scroll to position [566, 0]
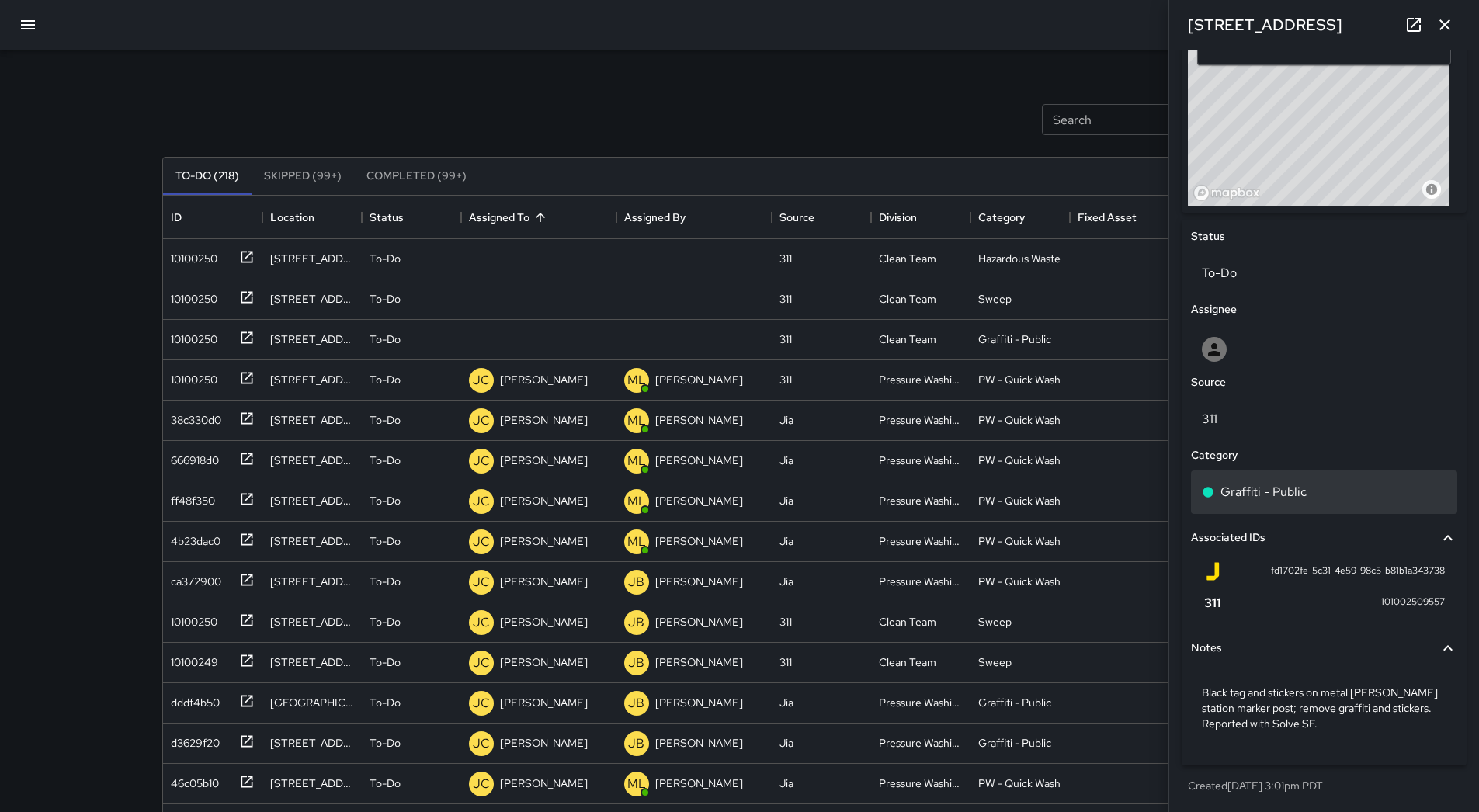
click at [1315, 492] on div "Graffiti - Public" at bounding box center [1325, 492] width 245 height 18
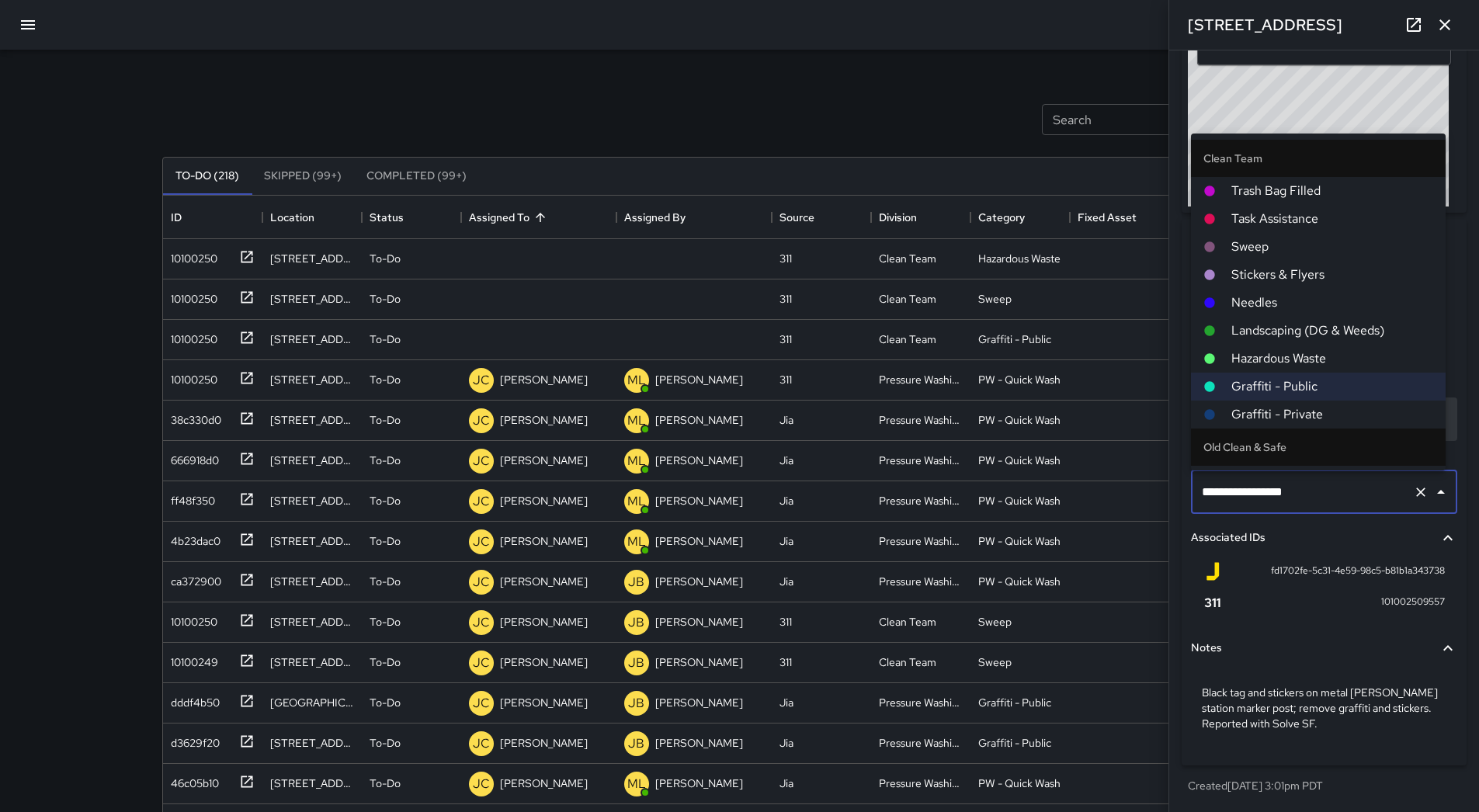
click at [1300, 415] on span "Graffiti - Private" at bounding box center [1332, 414] width 202 height 18
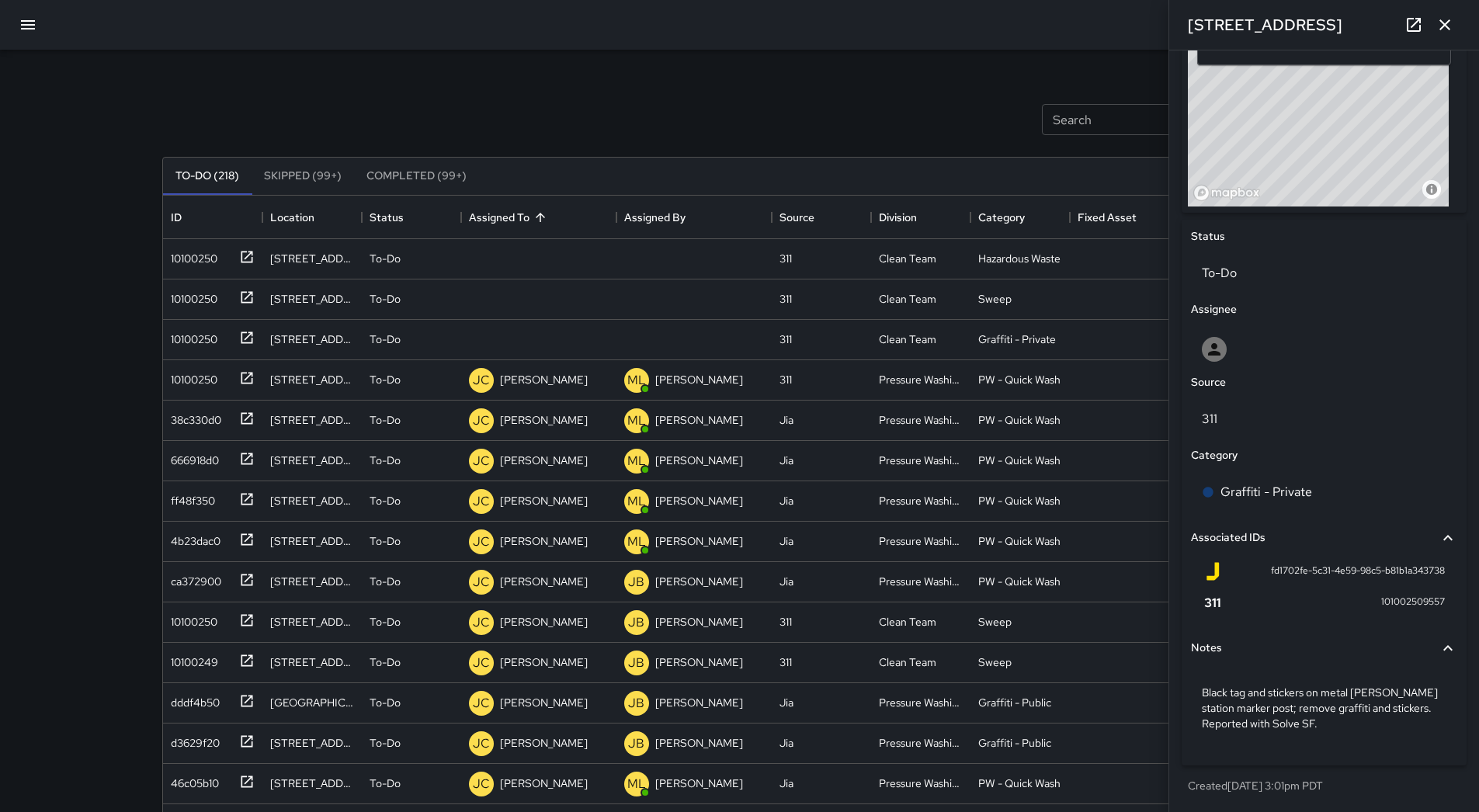
click at [541, 126] on div "Search Search New Task" at bounding box center [740, 119] width 1162 height 81
drag, startPoint x: 192, startPoint y: 269, endPoint x: 207, endPoint y: 276, distance: 16.6
click at [193, 270] on div "10100250" at bounding box center [213, 259] width 99 height 41
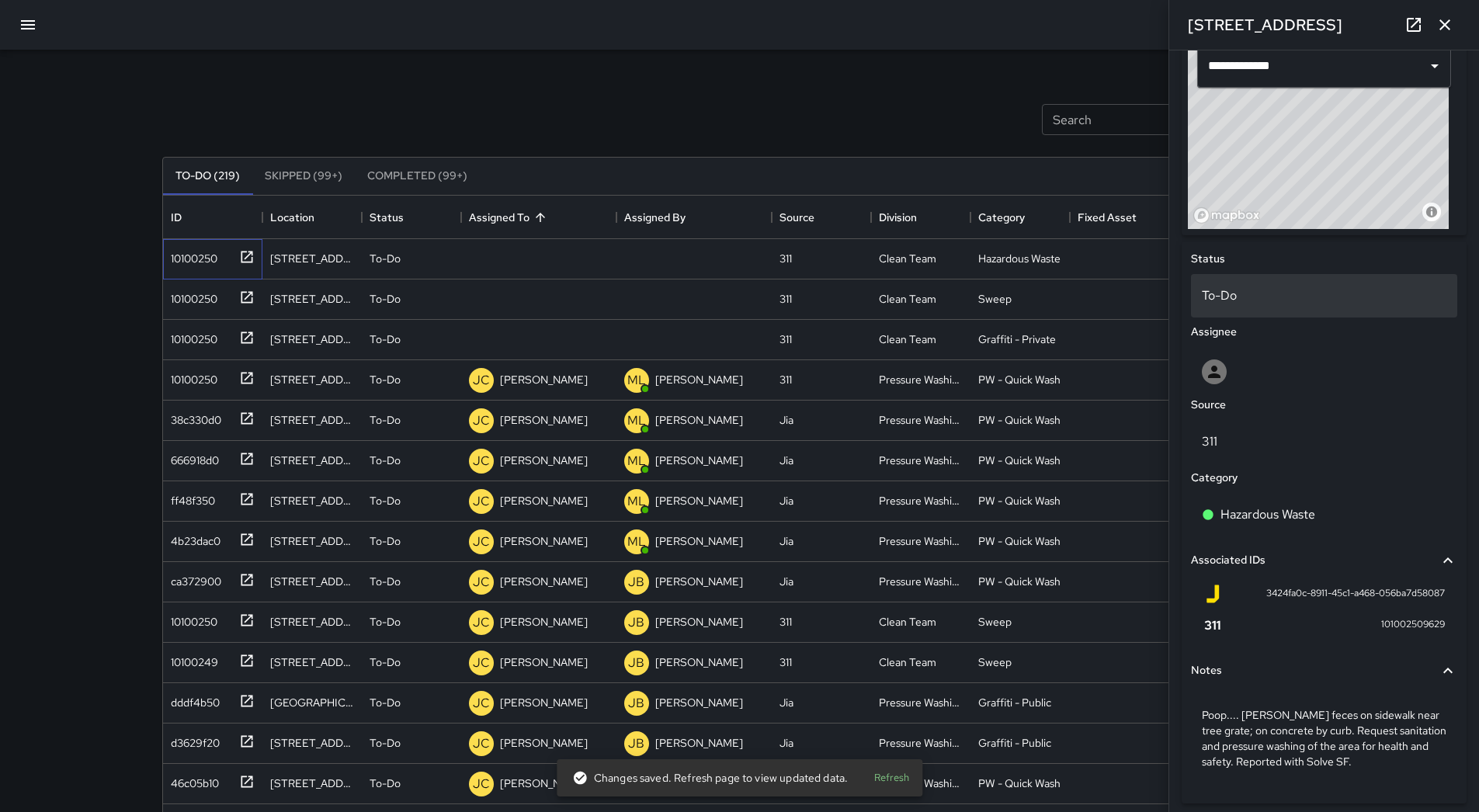
scroll to position [581, 0]
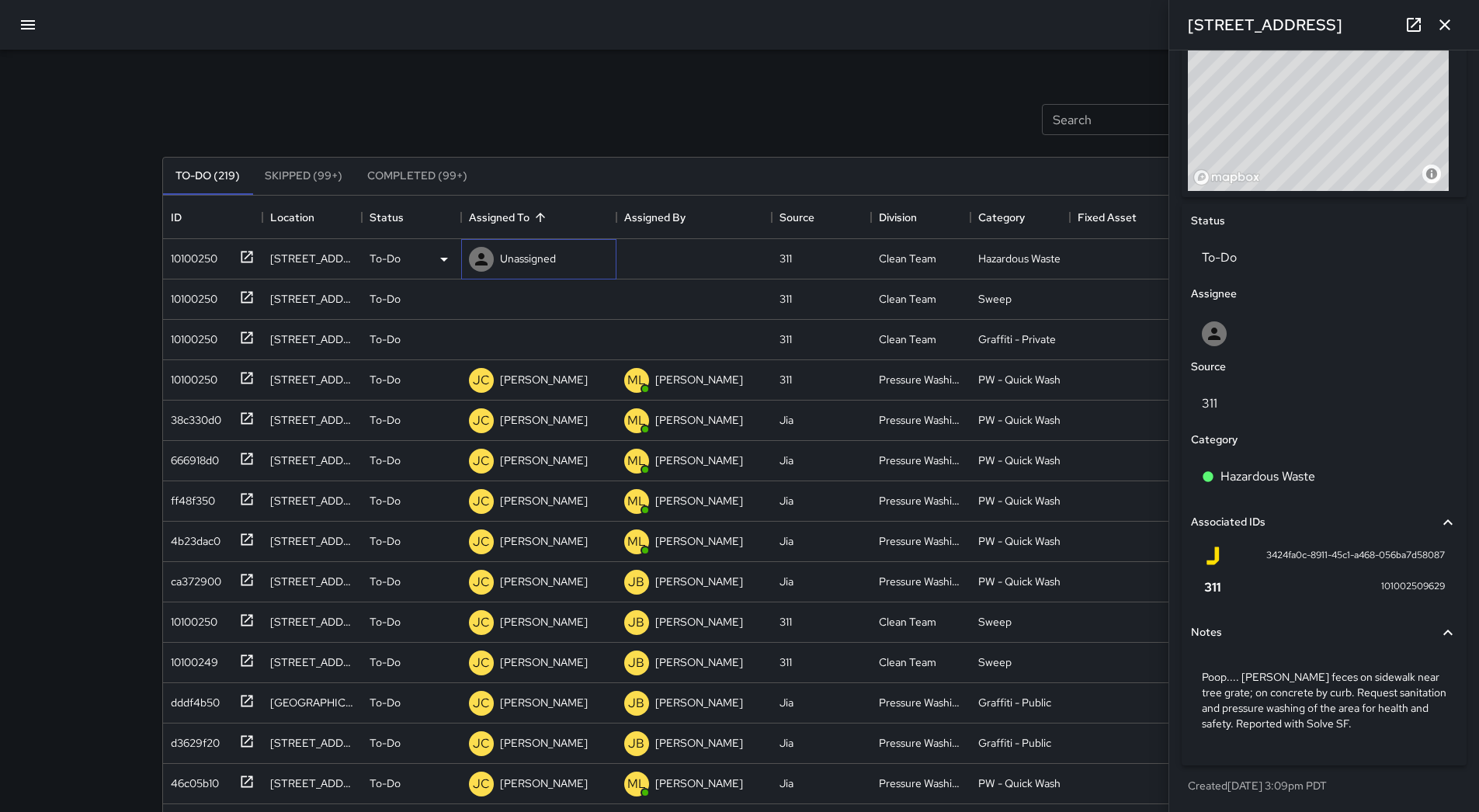
click at [532, 264] on p "Unassigned" at bounding box center [528, 258] width 56 height 16
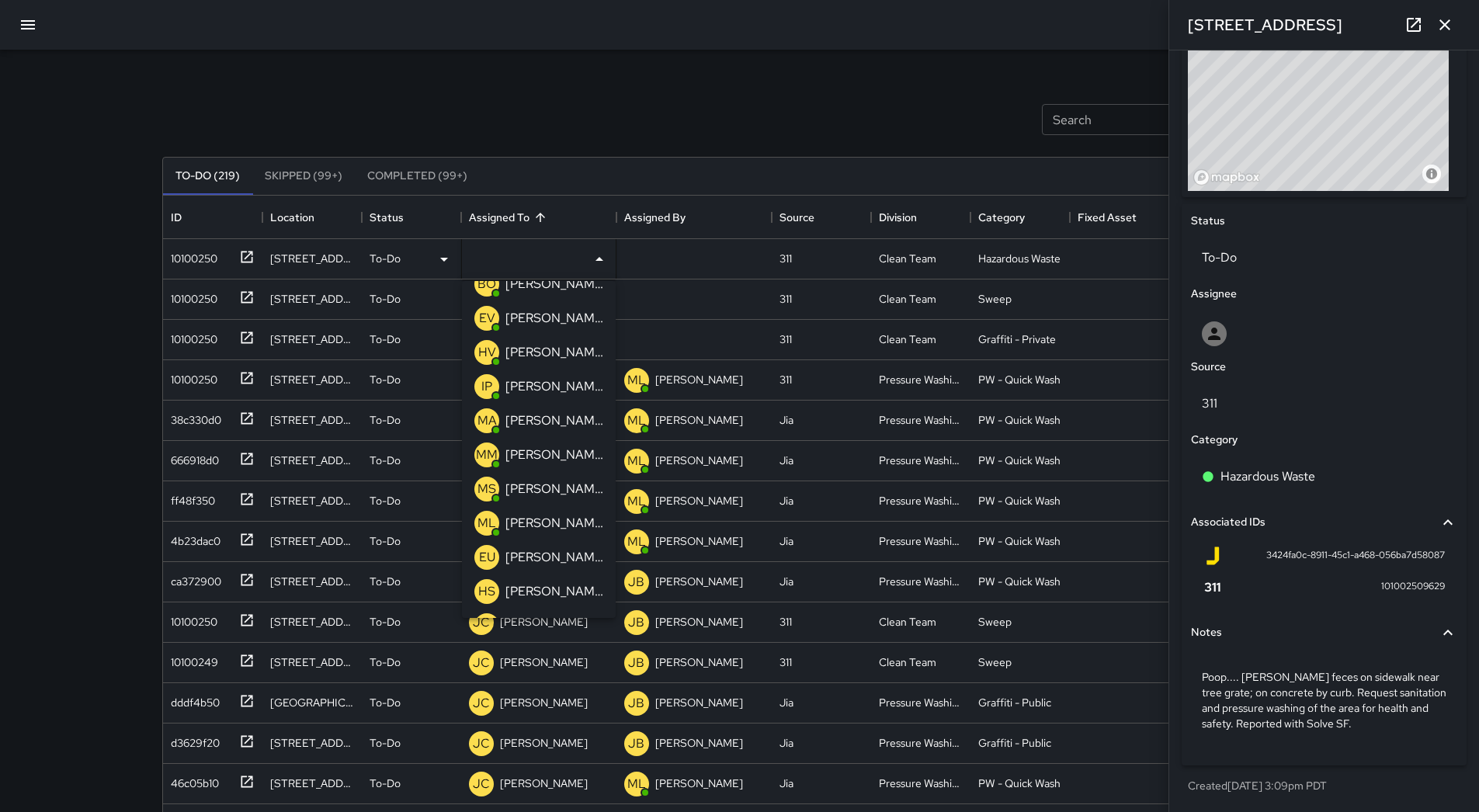
scroll to position [78, 0]
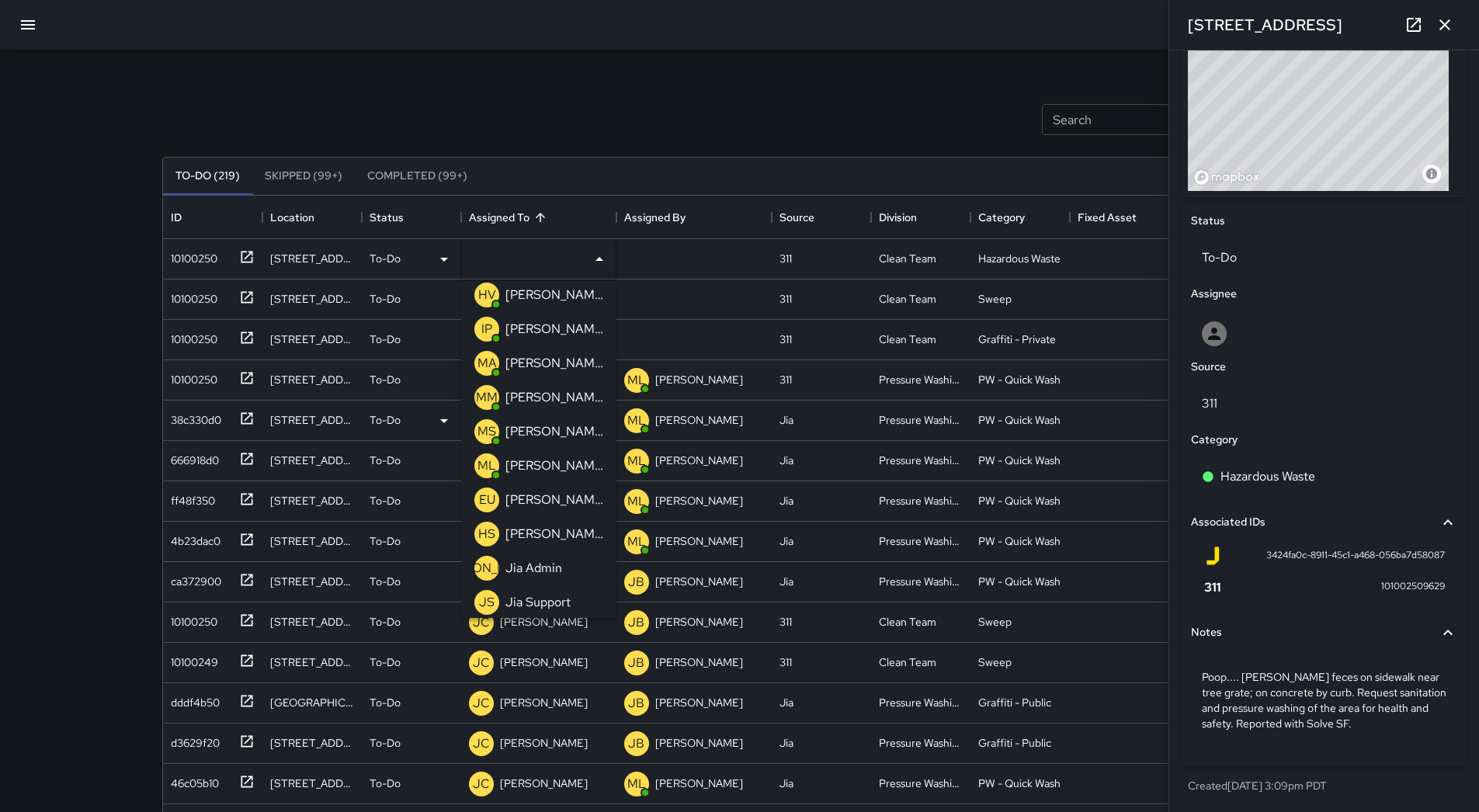
click at [570, 366] on p "[PERSON_NAME]" at bounding box center [554, 363] width 98 height 18
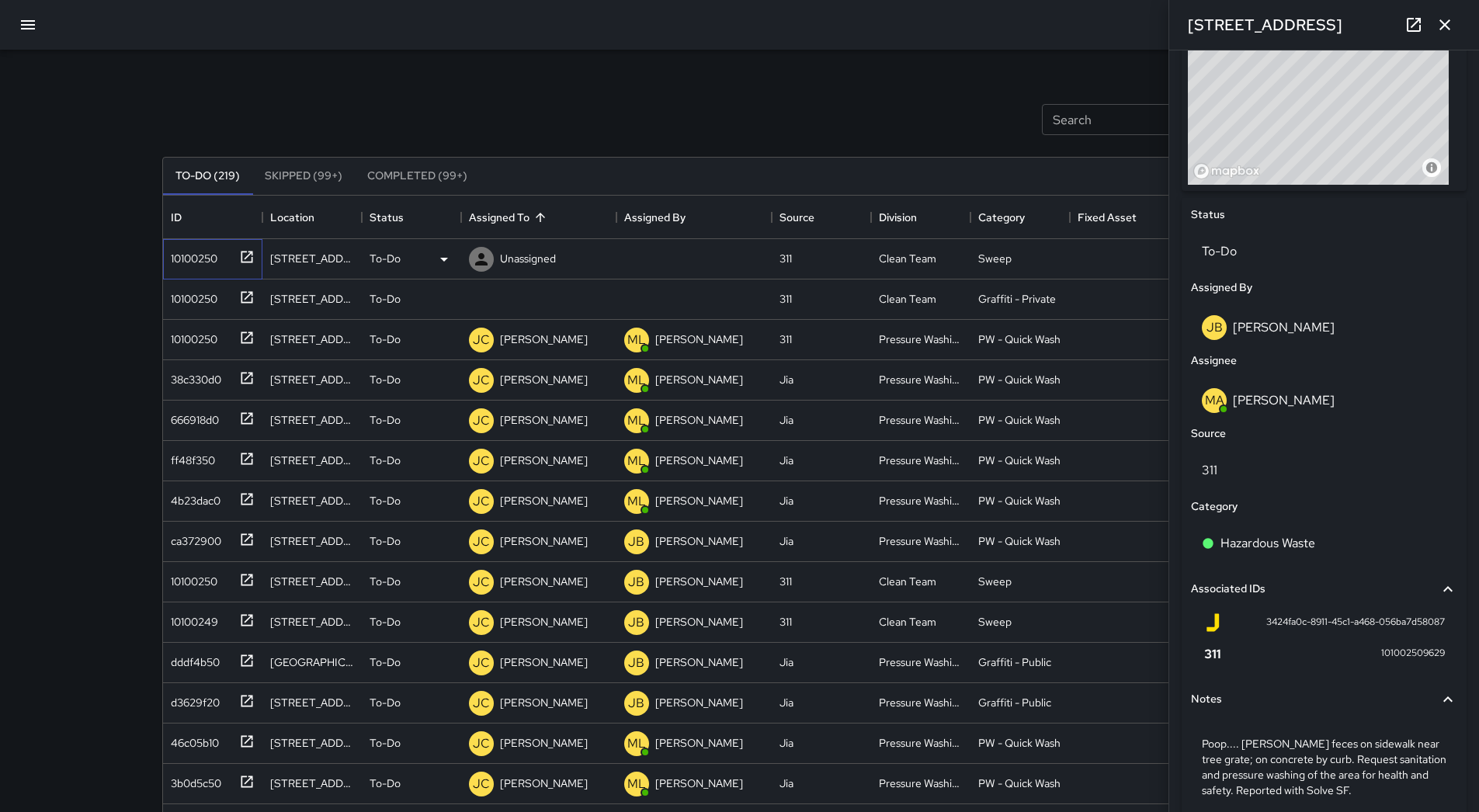
click at [215, 259] on div "10100250" at bounding box center [191, 255] width 52 height 21
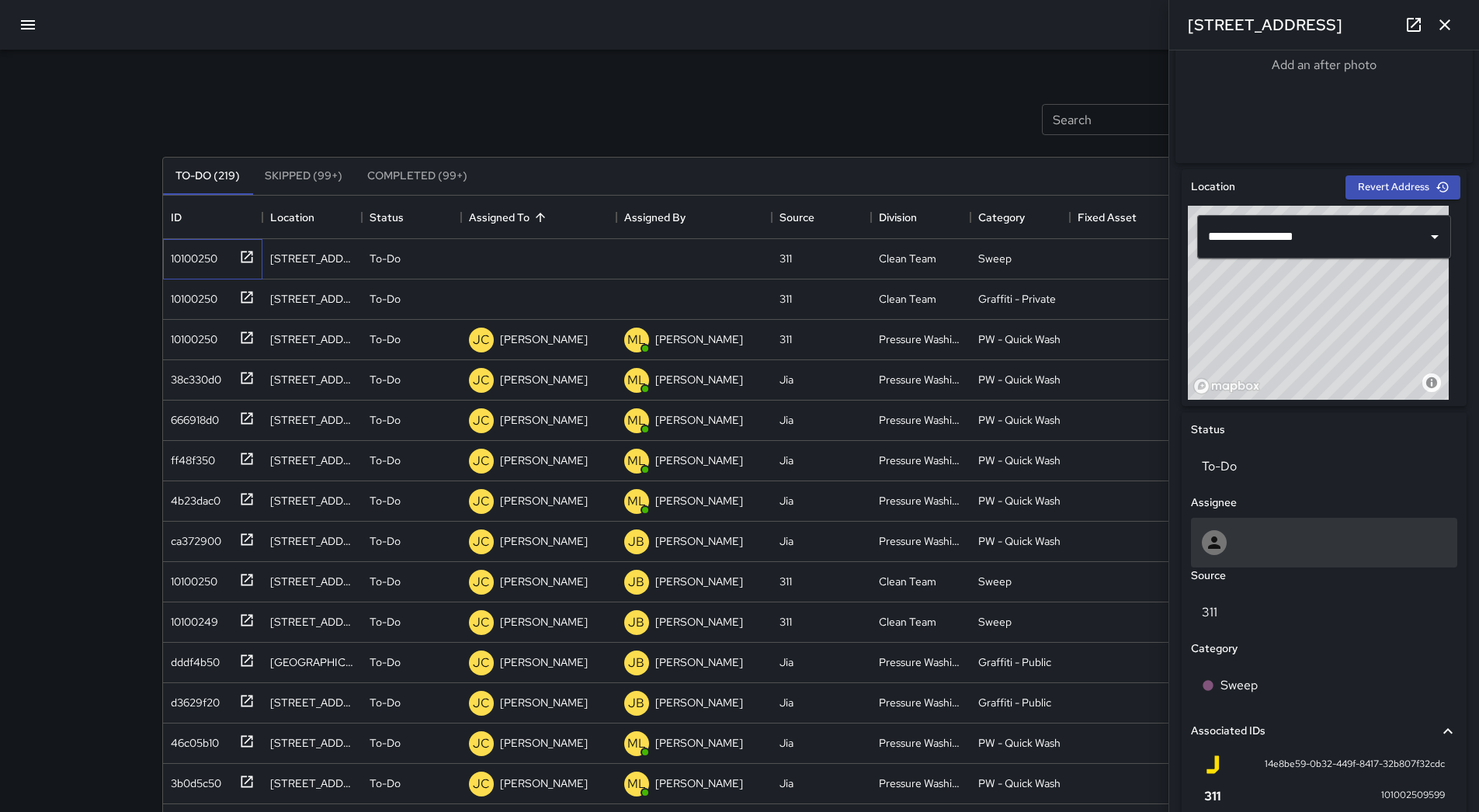
scroll to position [543, 0]
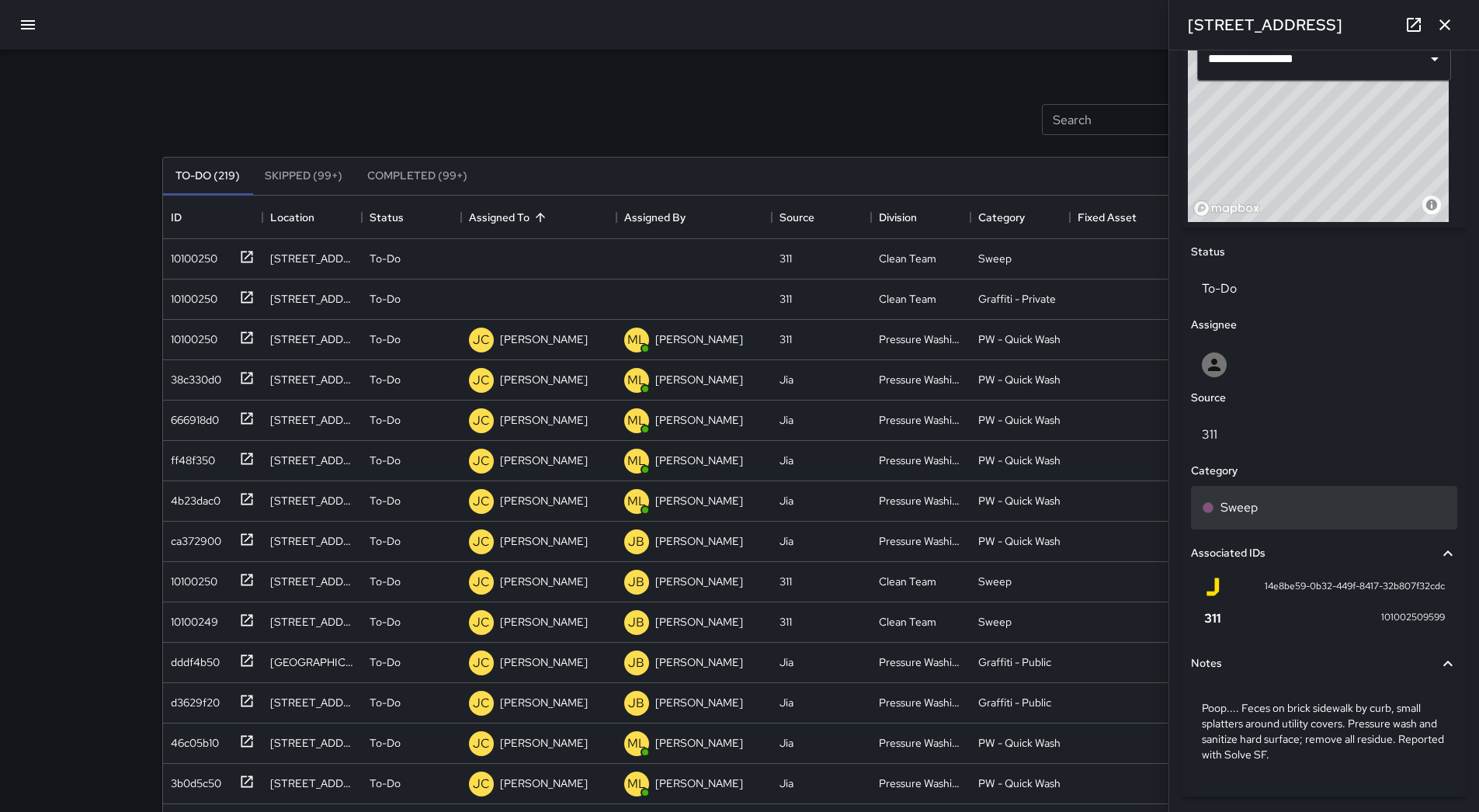
click at [1332, 503] on div "Sweep" at bounding box center [1325, 507] width 266 height 44
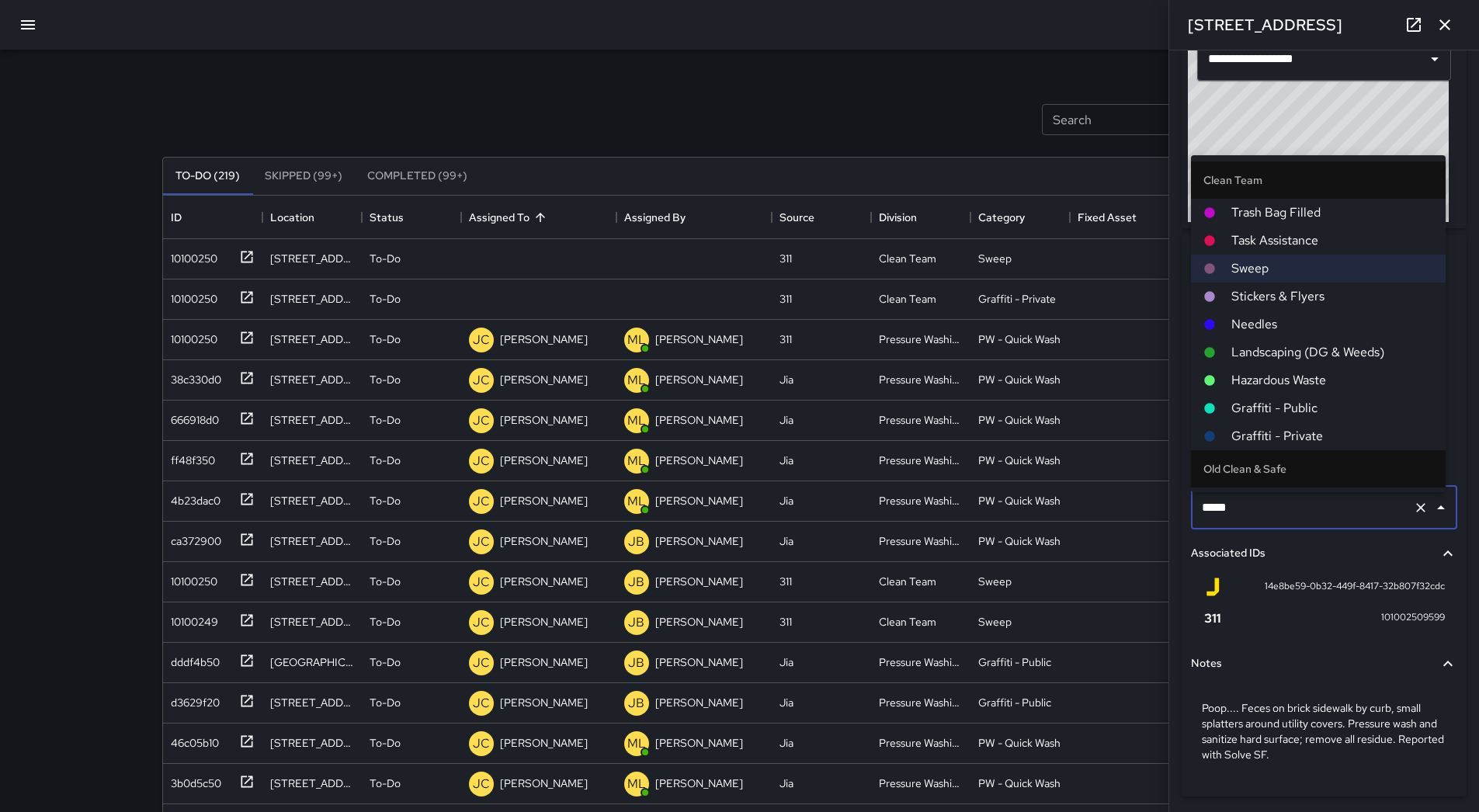
click at [1280, 384] on span "Hazardous Waste" at bounding box center [1332, 380] width 202 height 18
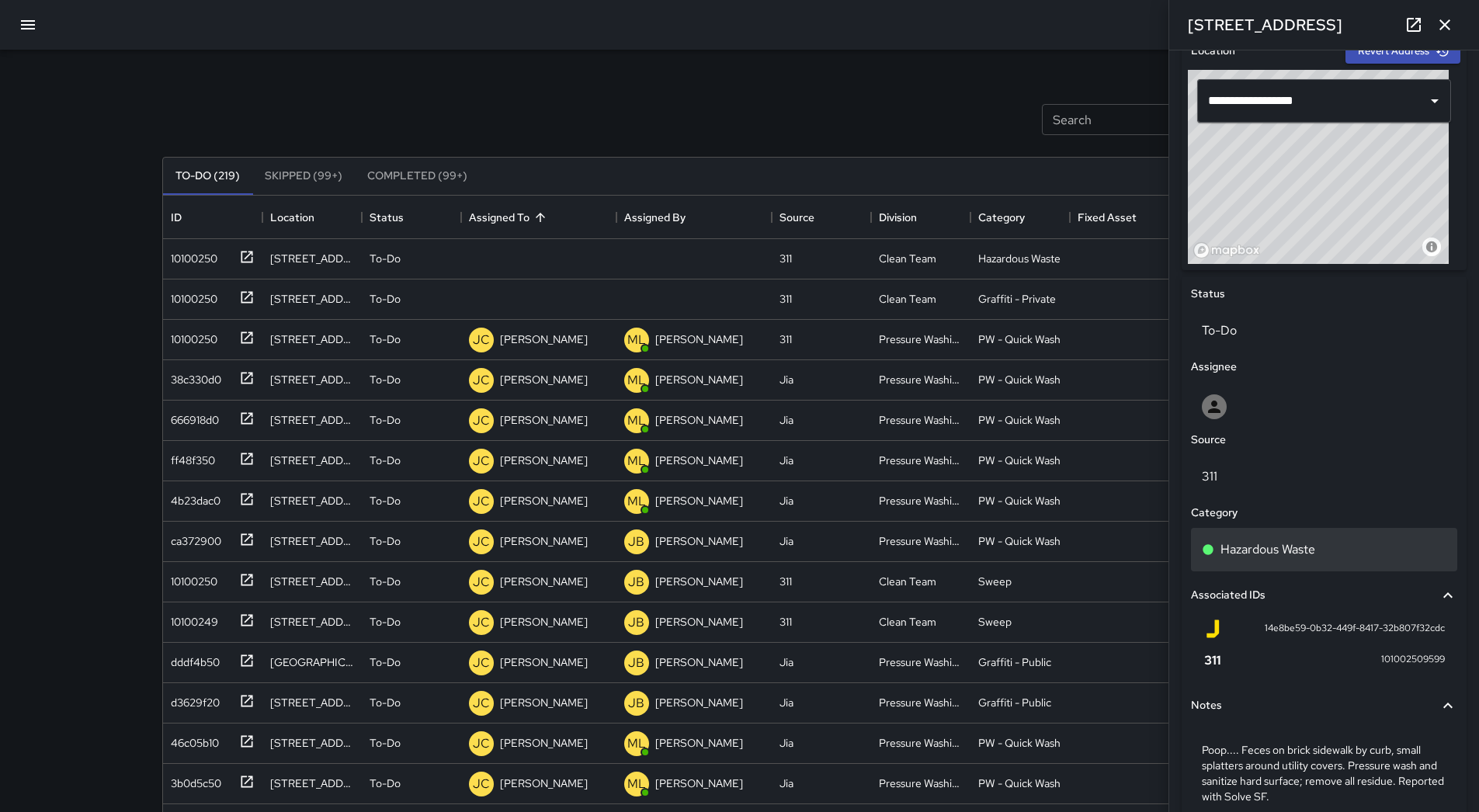
scroll to position [581, 0]
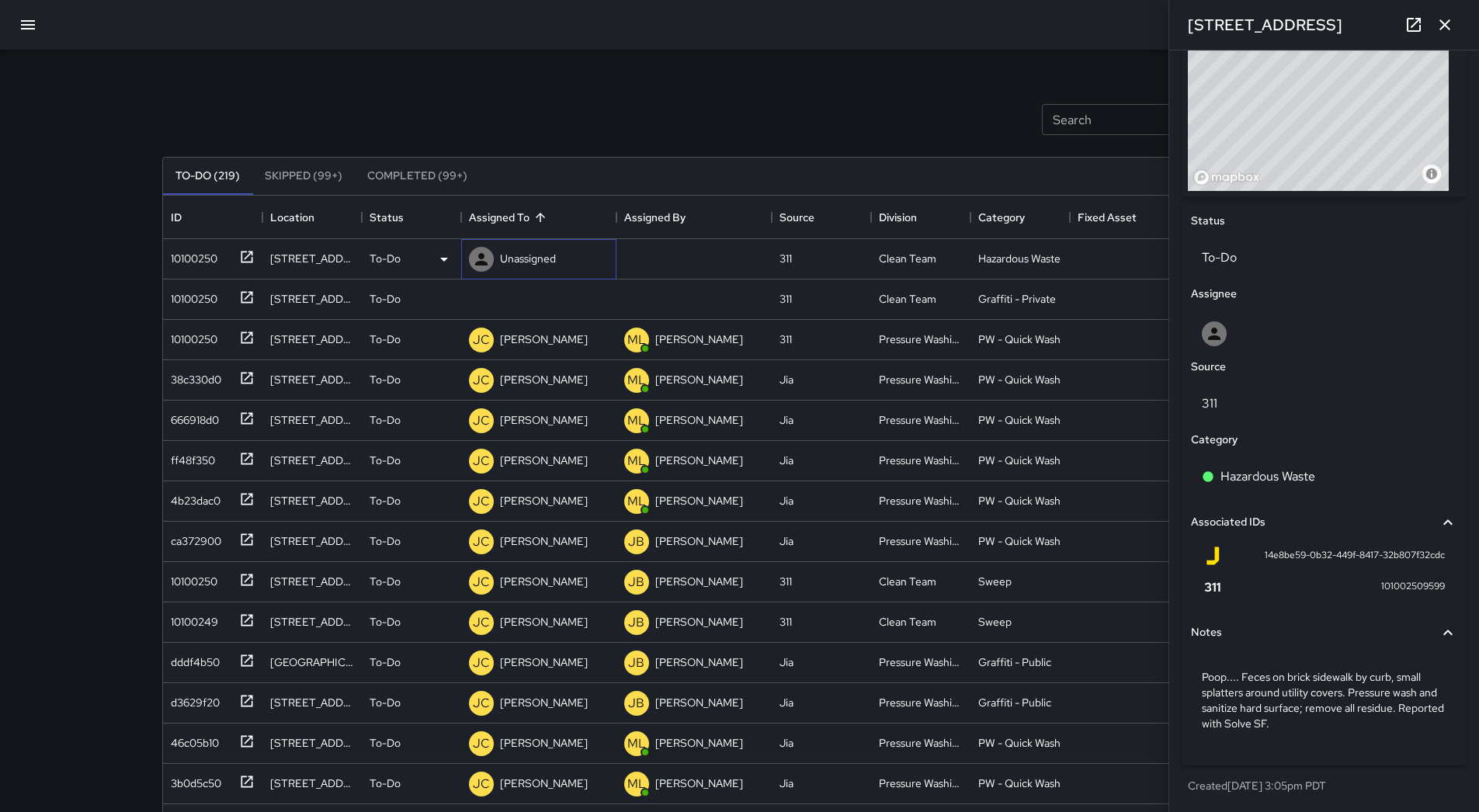
click at [530, 256] on p "Unassigned" at bounding box center [528, 258] width 56 height 16
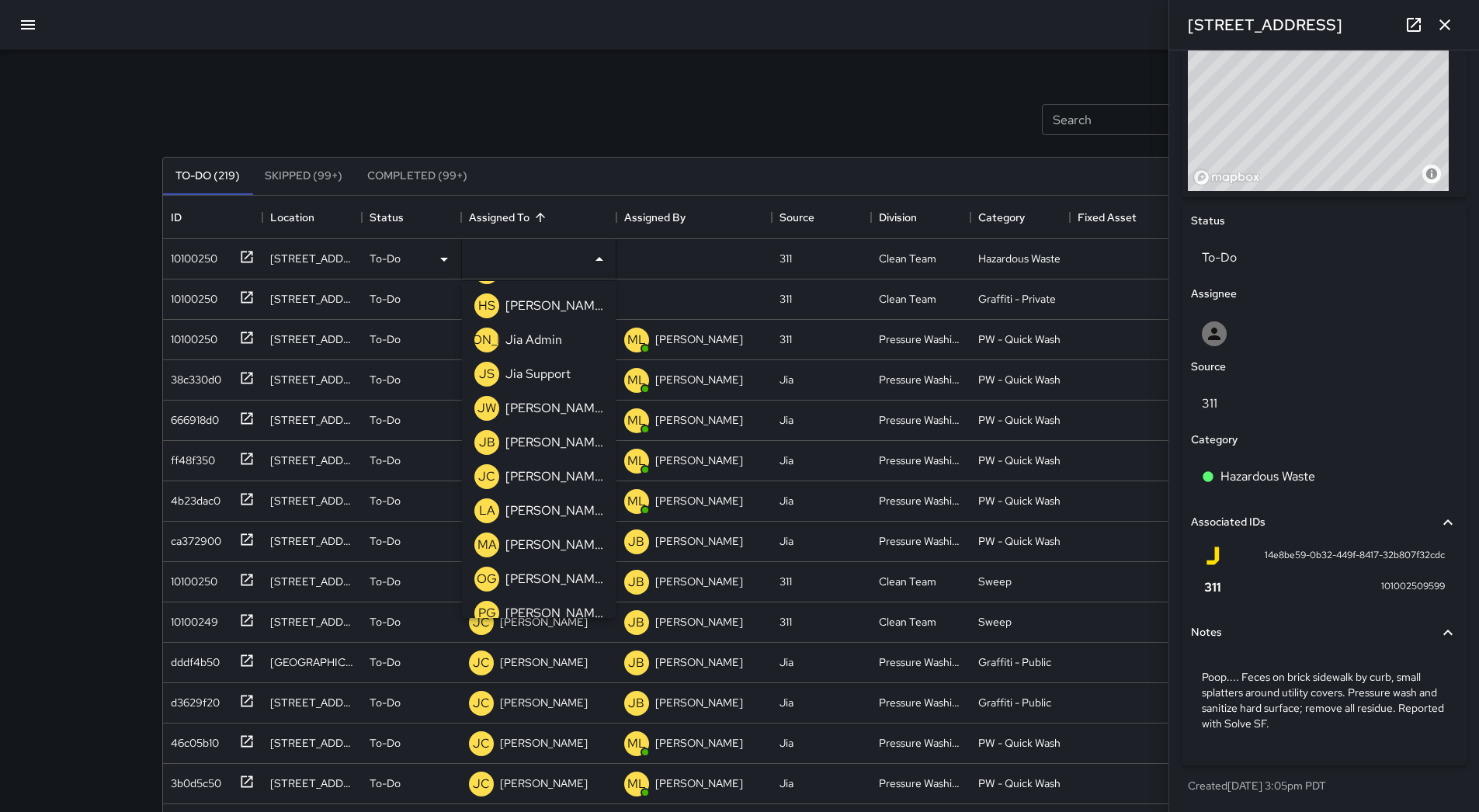
scroll to position [310, 0]
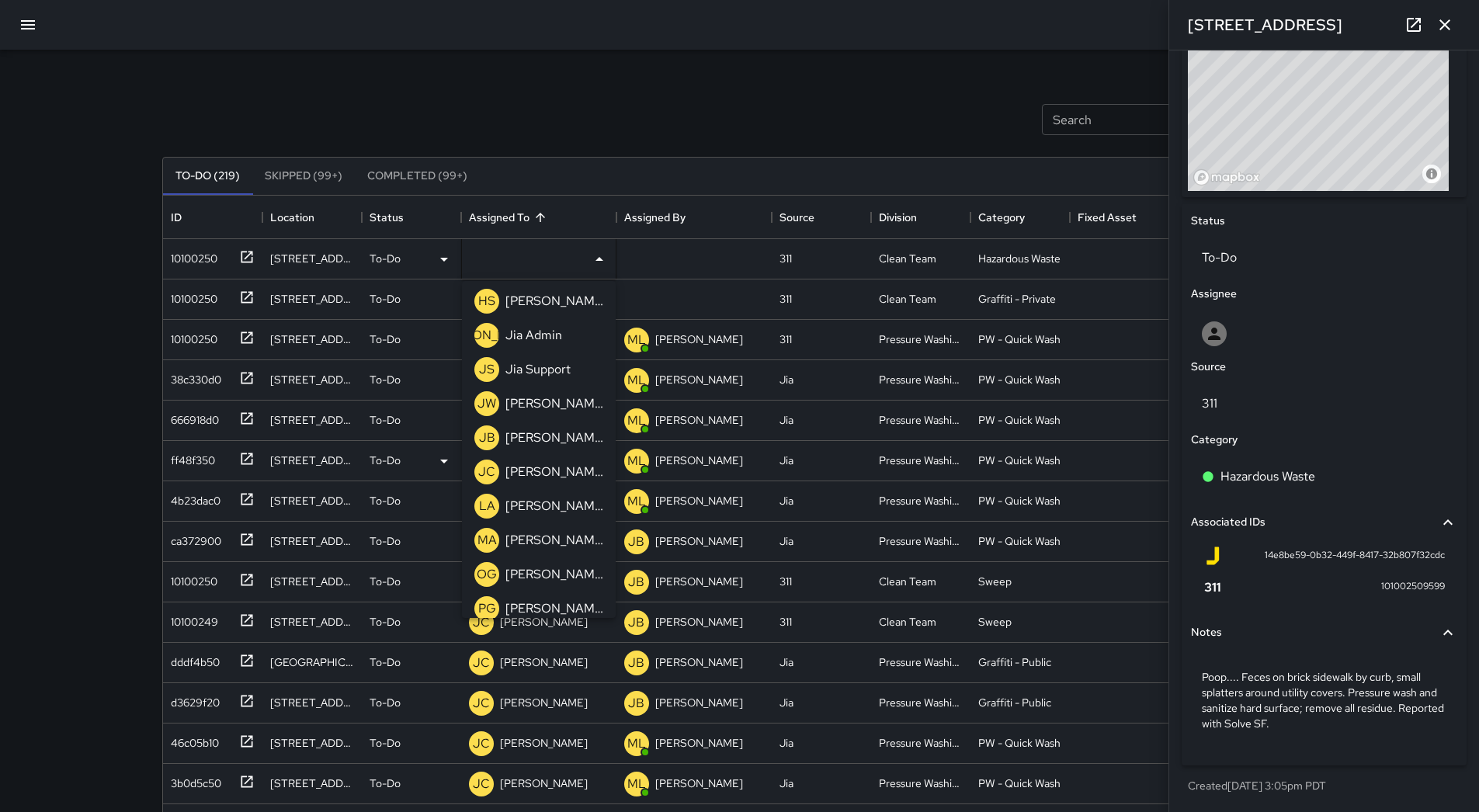
click at [571, 460] on div "[PERSON_NAME]" at bounding box center [554, 472] width 104 height 25
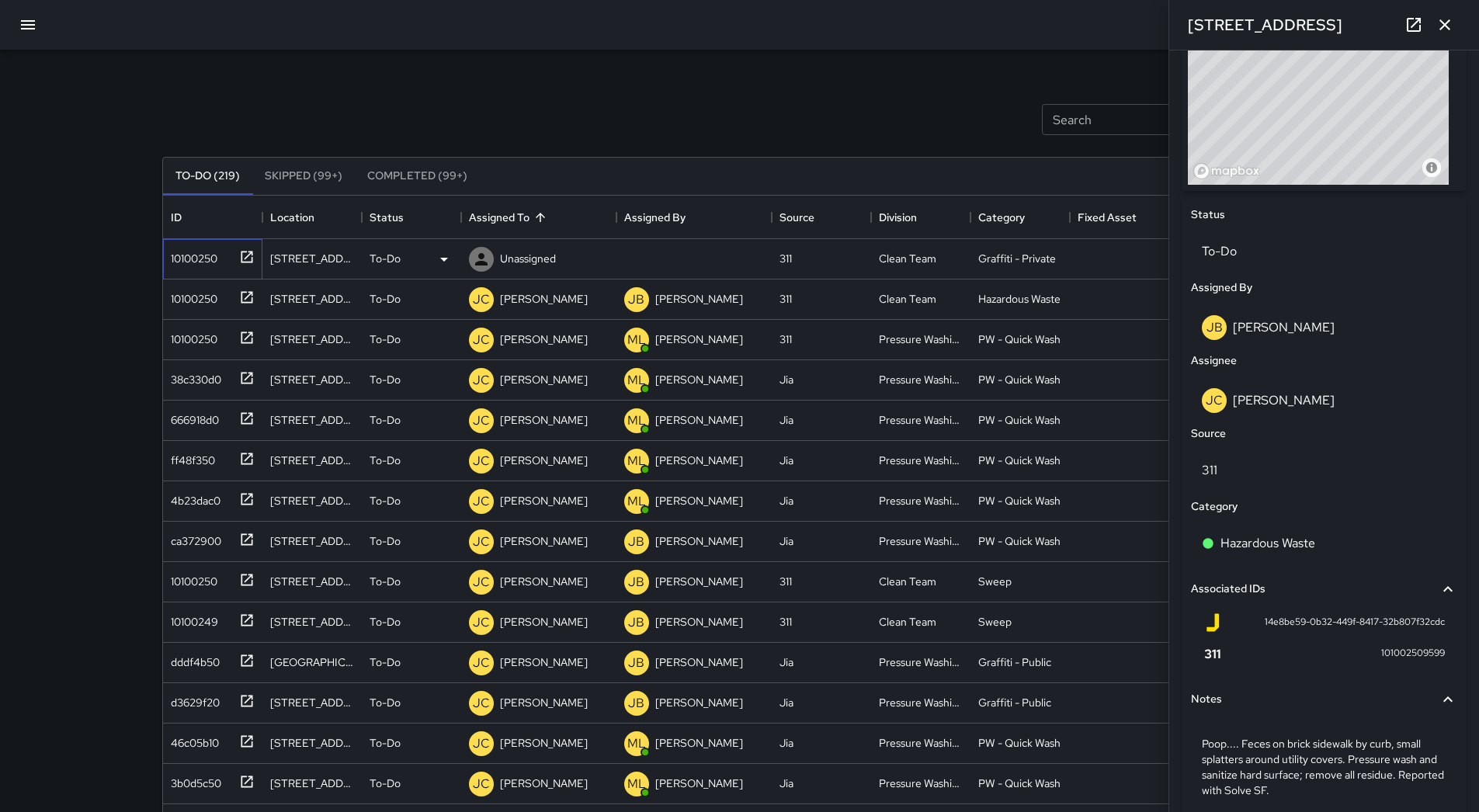
click at [201, 253] on div "10100250" at bounding box center [191, 255] width 52 height 21
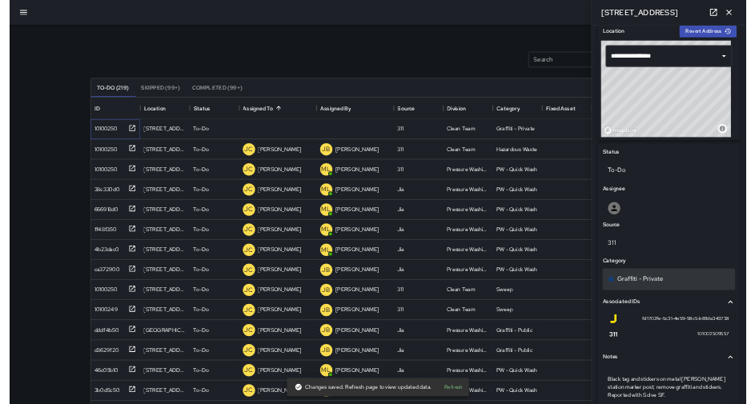
scroll to position [583, 0]
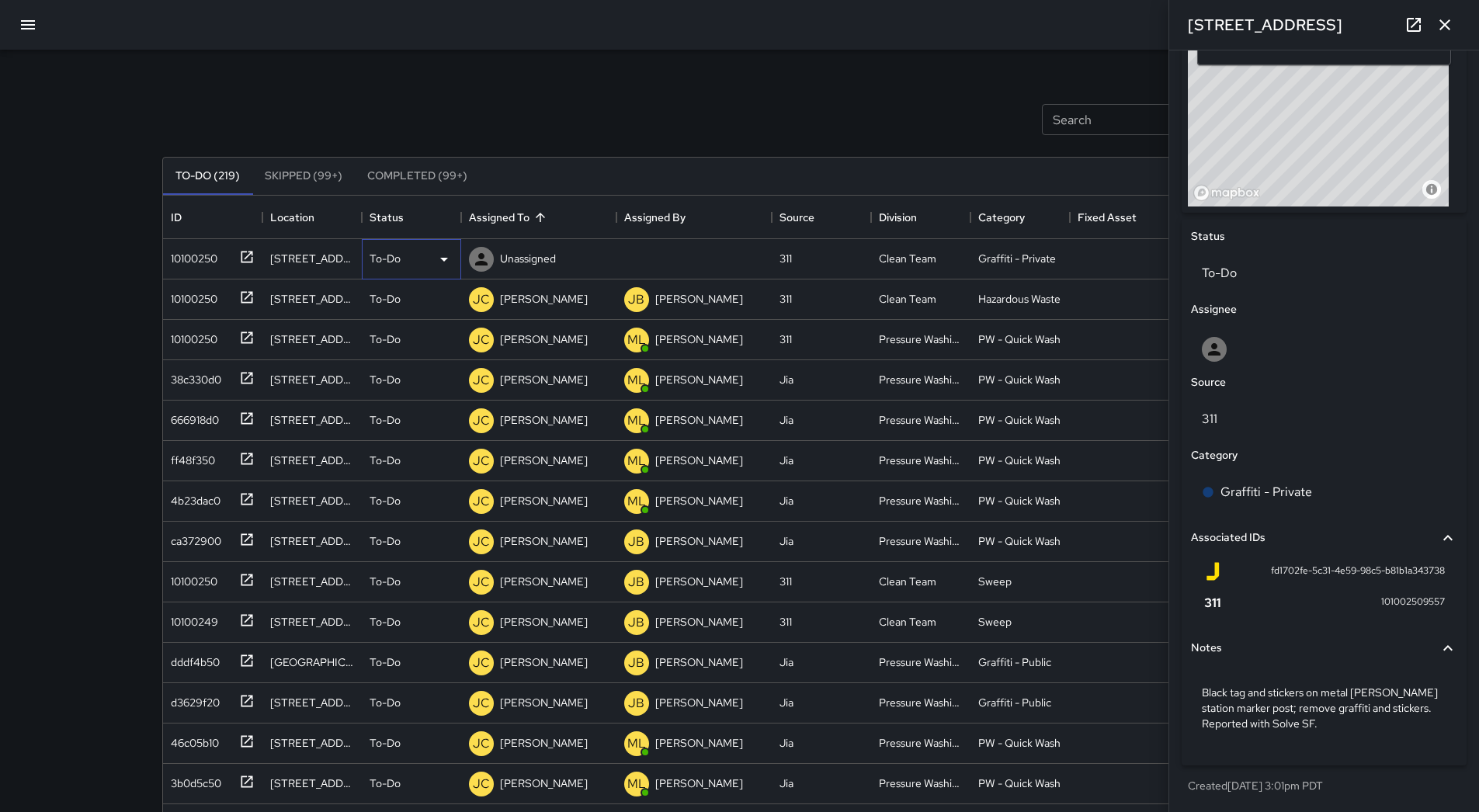
click at [433, 255] on div "To-Do" at bounding box center [411, 259] width 83 height 18
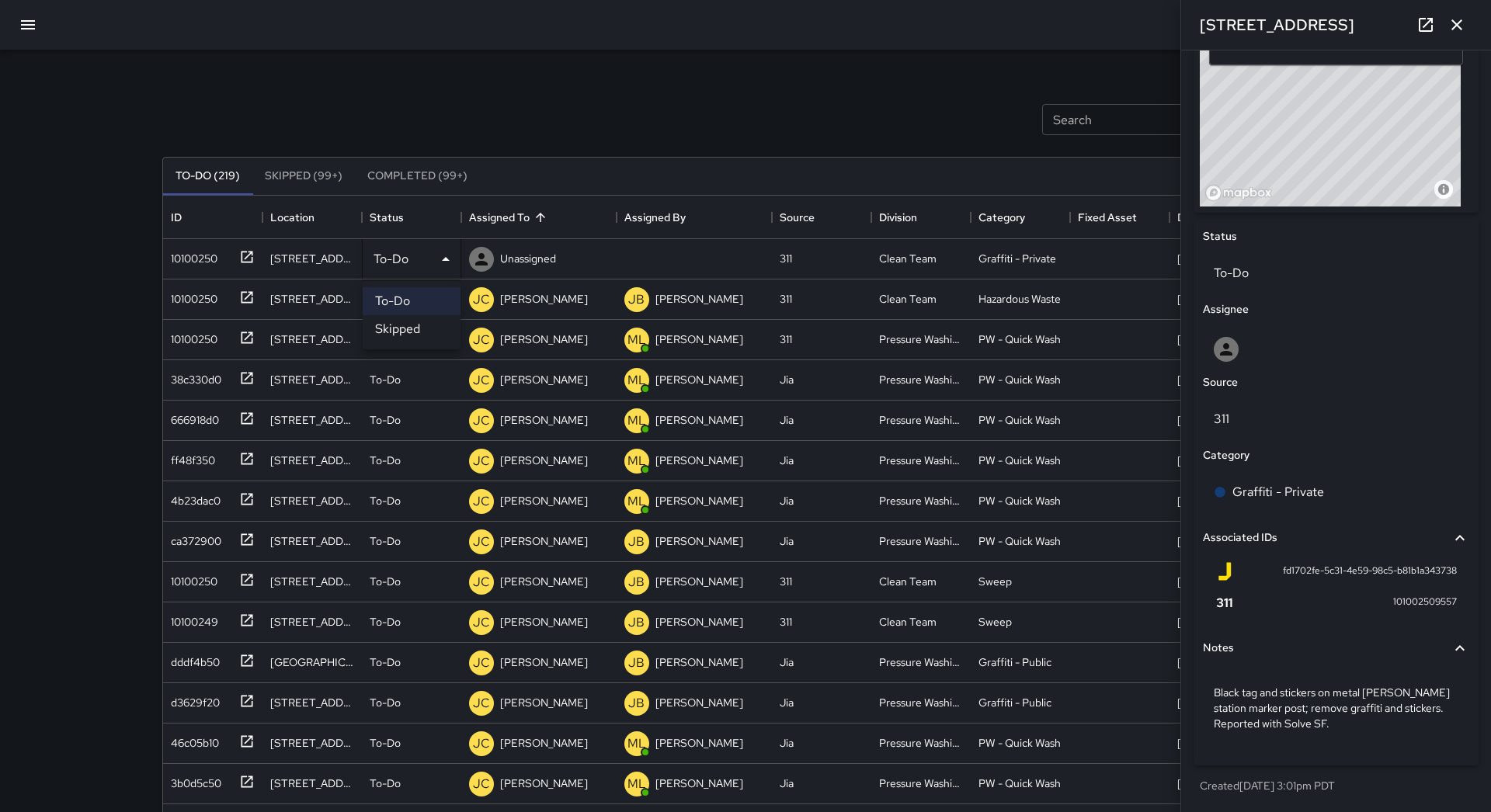
click at [411, 339] on li "Skipped" at bounding box center [412, 329] width 98 height 28
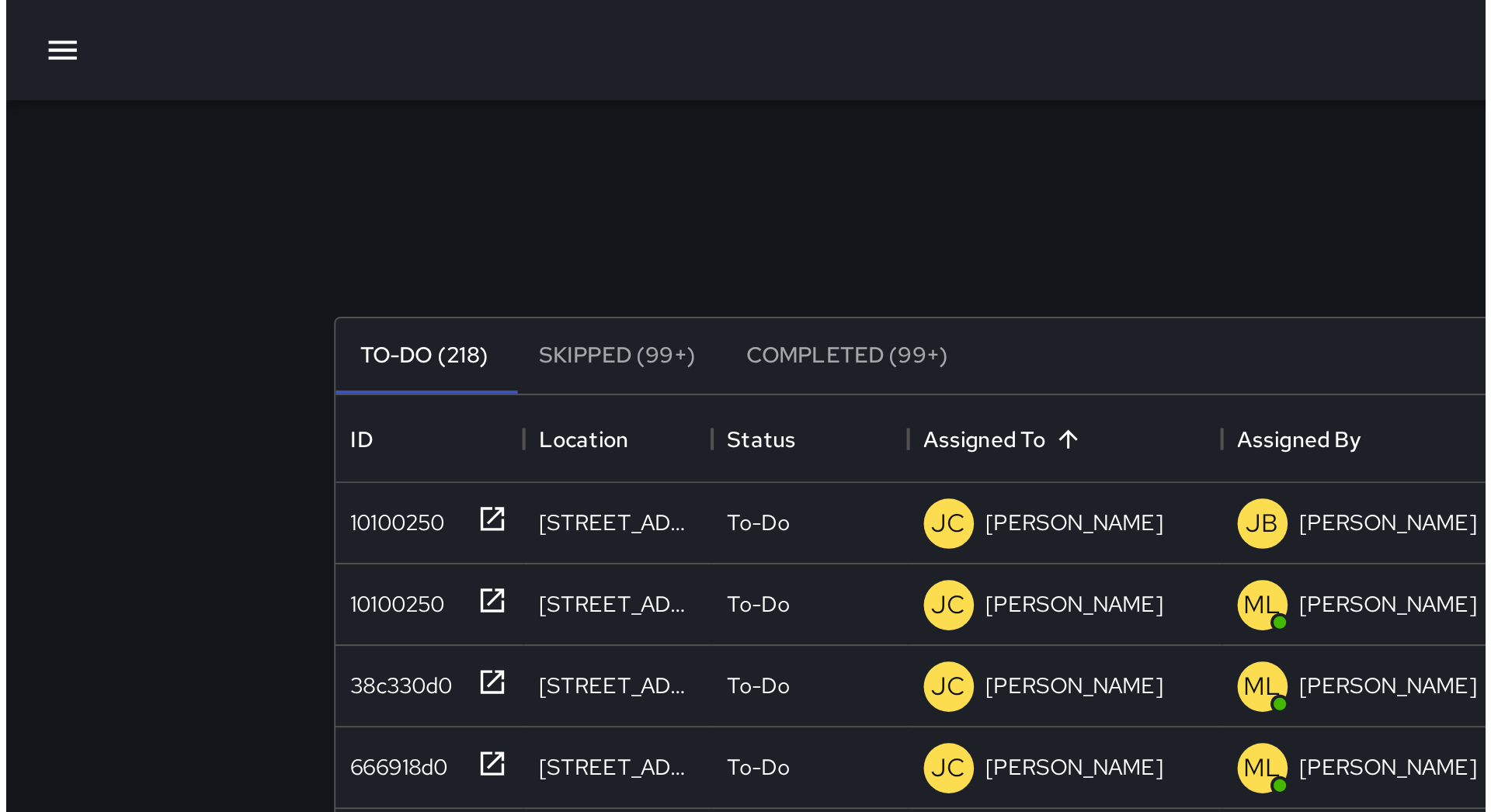
scroll to position [646, 1143]
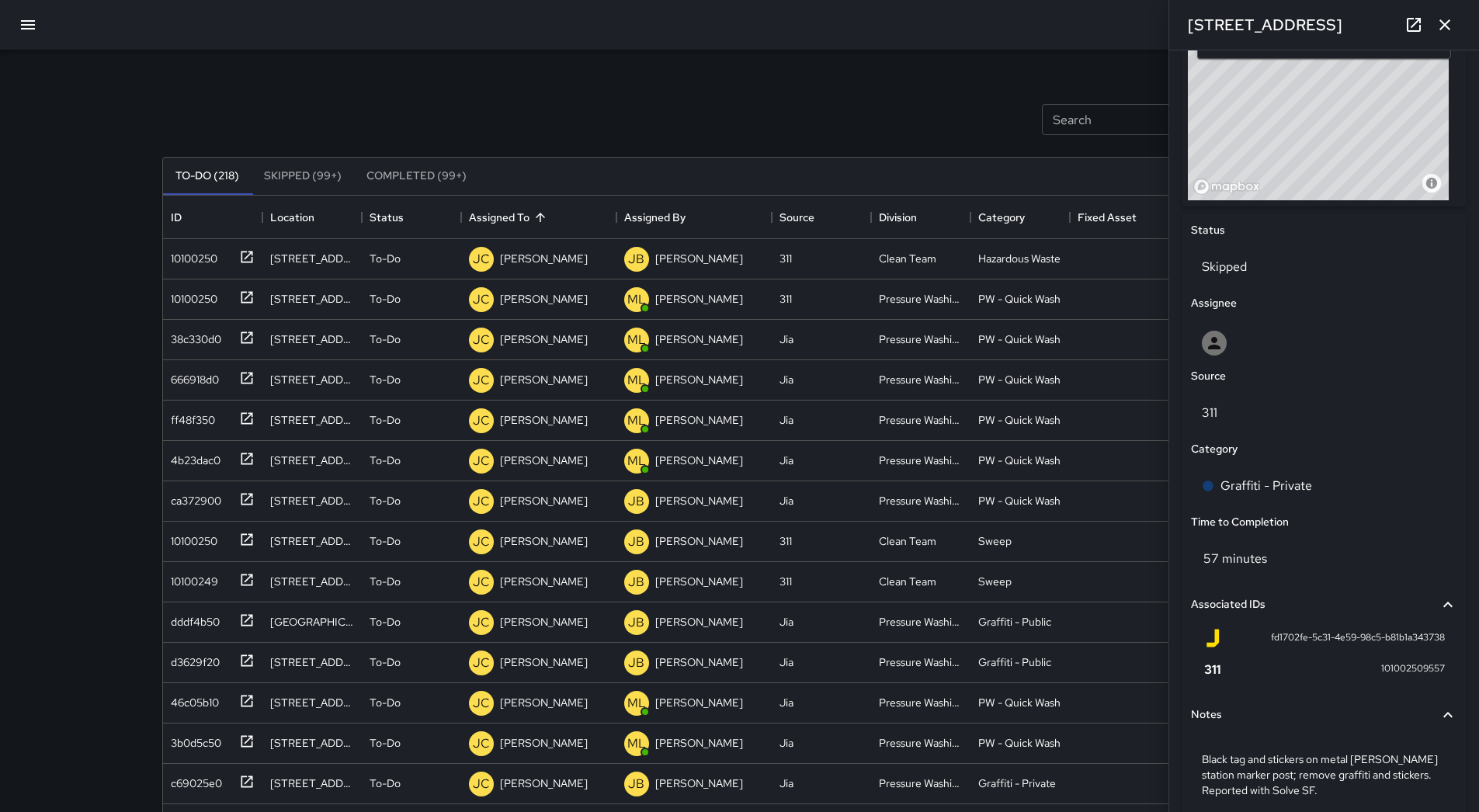
click at [37, 25] on icon "button" at bounding box center [27, 24] width 18 height 18
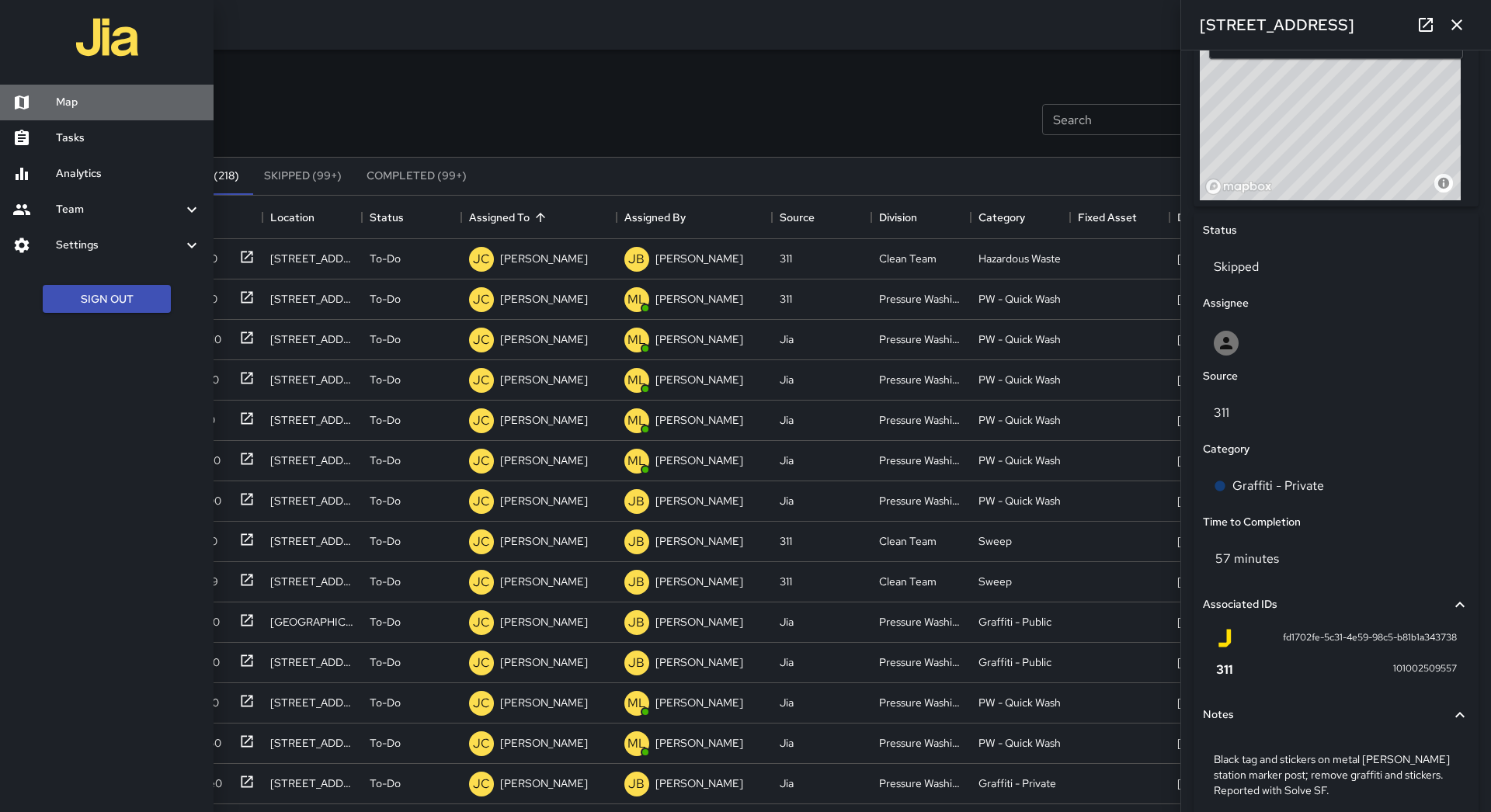
click at [67, 107] on h6 "Map" at bounding box center [129, 103] width 146 height 17
